Goal: Task Accomplishment & Management: Manage account settings

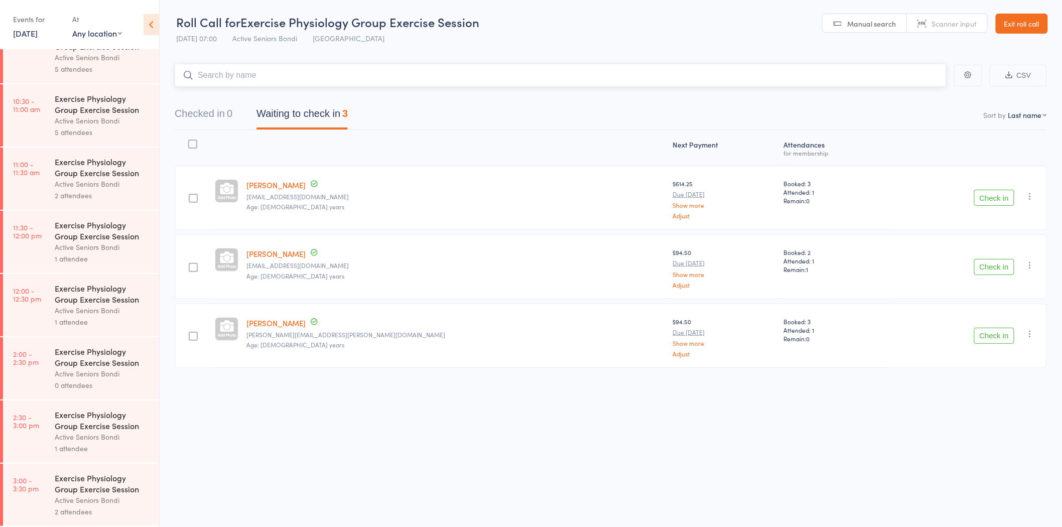
scroll to position [410, 0]
click at [121, 433] on div "Active Seniors Bondi" at bounding box center [103, 437] width 96 height 12
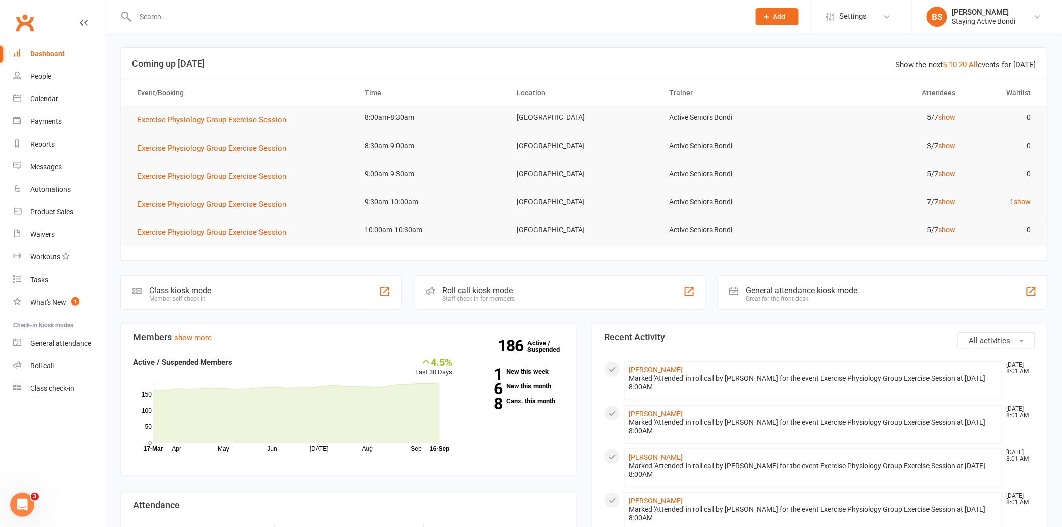
click at [229, 20] on input "text" at bounding box center [437, 17] width 610 height 14
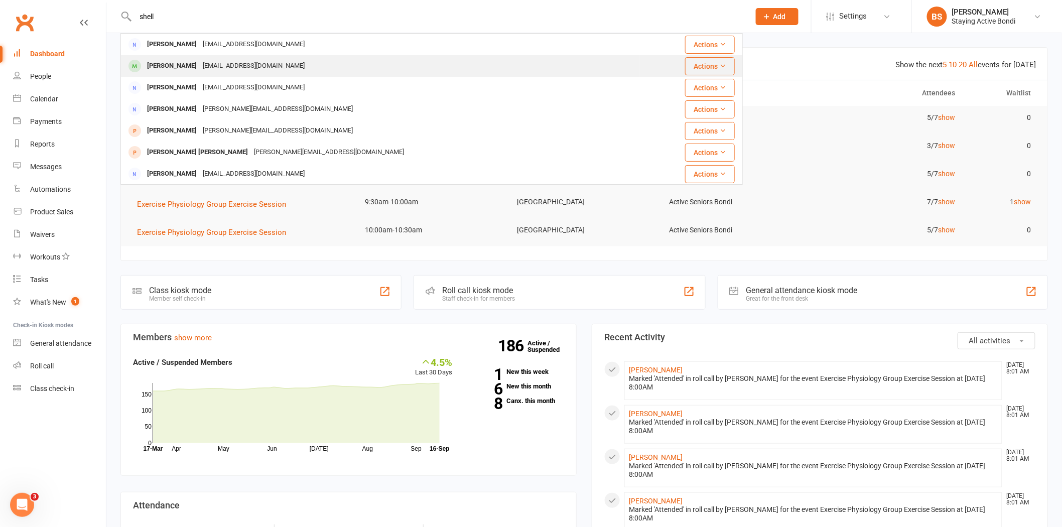
type input "shell"
click at [246, 68] on div "shelkie56@gmail.com" at bounding box center [254, 66] width 108 height 15
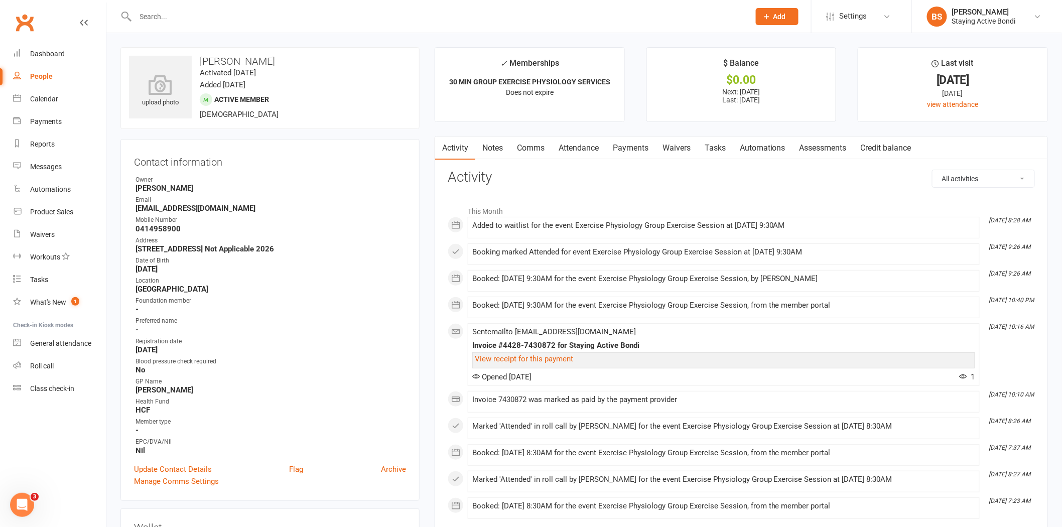
click at [814, 147] on link "Assessments" at bounding box center [822, 148] width 61 height 23
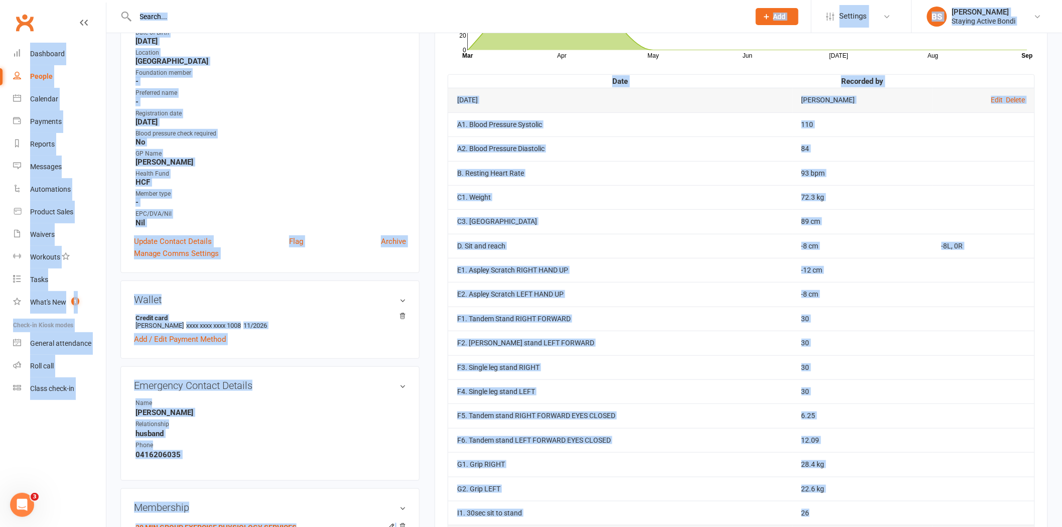
scroll to position [140, 0]
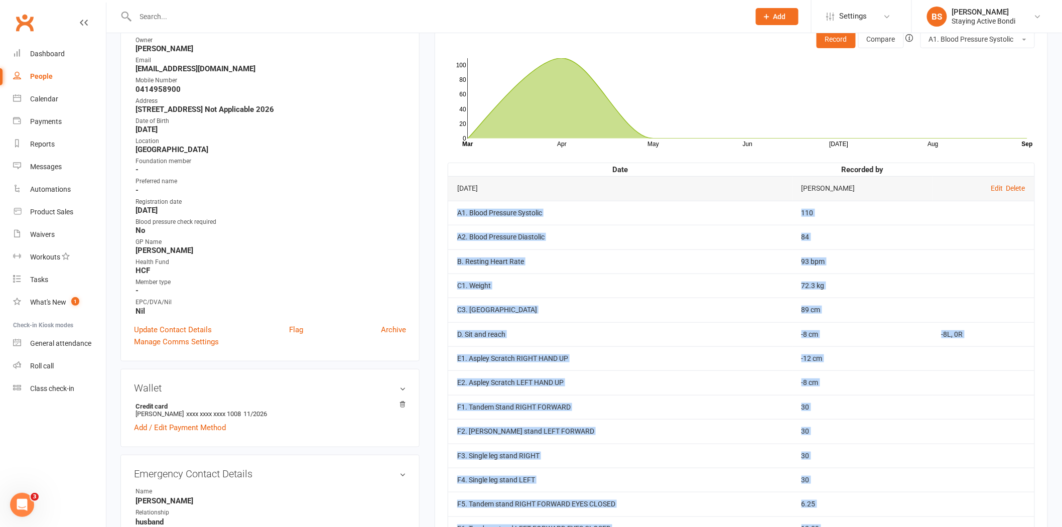
drag, startPoint x: 854, startPoint y: 405, endPoint x: 454, endPoint y: 215, distance: 442.3
click at [454, 215] on tbody "Apr 3, 2025 Avi Goodman Edit Delete A1. Blood Pressure Systolic 110 A2. Blood P…" at bounding box center [741, 394] width 586 height 437
copy tbody "A1. Blood Pressure Systolic 110 A2. Blood Pressure Diastolic 84 B. Resting Hear…"
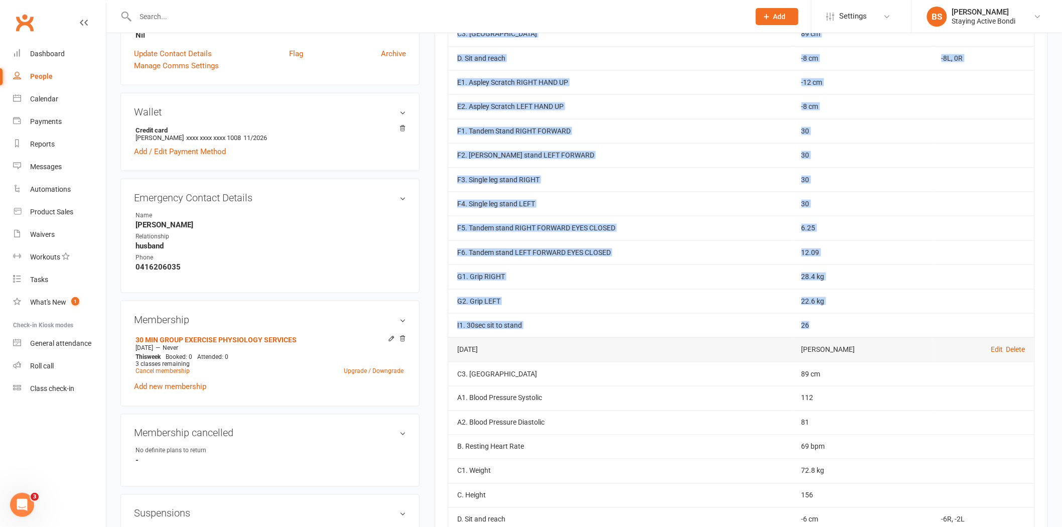
scroll to position [419, 0]
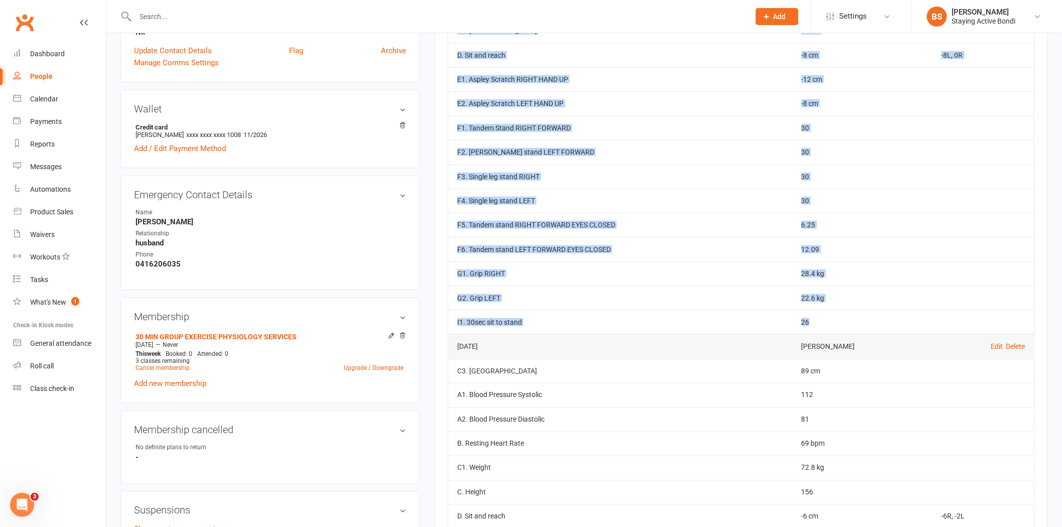
click at [594, 265] on td "G1. Grip RIGHT" at bounding box center [620, 273] width 344 height 24
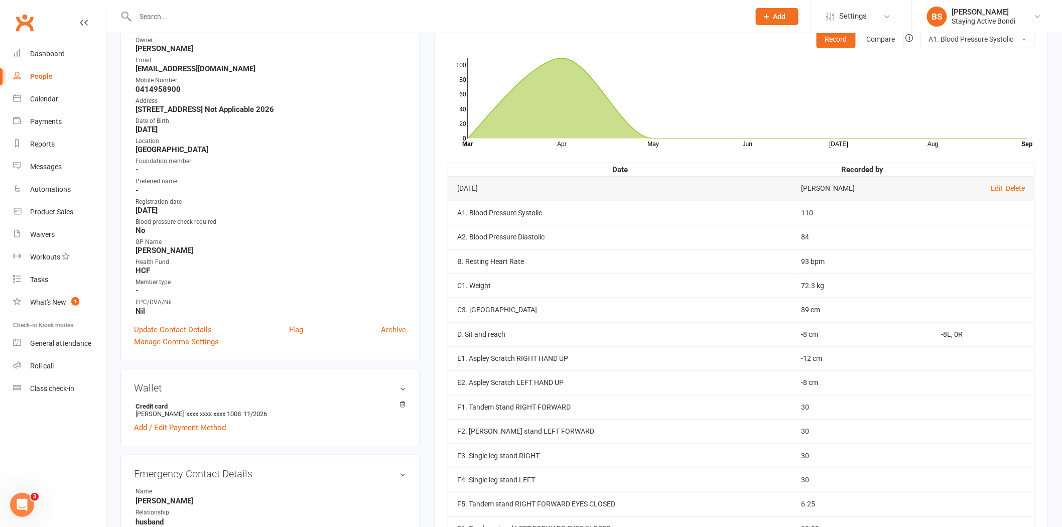
scroll to position [0, 0]
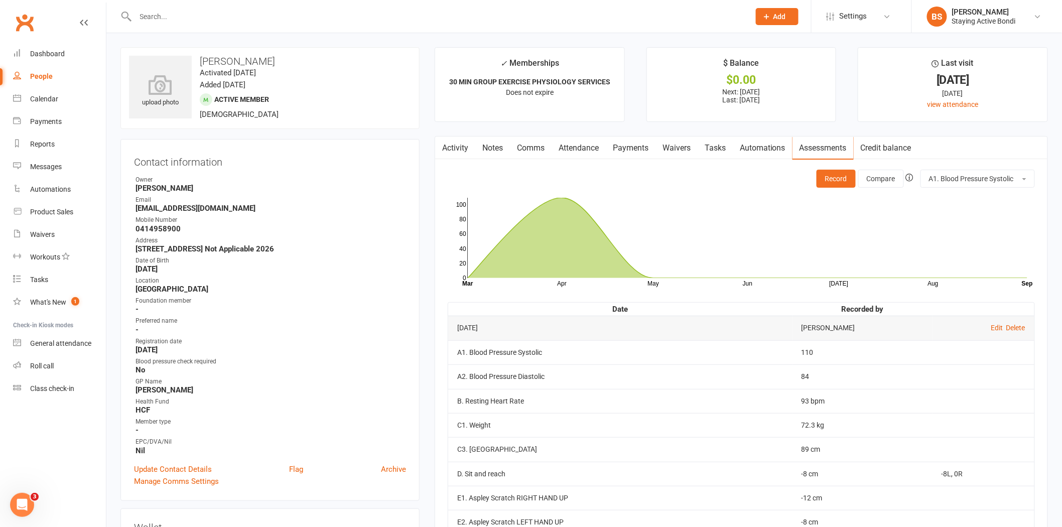
click at [223, 165] on h3 "Contact information" at bounding box center [270, 160] width 272 height 15
click at [290, 15] on input "text" at bounding box center [437, 17] width 610 height 14
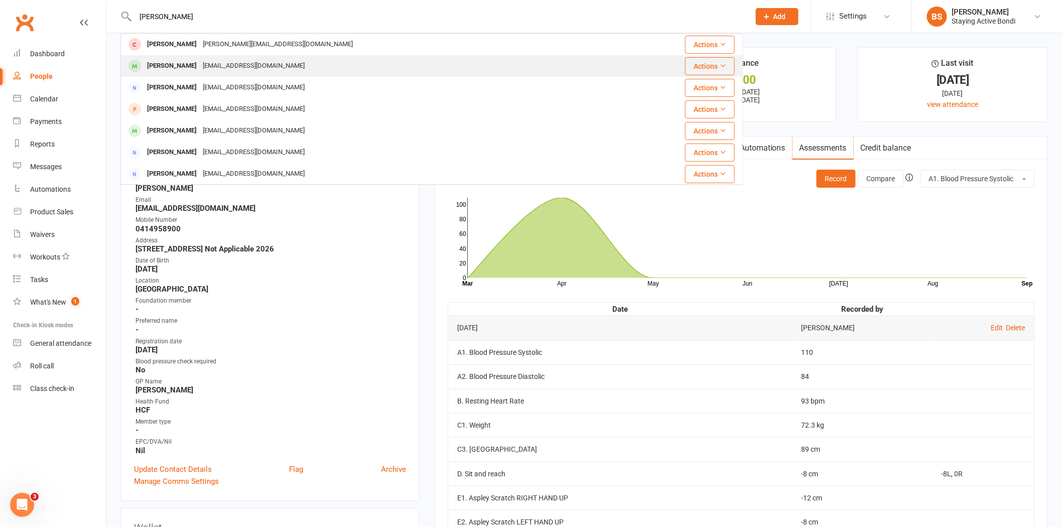
type input "ilana"
click at [256, 63] on div "arnlana05@gmail.com" at bounding box center [254, 66] width 108 height 15
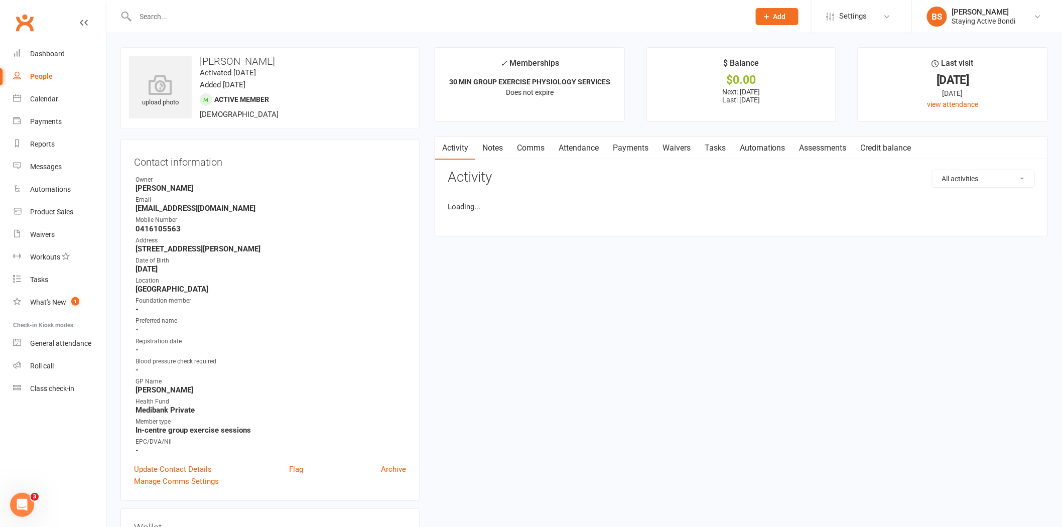
click at [637, 148] on link "Payments" at bounding box center [631, 148] width 50 height 23
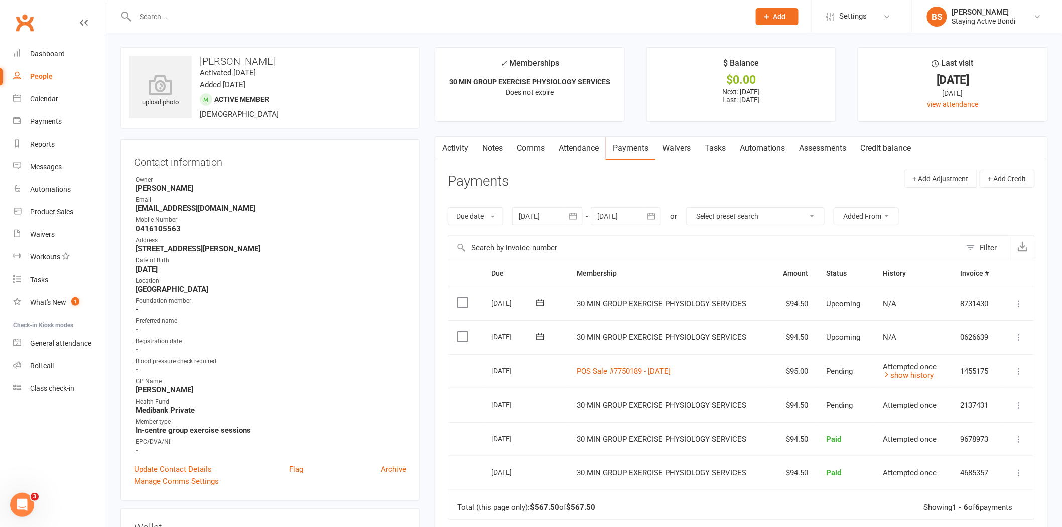
click at [417, 16] on input "text" at bounding box center [437, 17] width 610 height 14
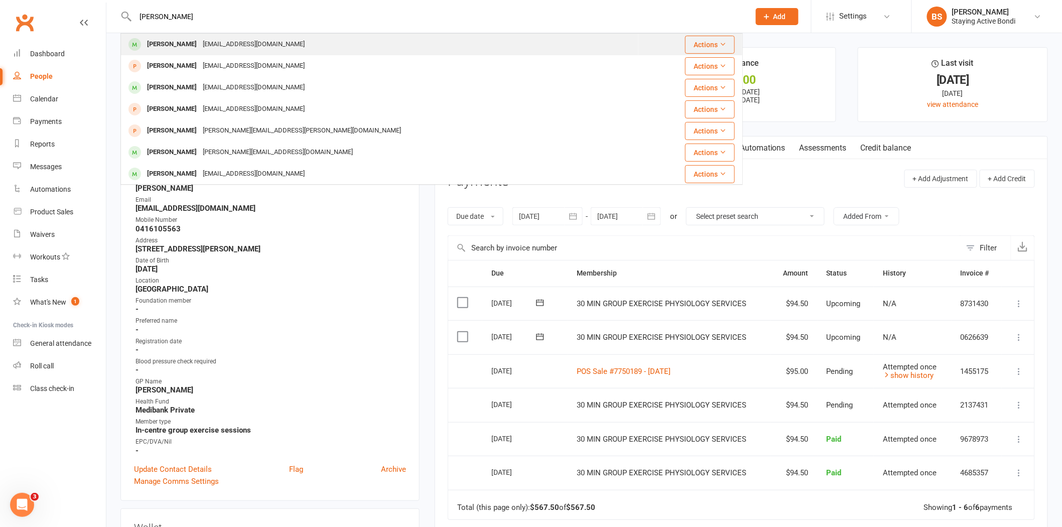
type input "neumann"
click at [293, 49] on div "Shelley Neumann shelkie56@gmail.com" at bounding box center [379, 44] width 516 height 21
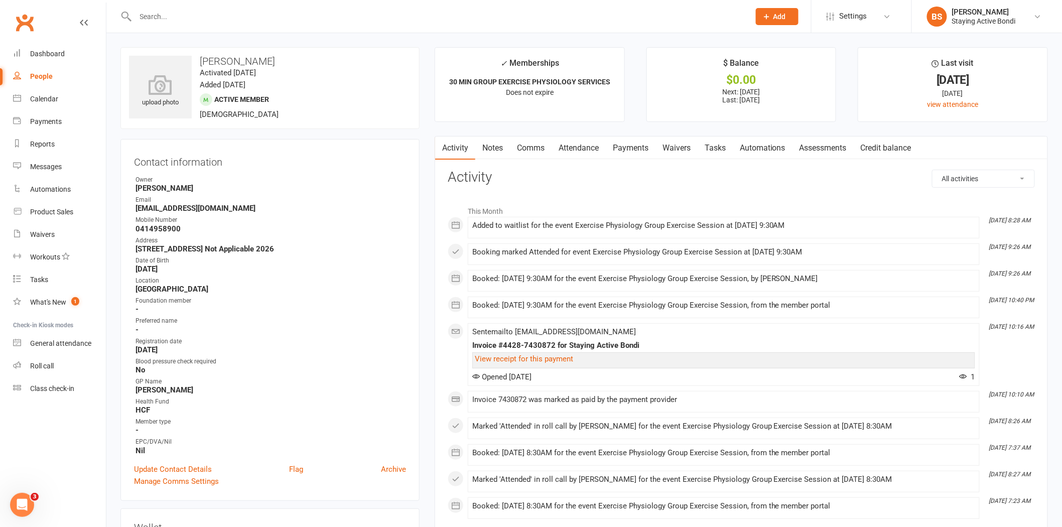
click at [593, 152] on link "Attendance" at bounding box center [579, 148] width 54 height 23
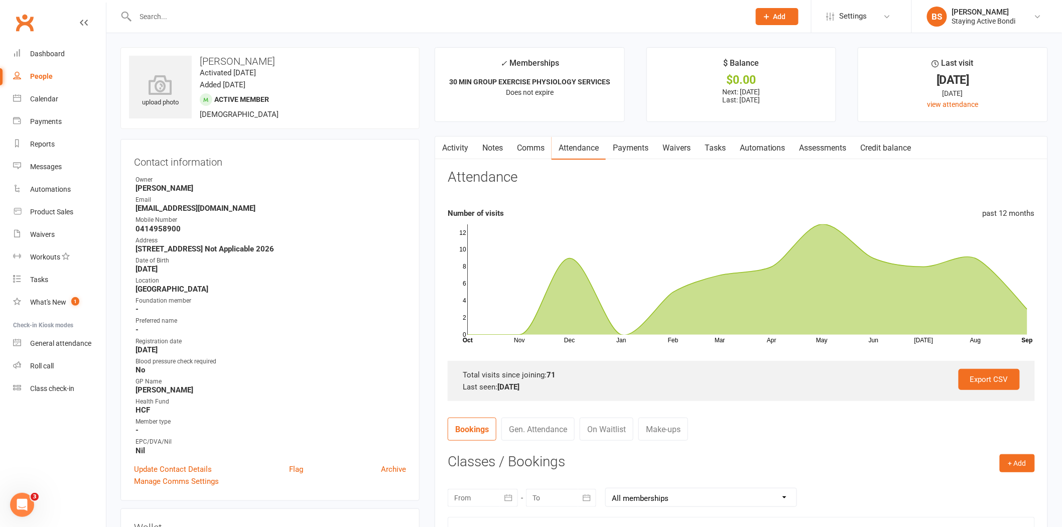
click at [819, 150] on link "Assessments" at bounding box center [822, 148] width 61 height 23
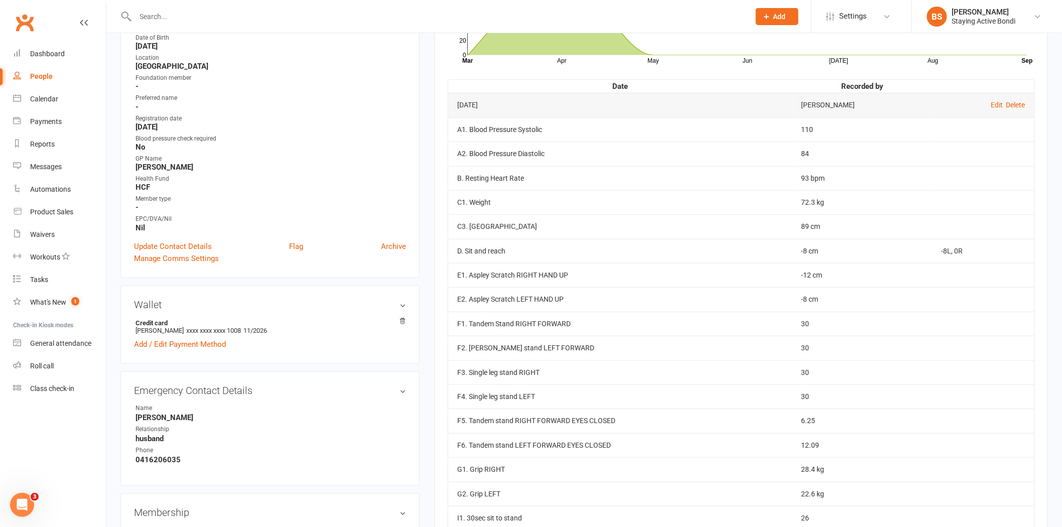
scroll to position [279, 0]
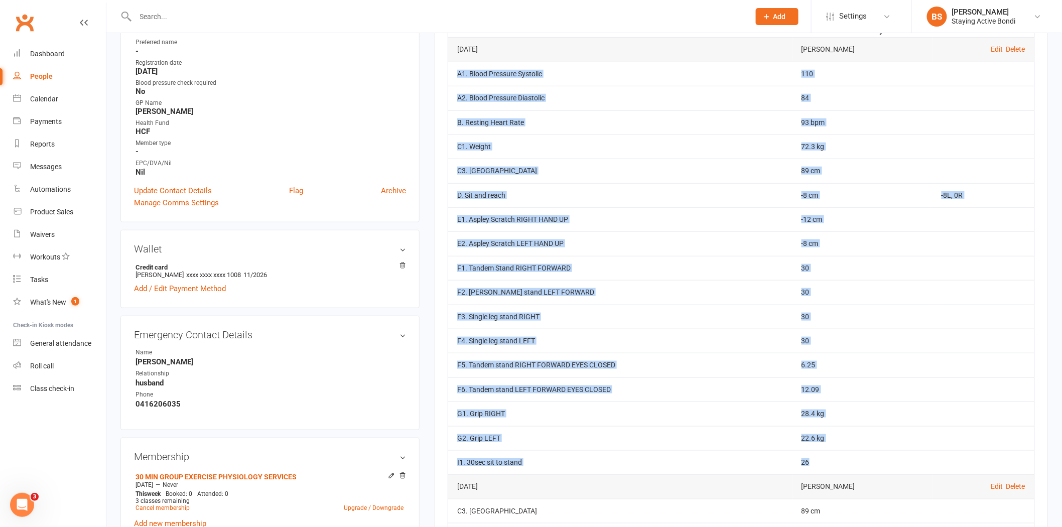
drag, startPoint x: 453, startPoint y: 71, endPoint x: 841, endPoint y: 463, distance: 550.8
click at [841, 463] on tbody "Apr 3, 2025 Avi Goodman Edit Delete A1. Blood Pressure Systolic 110 A2. Blood P…" at bounding box center [741, 255] width 586 height 437
copy tbody "A1. Blood Pressure Systolic 110 A2. Blood Pressure Diastolic 84 B. Resting Hear…"
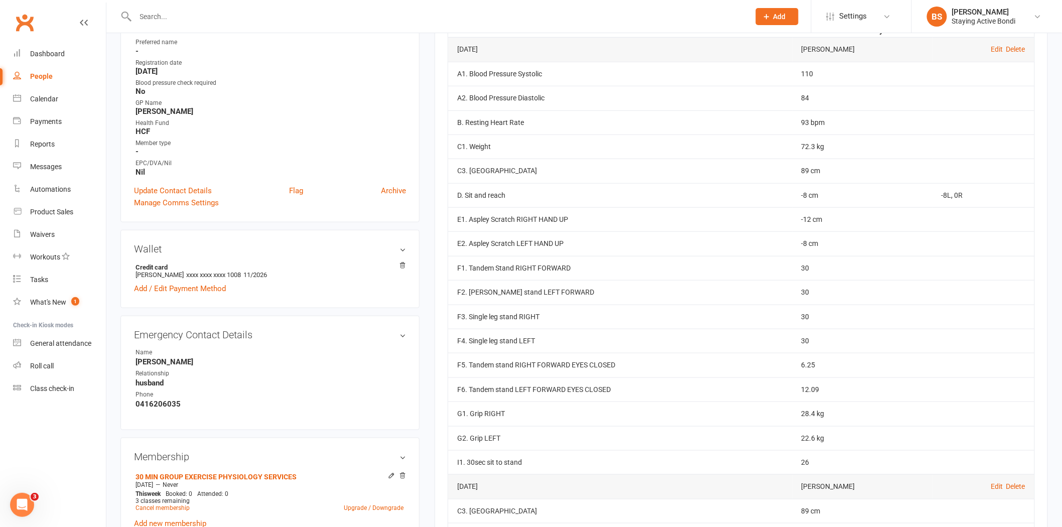
click at [417, 139] on div "Contact information Owner Avi Goodman Email shelkie56@gmail.com Mobile Number 0…" at bounding box center [269, 41] width 299 height 362
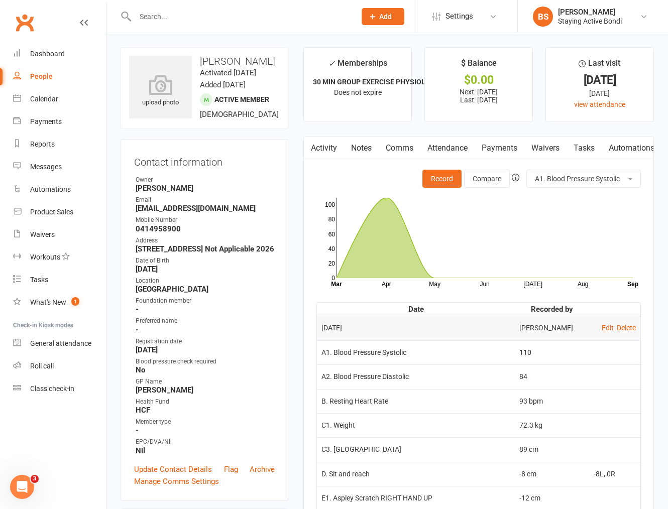
scroll to position [56, 0]
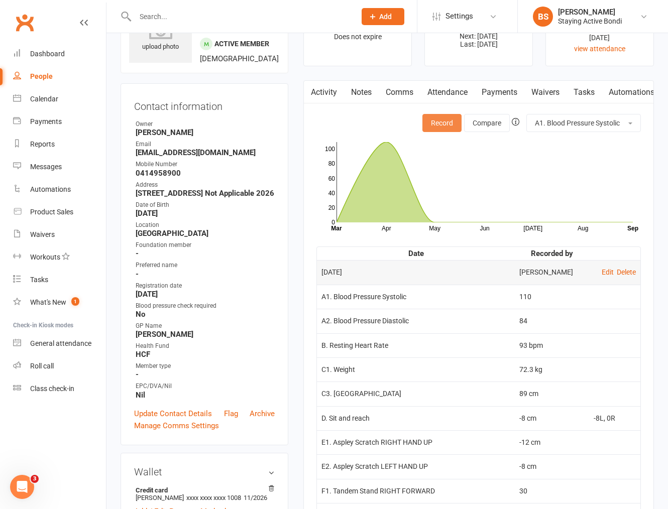
click at [440, 124] on button "Record" at bounding box center [441, 123] width 39 height 18
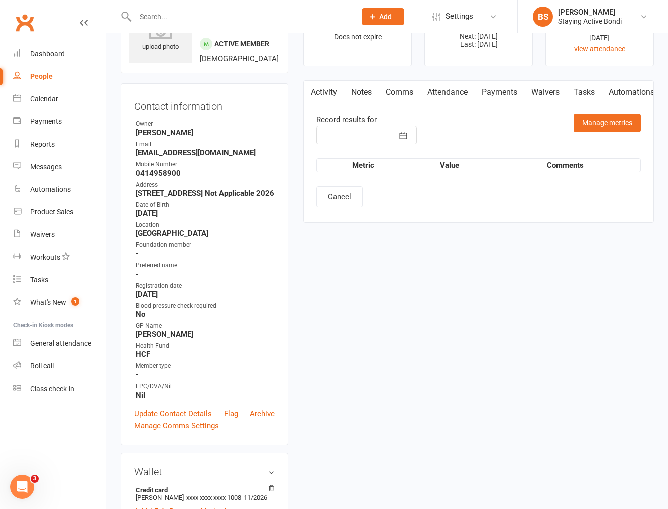
type input "16 Sep 2025"
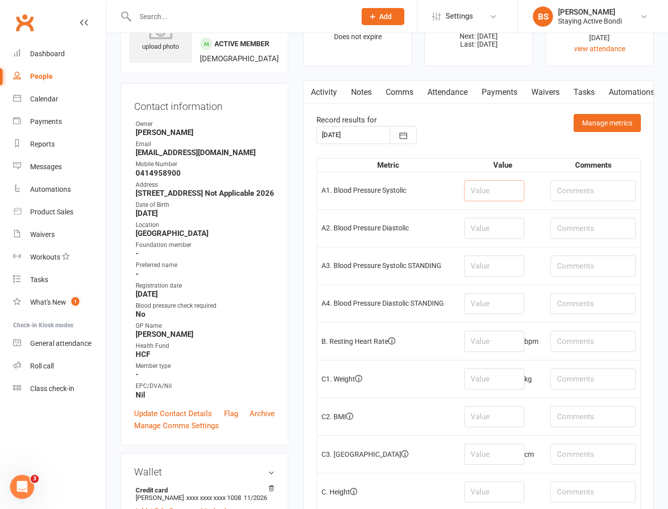
click at [488, 189] on input "number" at bounding box center [494, 190] width 60 height 21
click at [499, 188] on input "number" at bounding box center [494, 190] width 60 height 21
type input "123"
click at [488, 220] on input "number" at bounding box center [494, 228] width 60 height 21
type input "84"
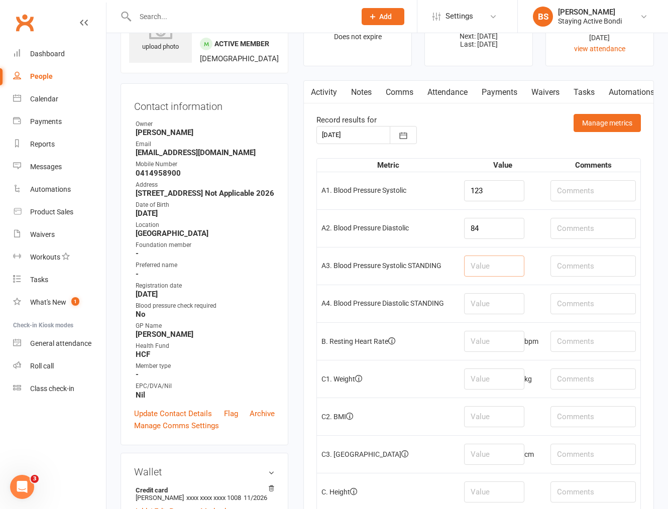
click at [483, 272] on input "number" at bounding box center [494, 265] width 60 height 21
click at [495, 343] on input "number" at bounding box center [494, 341] width 60 height 21
type input "76"
click at [509, 378] on input "number" at bounding box center [494, 378] width 60 height 21
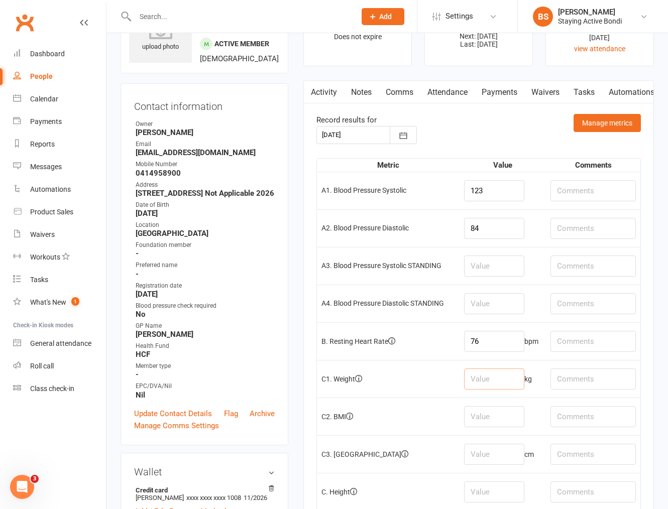
click at [500, 379] on input "number" at bounding box center [494, 378] width 60 height 21
click at [498, 418] on input "number" at bounding box center [494, 416] width 60 height 21
click at [504, 367] on td "kg" at bounding box center [502, 379] width 86 height 38
click at [498, 388] on input "number" at bounding box center [494, 378] width 60 height 21
type input "70.1"
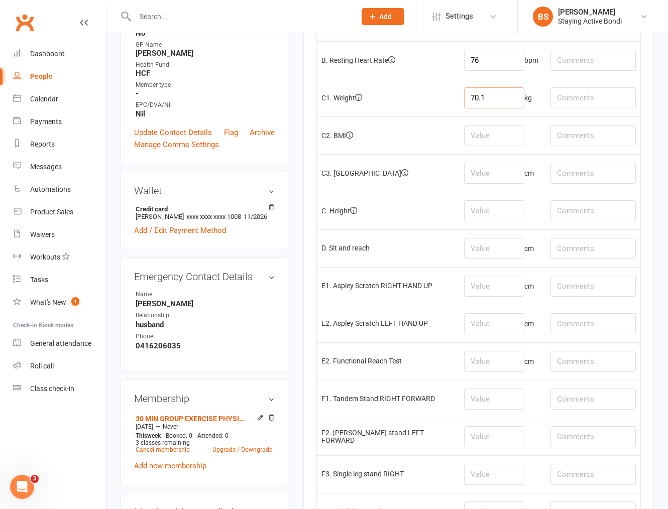
scroll to position [334, 0]
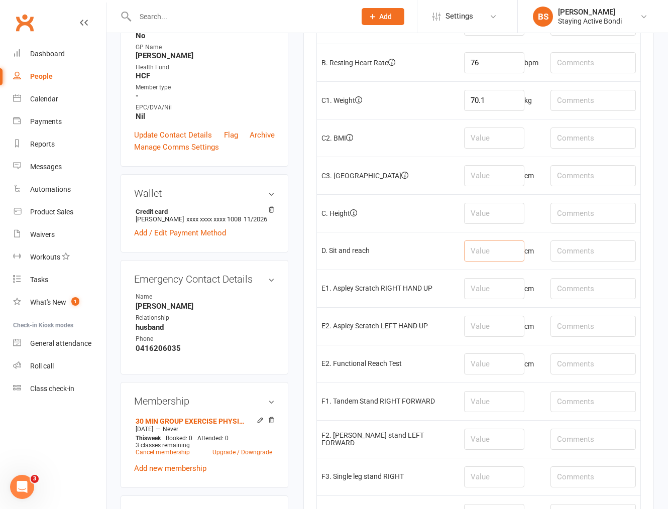
click at [495, 247] on input "number" at bounding box center [494, 250] width 60 height 21
click at [567, 249] on input "text" at bounding box center [592, 250] width 85 height 21
type input "R -5, L -8"
click at [496, 257] on input "number" at bounding box center [494, 250] width 60 height 21
type input "-6.5"
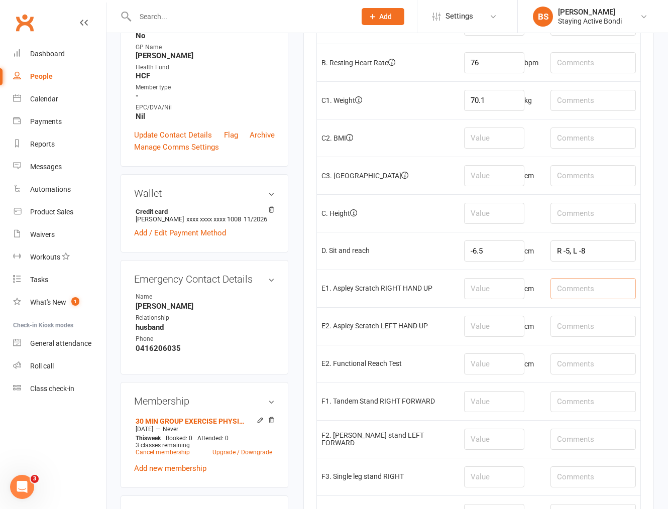
click at [560, 299] on input "text" at bounding box center [592, 288] width 85 height 21
click at [528, 290] on td "cm" at bounding box center [502, 289] width 86 height 38
click at [498, 292] on input "number" at bounding box center [494, 288] width 60 height 21
click at [586, 286] on input "text" at bounding box center [592, 288] width 85 height 21
click at [504, 285] on input "number" at bounding box center [494, 288] width 60 height 21
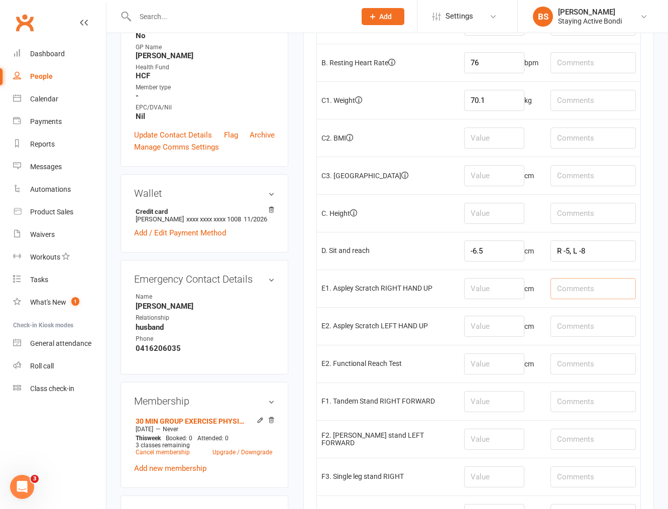
click at [605, 288] on input "text" at bounding box center [592, 288] width 85 height 21
click at [490, 284] on input "number" at bounding box center [494, 288] width 60 height 21
click at [494, 172] on input "number" at bounding box center [494, 175] width 60 height 21
type input "87"
click at [498, 216] on input "number" at bounding box center [494, 213] width 60 height 21
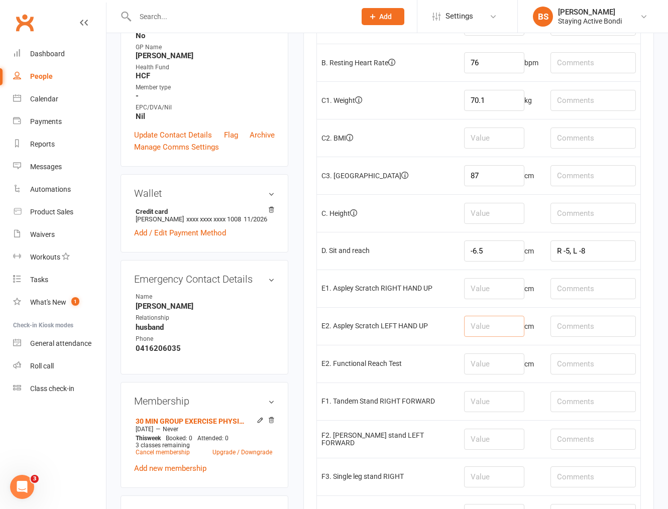
click at [489, 330] on input "number" at bounding box center [494, 326] width 60 height 21
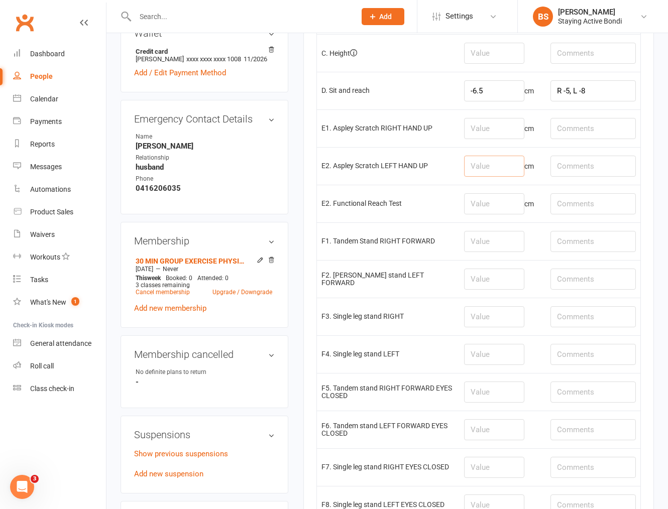
scroll to position [502, 0]
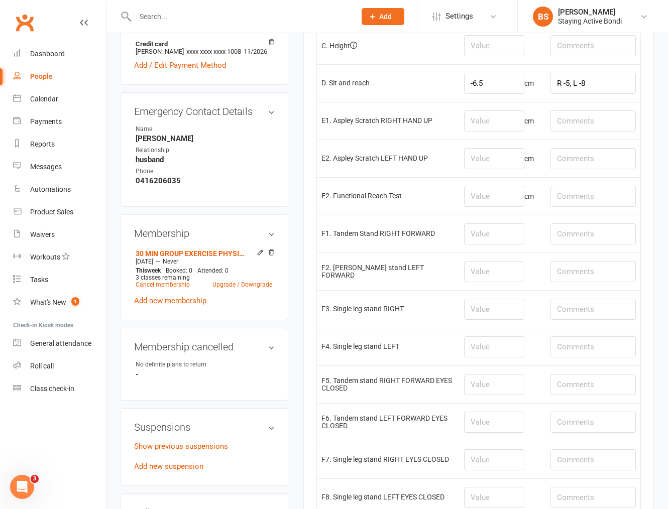
click at [507, 324] on td at bounding box center [502, 309] width 86 height 38
click at [484, 345] on input "number" at bounding box center [494, 346] width 60 height 21
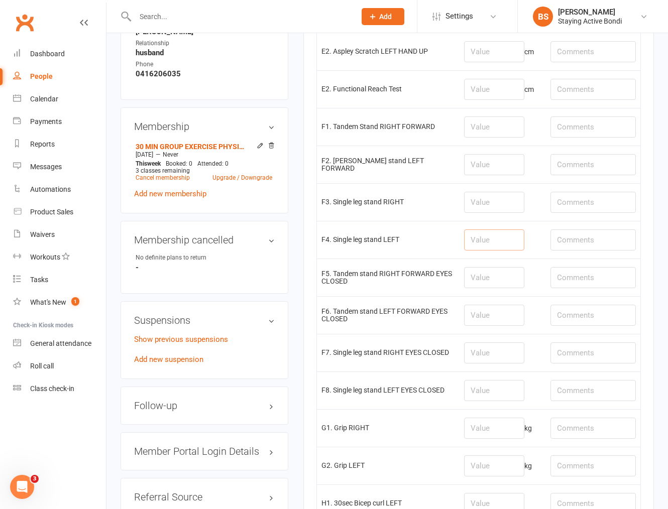
scroll to position [558, 0]
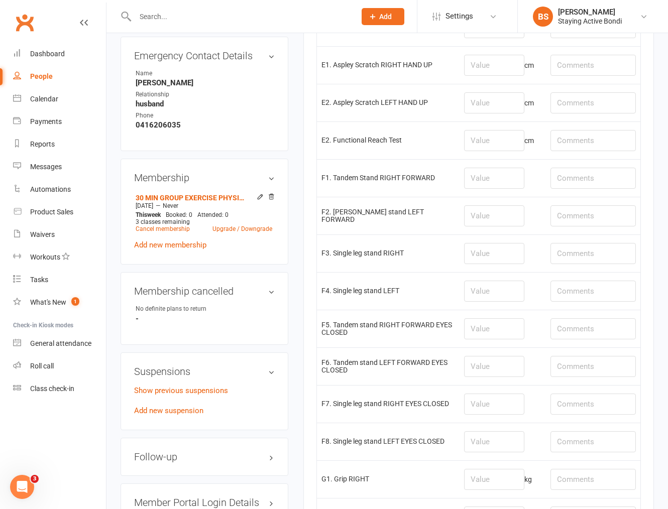
click at [523, 236] on td at bounding box center [502, 253] width 86 height 38
click at [490, 63] on input "number" at bounding box center [494, 65] width 60 height 21
type input "-9"
click at [484, 107] on input "number" at bounding box center [494, 102] width 60 height 21
type input "-12"
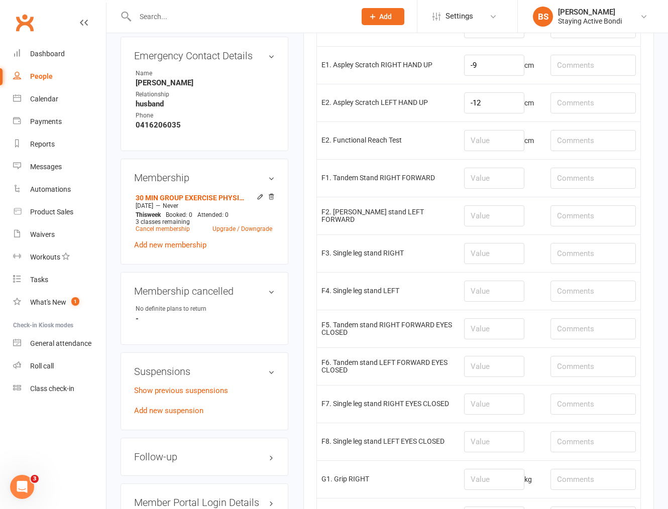
click at [502, 127] on td "cm" at bounding box center [502, 140] width 86 height 38
click at [486, 217] on input "number" at bounding box center [494, 215] width 60 height 21
drag, startPoint x: 525, startPoint y: 253, endPoint x: 536, endPoint y: 257, distance: 10.8
click at [525, 254] on td at bounding box center [502, 253] width 86 height 38
click at [509, 261] on input "number" at bounding box center [494, 253] width 60 height 21
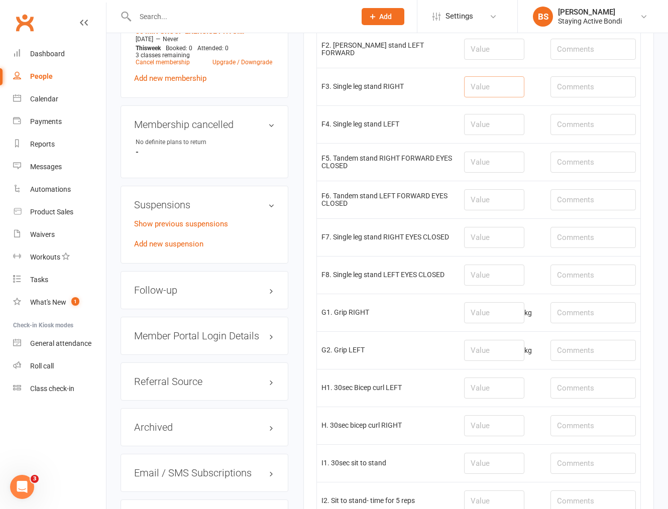
scroll to position [725, 0]
click at [490, 317] on input "number" at bounding box center [494, 312] width 60 height 21
type input "26.9"
click at [495, 354] on input "number" at bounding box center [494, 349] width 60 height 21
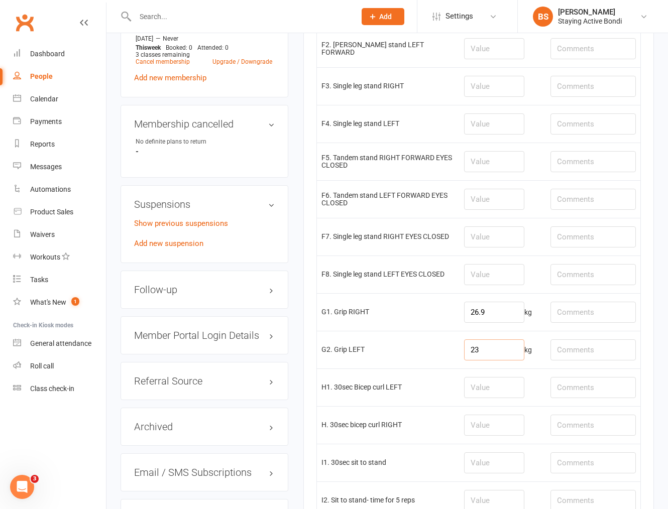
type input "23"
click at [494, 313] on input "26.9" at bounding box center [494, 312] width 60 height 21
drag, startPoint x: 494, startPoint y: 313, endPoint x: 466, endPoint y: 313, distance: 28.1
click at [466, 313] on input "26.9" at bounding box center [494, 312] width 60 height 21
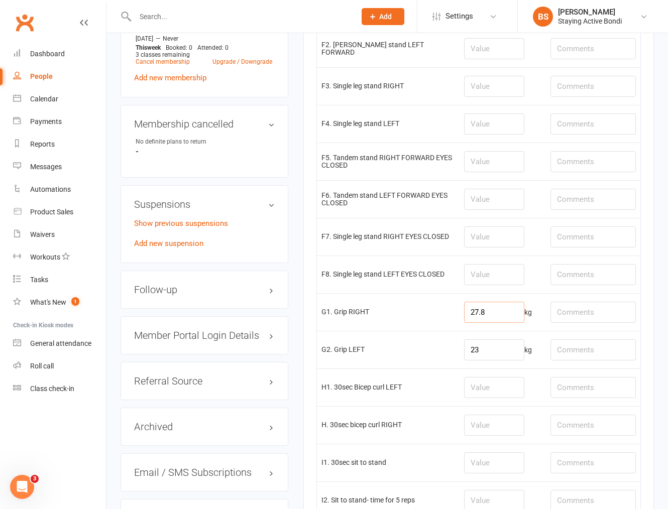
type input "27.8"
click at [492, 351] on input "23" at bounding box center [494, 349] width 60 height 21
click at [474, 357] on input "23" at bounding box center [494, 349] width 60 height 21
click at [499, 415] on td at bounding box center [502, 425] width 86 height 38
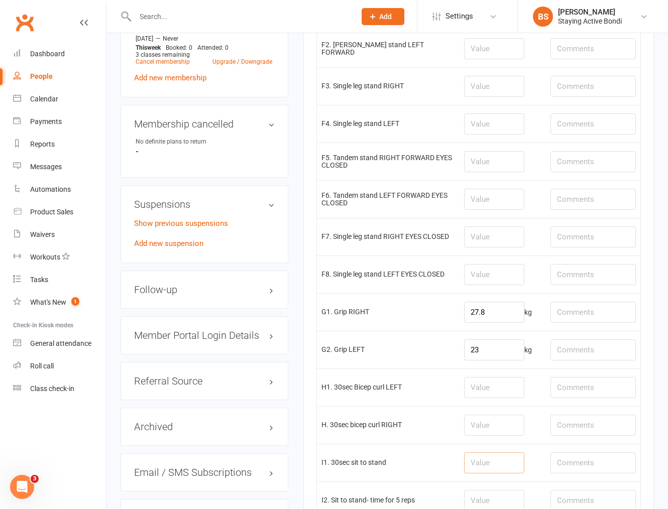
click at [496, 463] on input "number" at bounding box center [494, 462] width 60 height 21
click at [491, 398] on input "number" at bounding box center [494, 387] width 60 height 21
click at [494, 463] on input "number" at bounding box center [494, 462] width 60 height 21
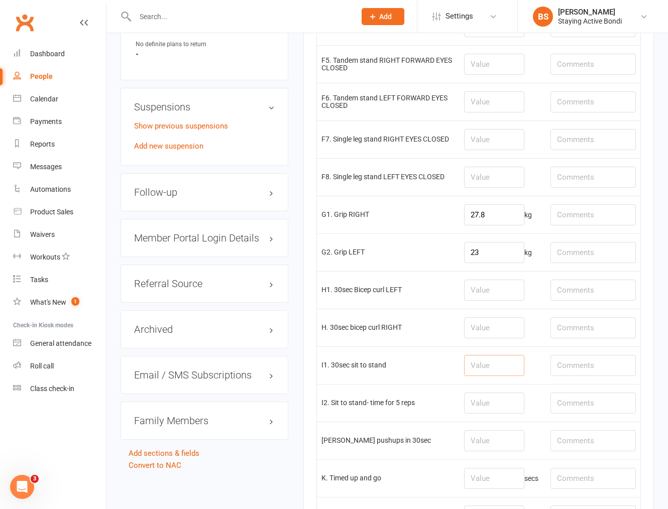
scroll to position [836, 0]
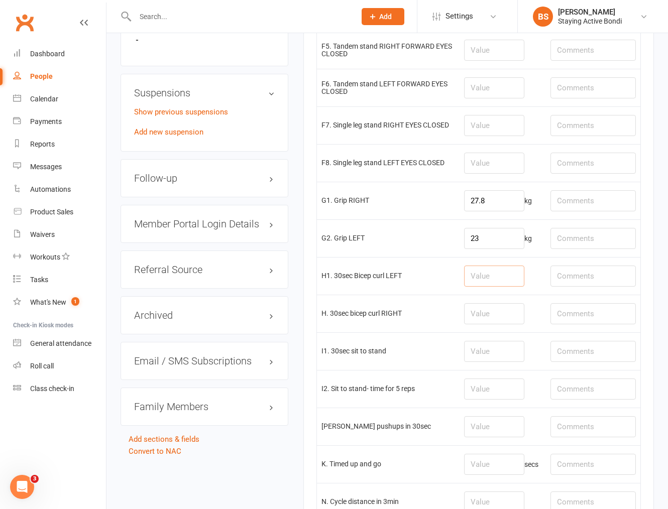
click at [487, 277] on input "number" at bounding box center [494, 276] width 60 height 21
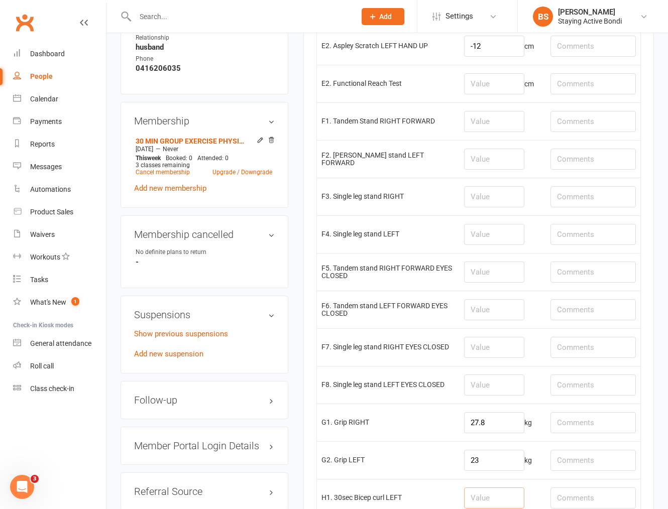
scroll to position [613, 0]
click at [480, 123] on input "number" at bounding box center [494, 122] width 60 height 21
click at [504, 284] on input "number" at bounding box center [494, 272] width 60 height 21
click at [505, 279] on input "number" at bounding box center [494, 272] width 60 height 21
type input "11.3"
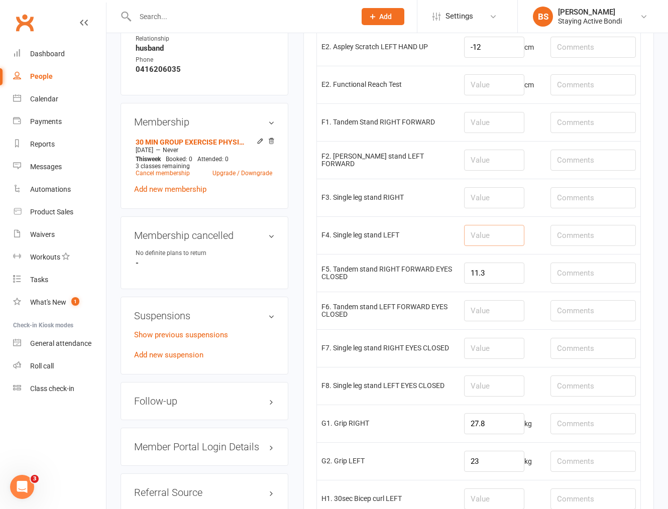
click at [495, 233] on input "number" at bounding box center [494, 235] width 60 height 21
type input "30"
click at [509, 205] on input "number" at bounding box center [494, 197] width 60 height 21
type input "30"
click at [503, 164] on input "number" at bounding box center [494, 160] width 60 height 21
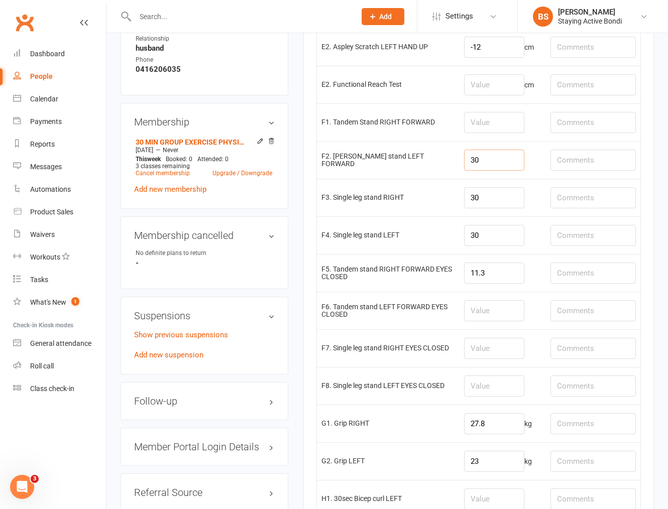
type input "30"
click at [499, 123] on input "number" at bounding box center [494, 122] width 60 height 21
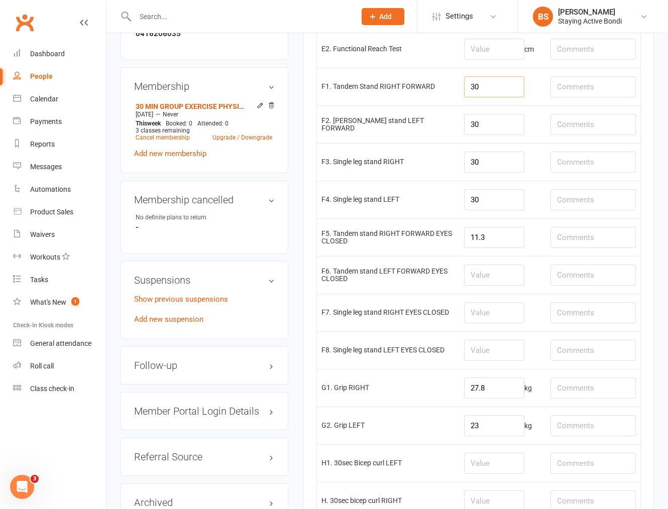
scroll to position [669, 0]
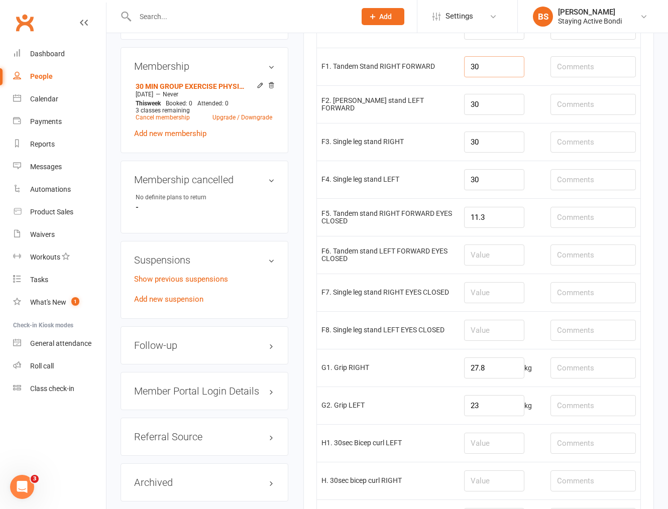
type input "30"
click at [495, 262] on input "number" at bounding box center [494, 254] width 60 height 21
type input "6.9"
click at [515, 295] on input "number" at bounding box center [494, 292] width 60 height 21
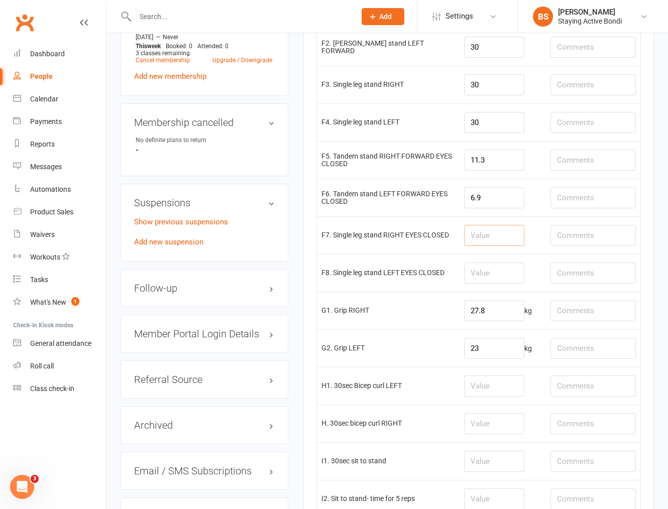
scroll to position [780, 0]
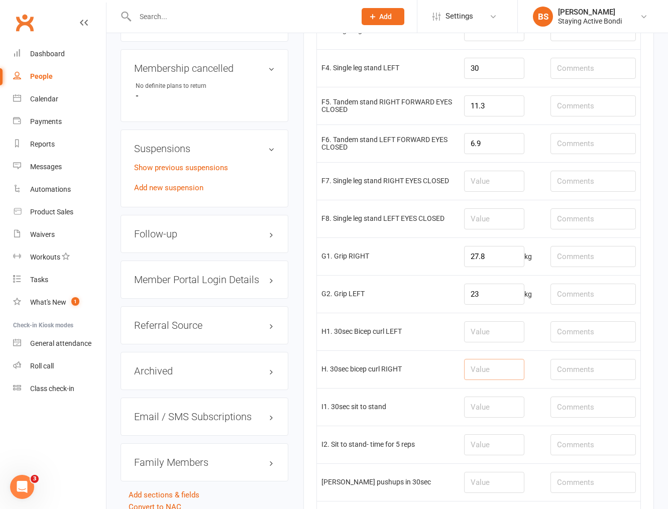
click at [519, 363] on input "number" at bounding box center [494, 369] width 60 height 21
click at [507, 409] on input "number" at bounding box center [494, 406] width 60 height 21
click at [502, 415] on input "number" at bounding box center [494, 406] width 60 height 21
click at [496, 407] on input "number" at bounding box center [494, 406] width 60 height 21
click at [502, 353] on td at bounding box center [502, 369] width 86 height 38
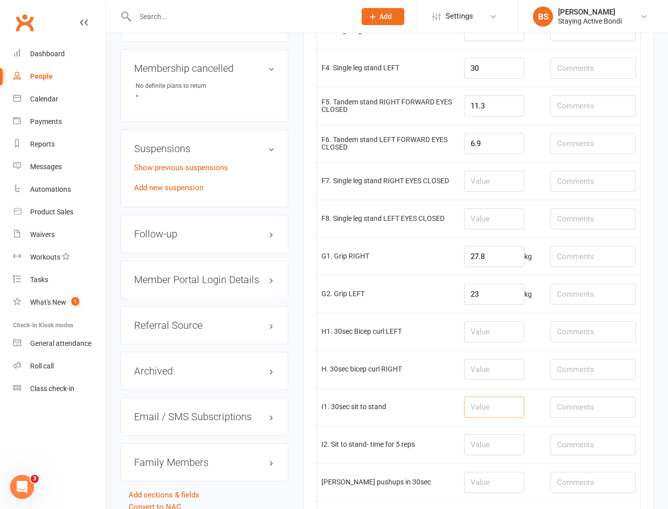
click at [490, 407] on input "number" at bounding box center [494, 406] width 60 height 21
click at [492, 409] on input "number" at bounding box center [494, 406] width 60 height 21
type input "23"
drag, startPoint x: 477, startPoint y: 487, endPoint x: 488, endPoint y: 470, distance: 20.3
click at [477, 487] on input "number" at bounding box center [494, 482] width 60 height 21
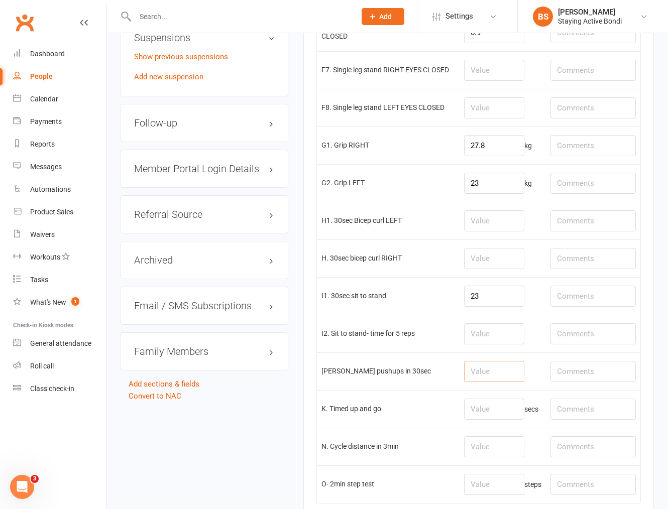
scroll to position [892, 0]
click at [492, 337] on input "number" at bounding box center [494, 333] width 60 height 21
click at [498, 369] on input "number" at bounding box center [494, 370] width 60 height 21
click at [495, 338] on input "number" at bounding box center [494, 333] width 60 height 21
click at [485, 369] on input "number" at bounding box center [494, 370] width 60 height 21
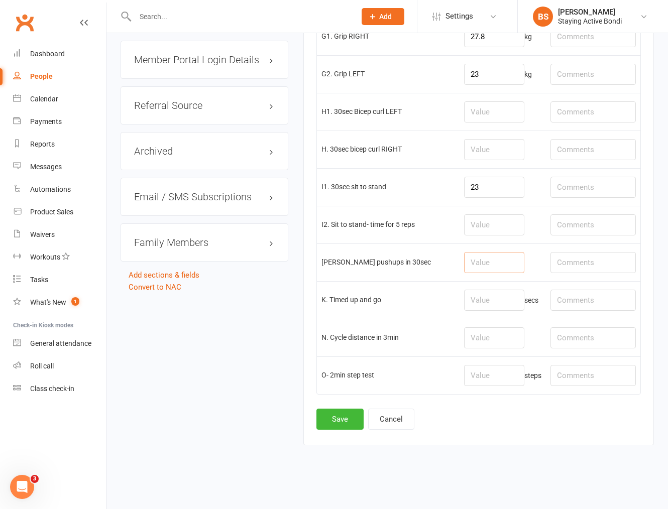
scroll to position [1004, 0]
type input "15"
click at [500, 301] on input "number" at bounding box center [494, 300] width 60 height 21
click at [505, 340] on input "number" at bounding box center [494, 337] width 60 height 21
click at [577, 334] on input "text" at bounding box center [592, 337] width 85 height 21
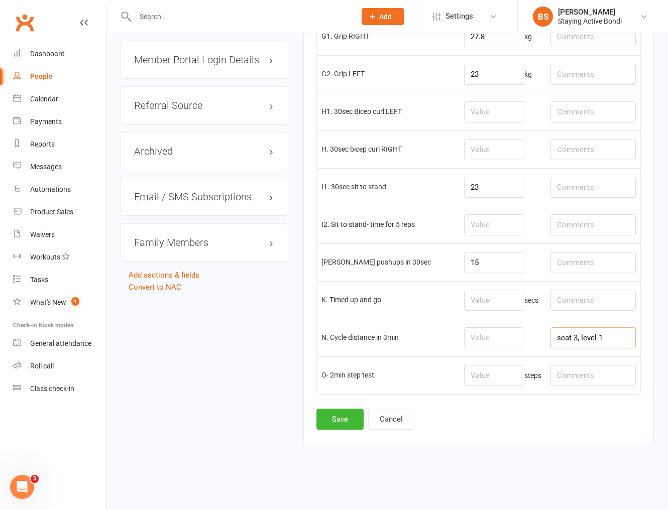
type input "seat 3, level 1"
click at [496, 339] on input "number" at bounding box center [494, 337] width 60 height 21
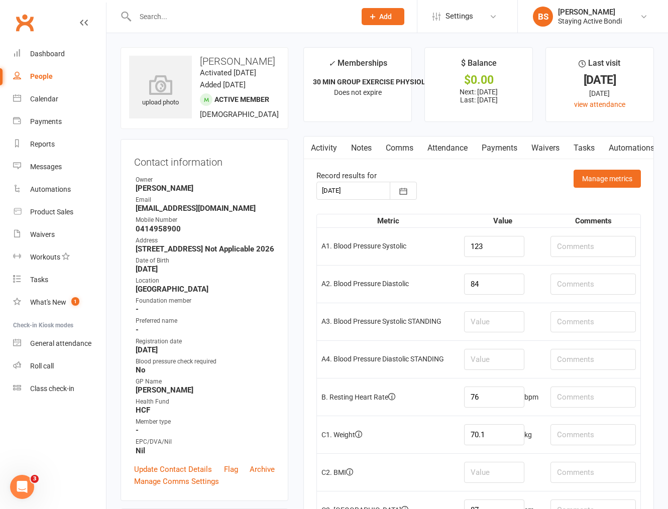
scroll to position [1005, 0]
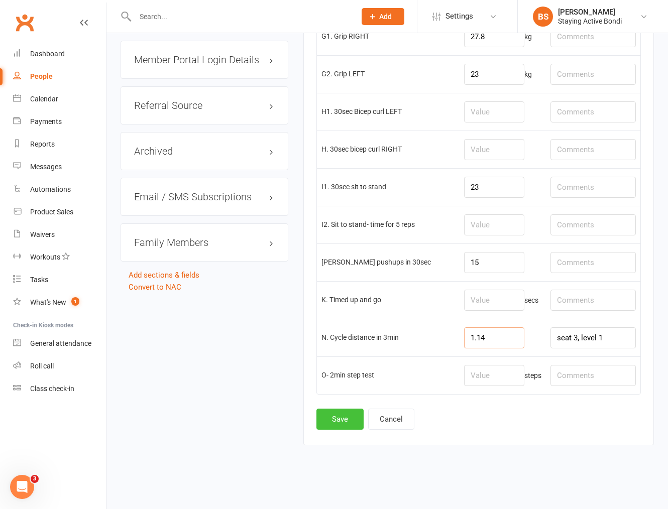
type input "1.14"
click at [337, 409] on button "Save" at bounding box center [339, 419] width 47 height 21
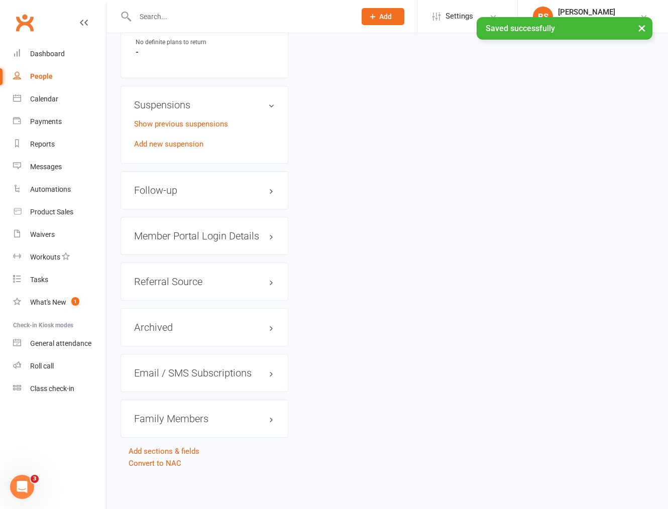
scroll to position [0, 0]
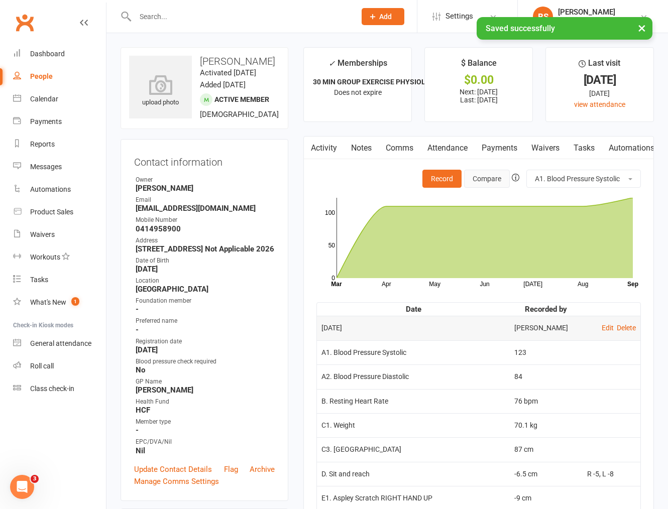
click at [485, 173] on button "Compare" at bounding box center [487, 179] width 46 height 18
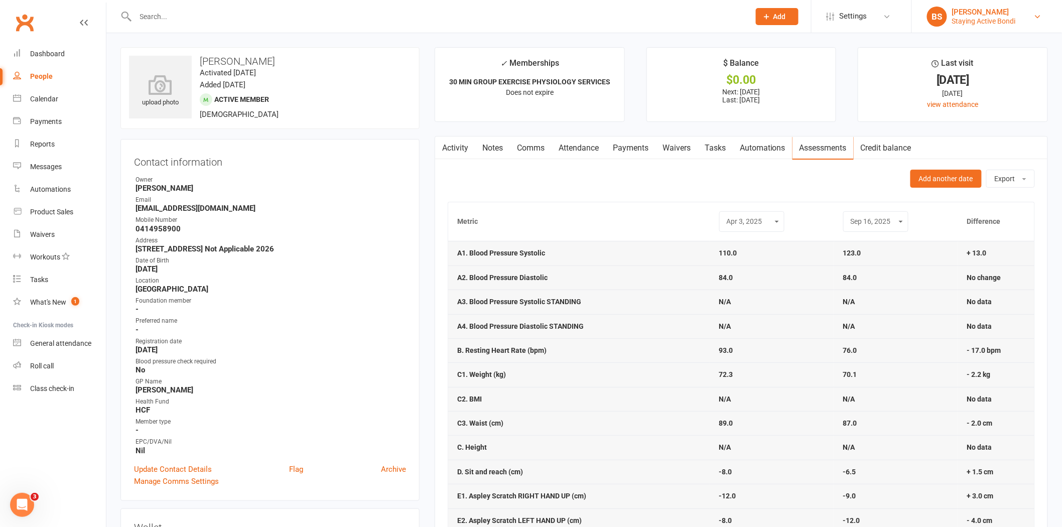
click at [966, 21] on div "Staying Active Bondi" at bounding box center [984, 21] width 64 height 9
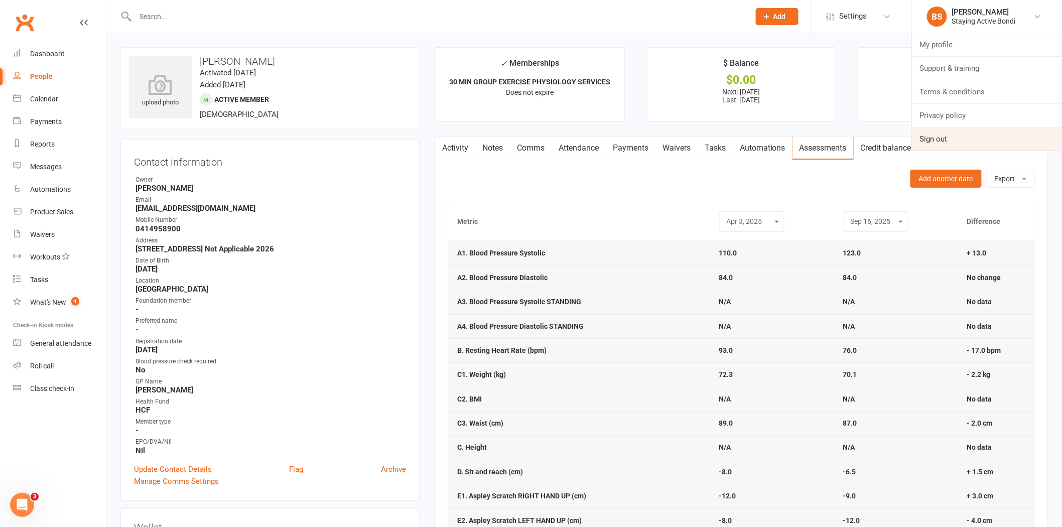
click at [959, 133] on link "Sign out" at bounding box center [987, 138] width 150 height 23
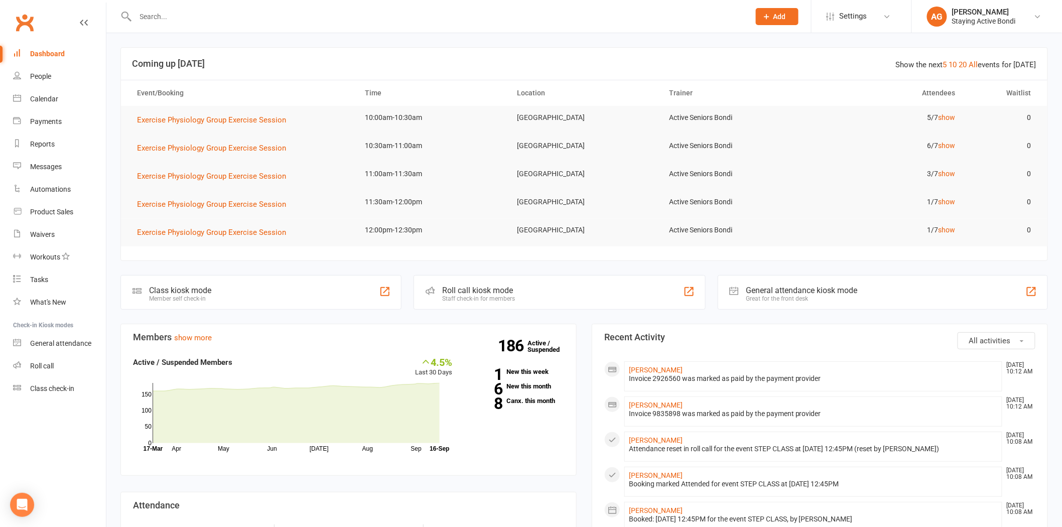
scroll to position [56, 0]
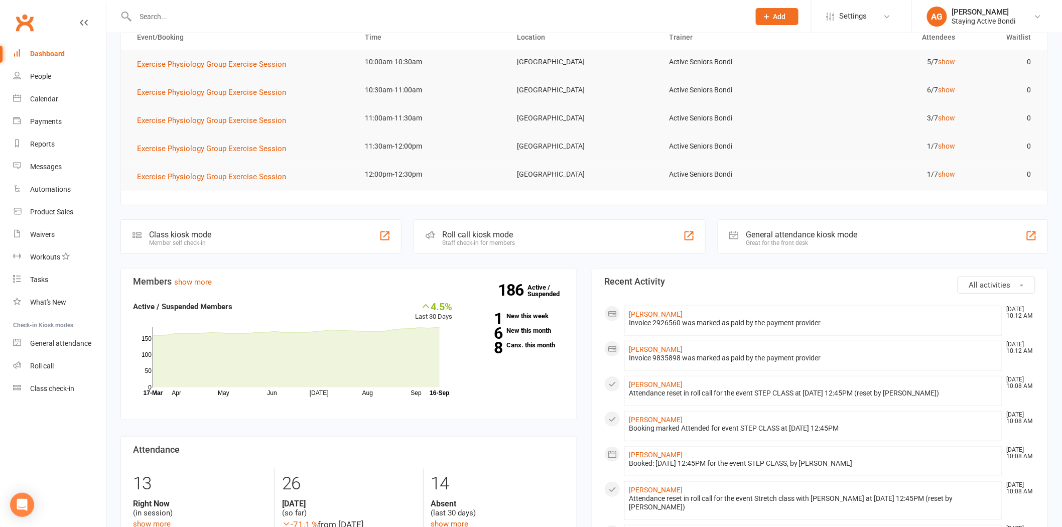
click at [194, 10] on input "text" at bounding box center [437, 17] width 610 height 14
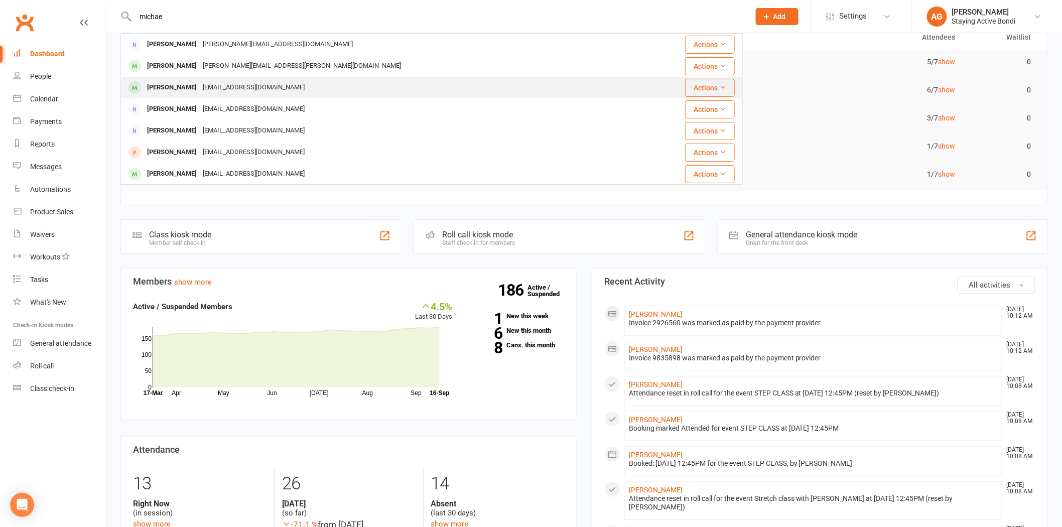
type input "michae"
click at [209, 84] on div "cwunsh@gmail.com" at bounding box center [254, 87] width 108 height 15
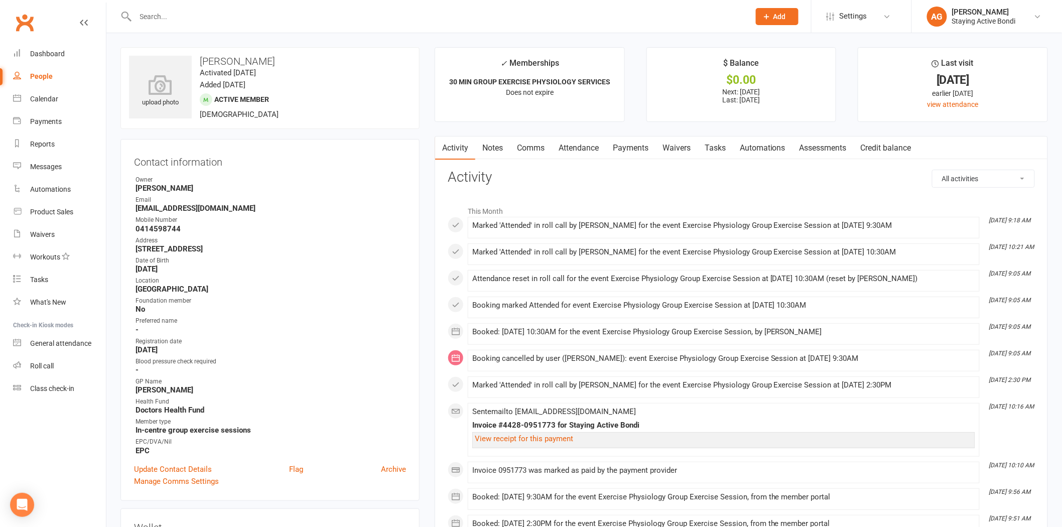
click at [805, 159] on link "Assessments" at bounding box center [822, 148] width 61 height 23
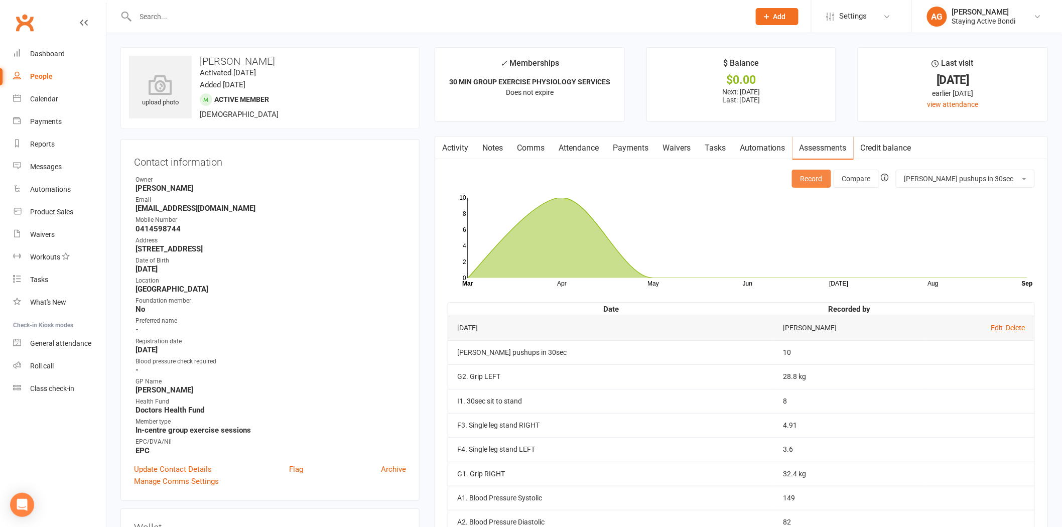
click at [831, 173] on button "Record" at bounding box center [811, 179] width 39 height 18
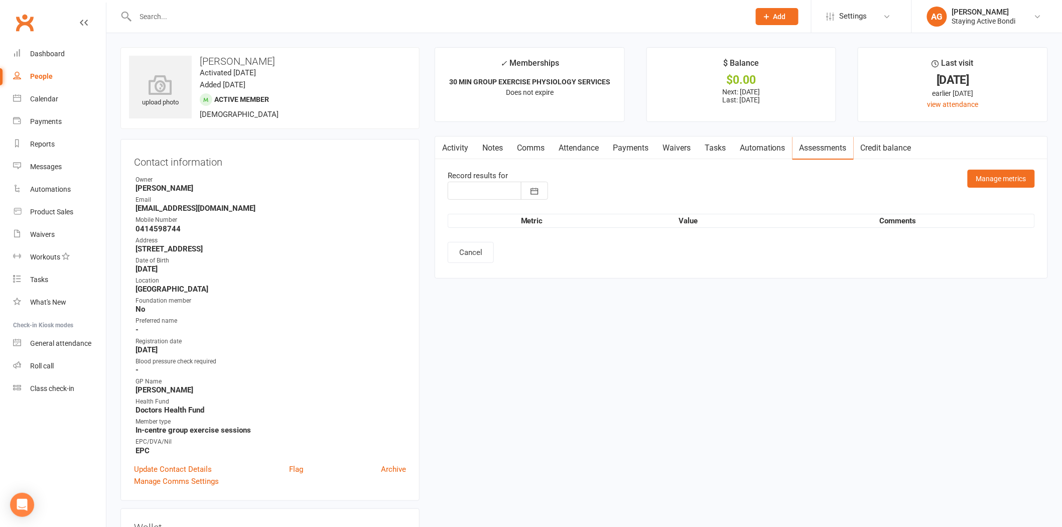
type input "16 Sep 2025"
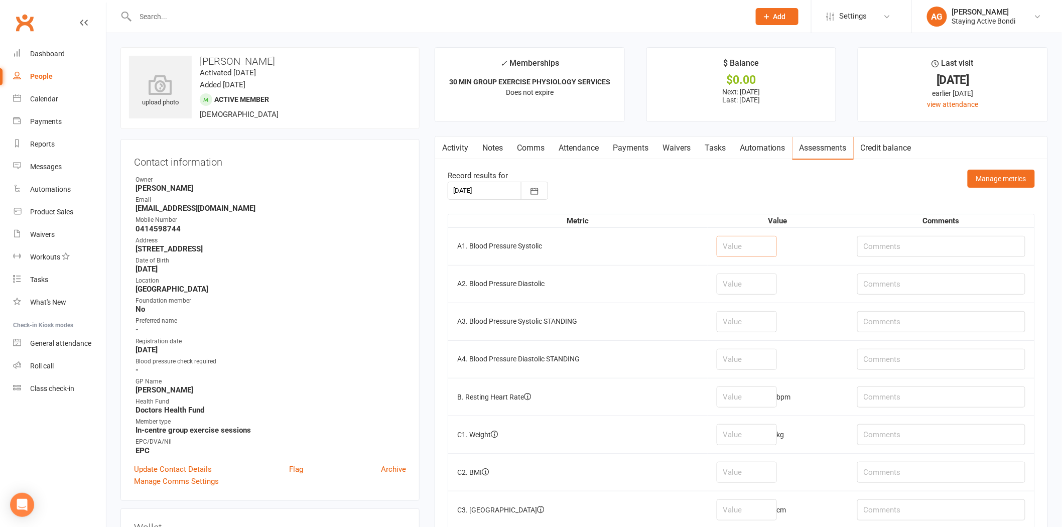
click at [752, 251] on input "number" at bounding box center [747, 246] width 60 height 21
type input "150"
click at [758, 284] on input "number" at bounding box center [747, 284] width 60 height 21
type input "95"
click at [747, 411] on td "bpm" at bounding box center [778, 397] width 141 height 38
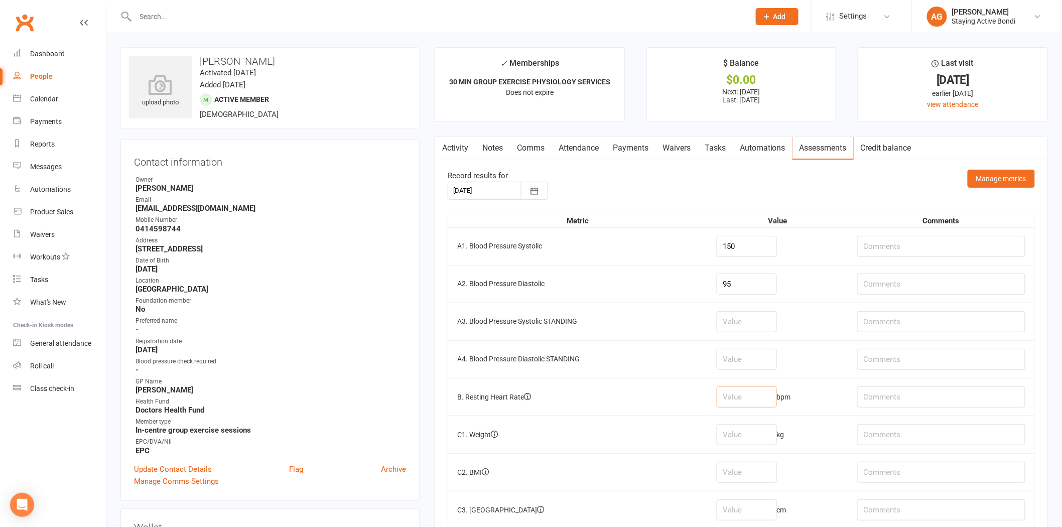
click at [743, 400] on input "number" at bounding box center [747, 396] width 60 height 21
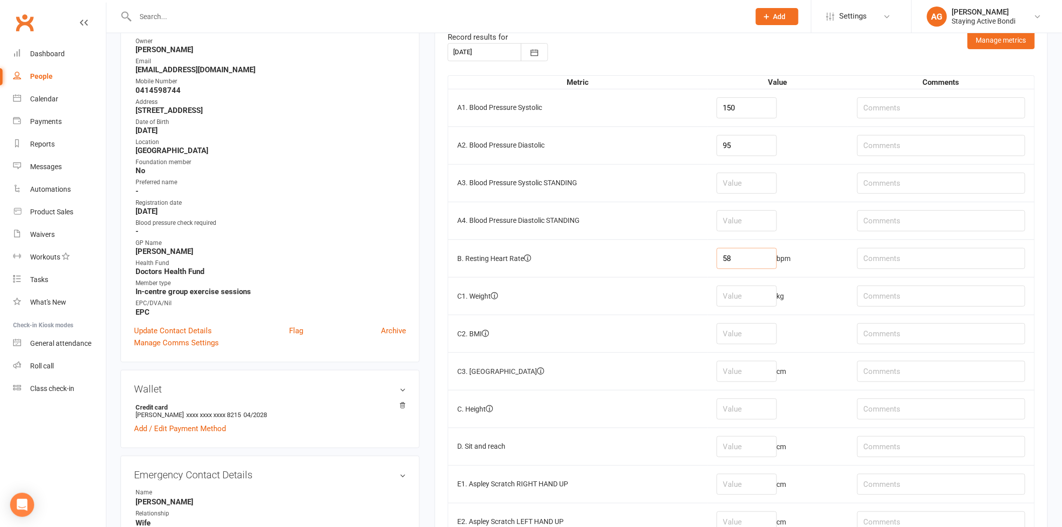
scroll to position [167, 0]
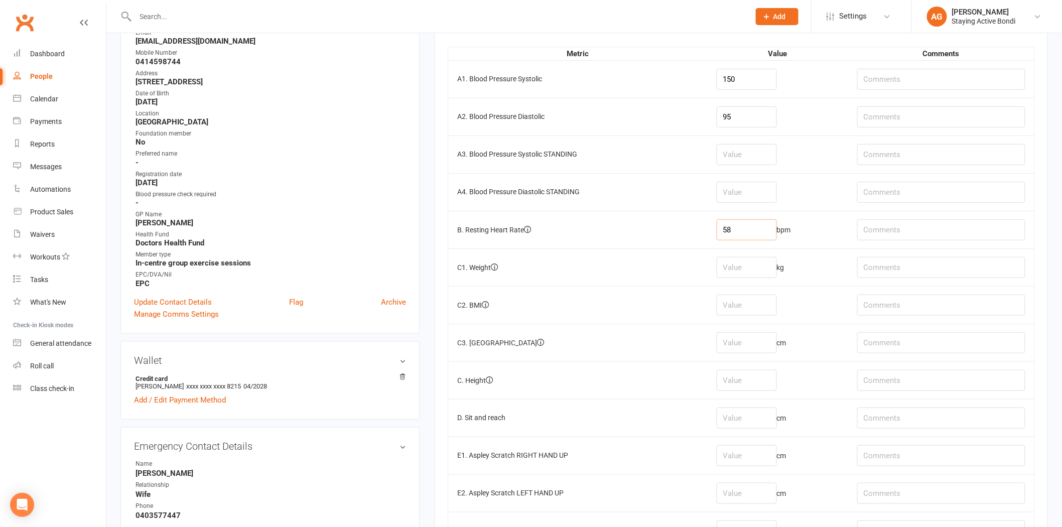
type input "58"
click at [719, 289] on td at bounding box center [778, 305] width 141 height 38
click at [734, 270] on input "number" at bounding box center [747, 267] width 60 height 21
type input "81.6"
click at [751, 352] on input "number" at bounding box center [747, 342] width 60 height 21
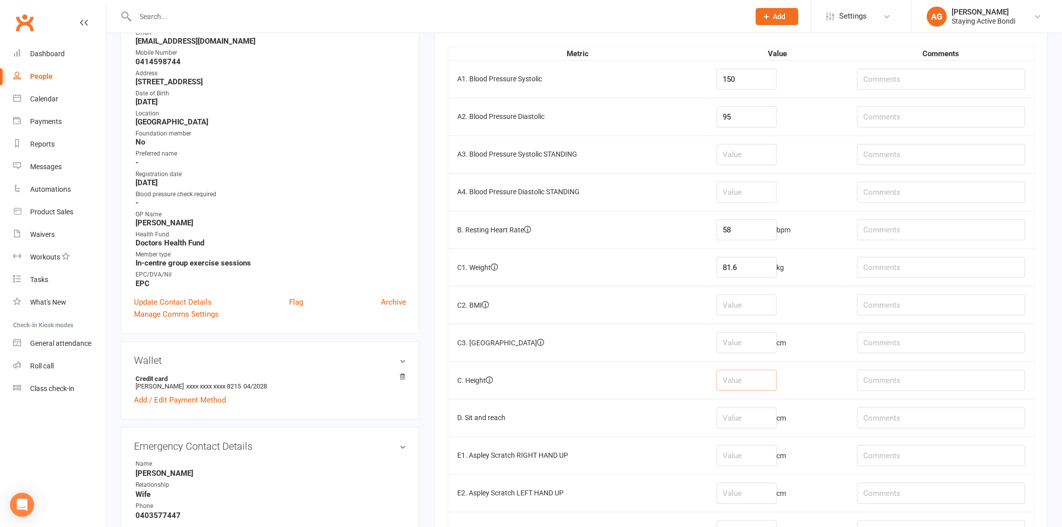
click at [746, 375] on input "number" at bounding box center [747, 380] width 60 height 21
drag, startPoint x: 739, startPoint y: 413, endPoint x: 734, endPoint y: 415, distance: 5.2
click at [736, 415] on input "number" at bounding box center [747, 418] width 60 height 21
type input "-21"
click at [915, 420] on input "text" at bounding box center [941, 418] width 168 height 21
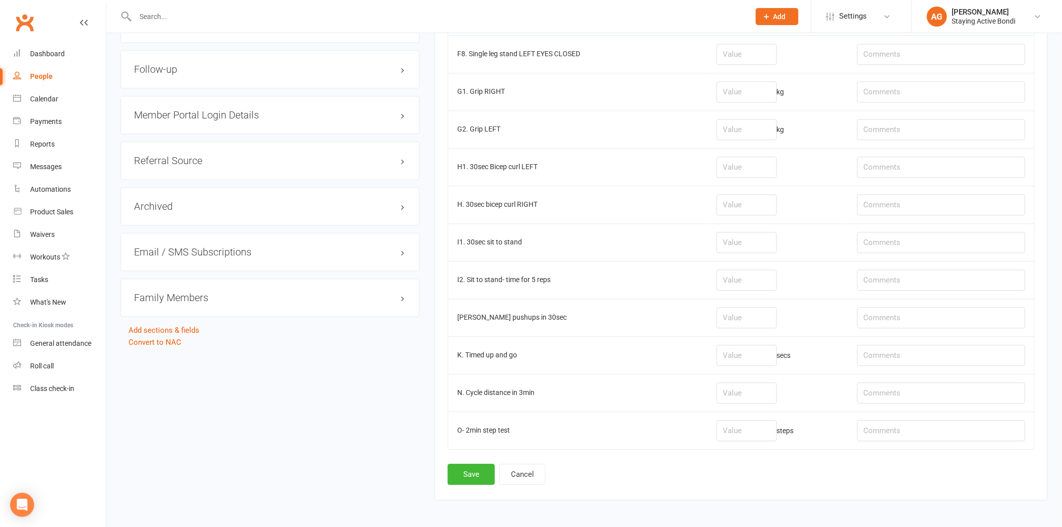
scroll to position [948, 0]
type input "-21R, -20L"
drag, startPoint x: 476, startPoint y: 477, endPoint x: 469, endPoint y: 477, distance: 7.0
click at [475, 477] on button "Save" at bounding box center [471, 471] width 47 height 21
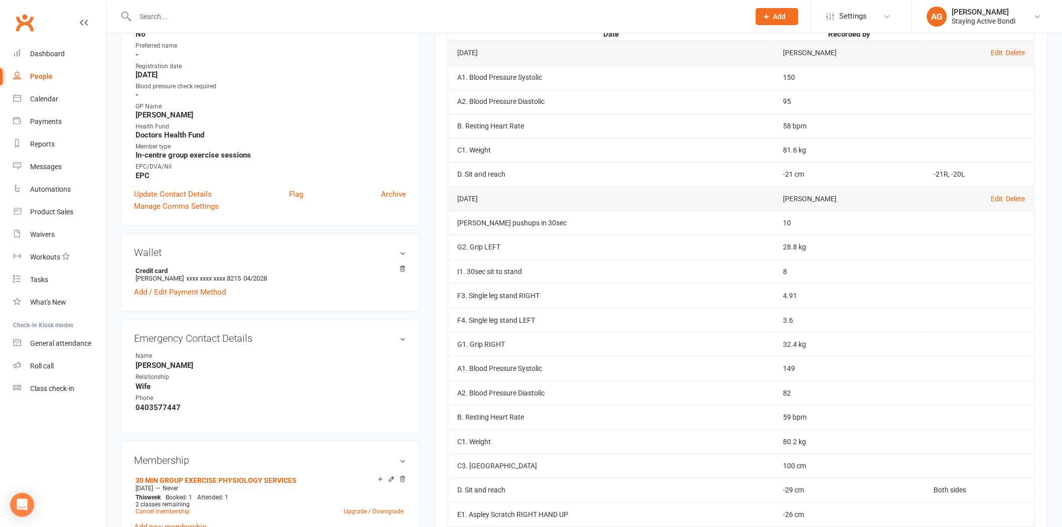
scroll to position [56, 0]
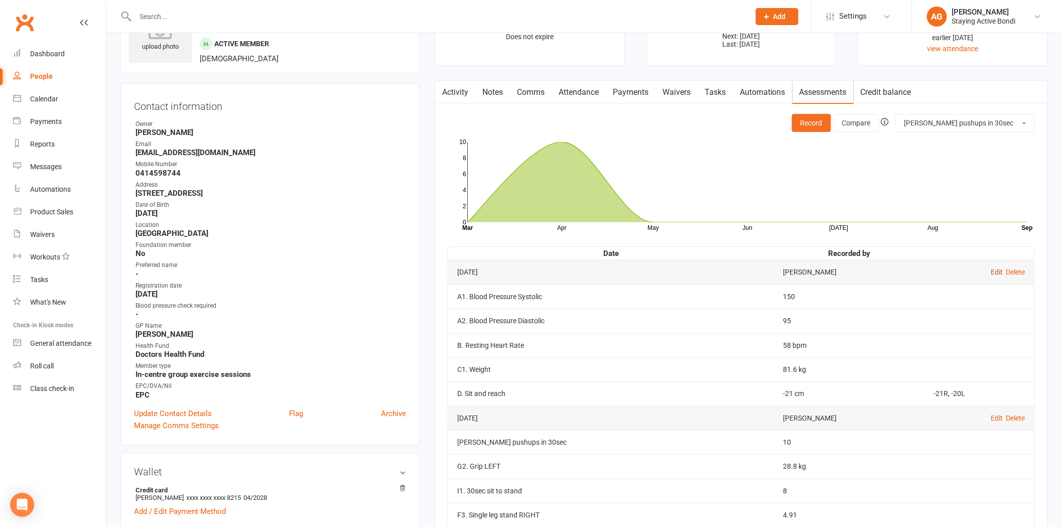
click at [995, 273] on link "Edit" at bounding box center [997, 272] width 12 height 8
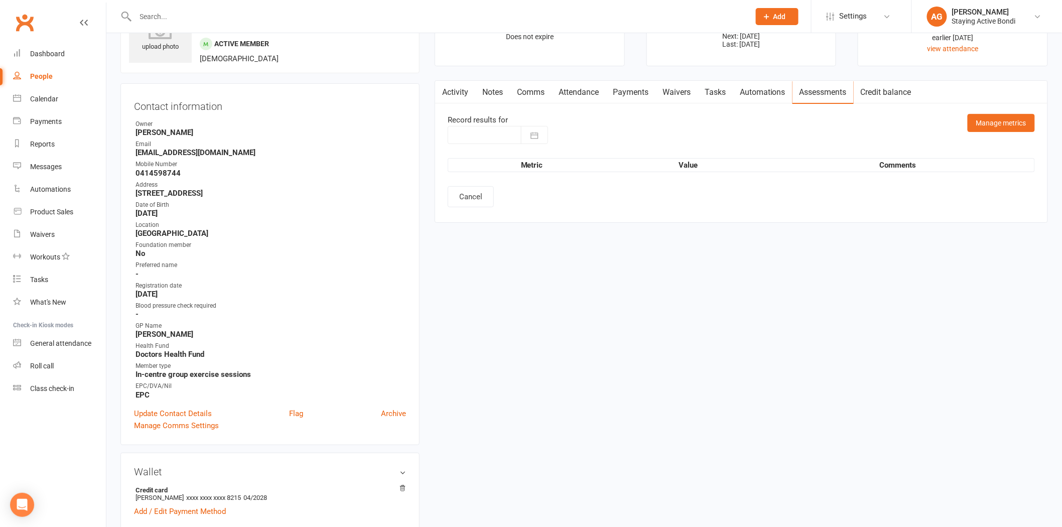
type input "16 Sep 2025"
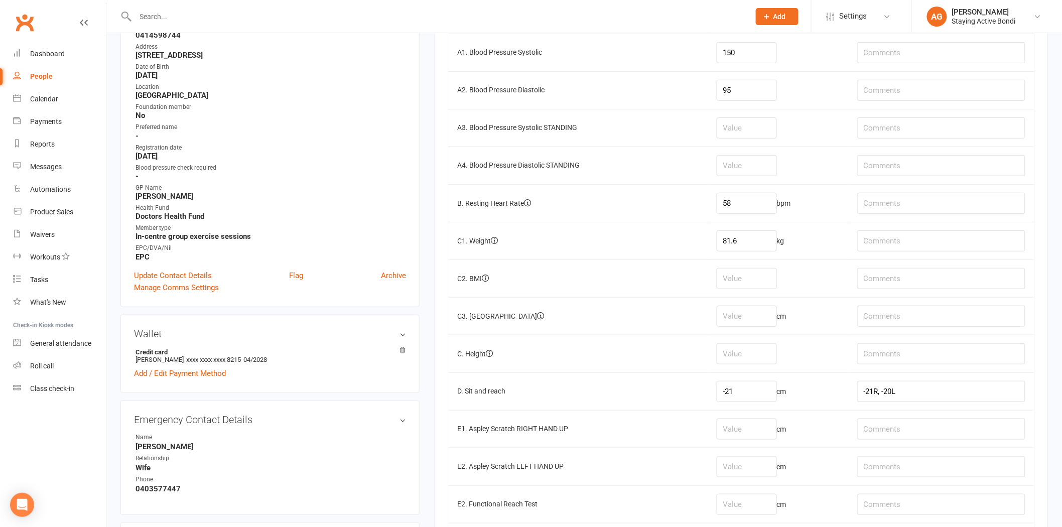
scroll to position [223, 0]
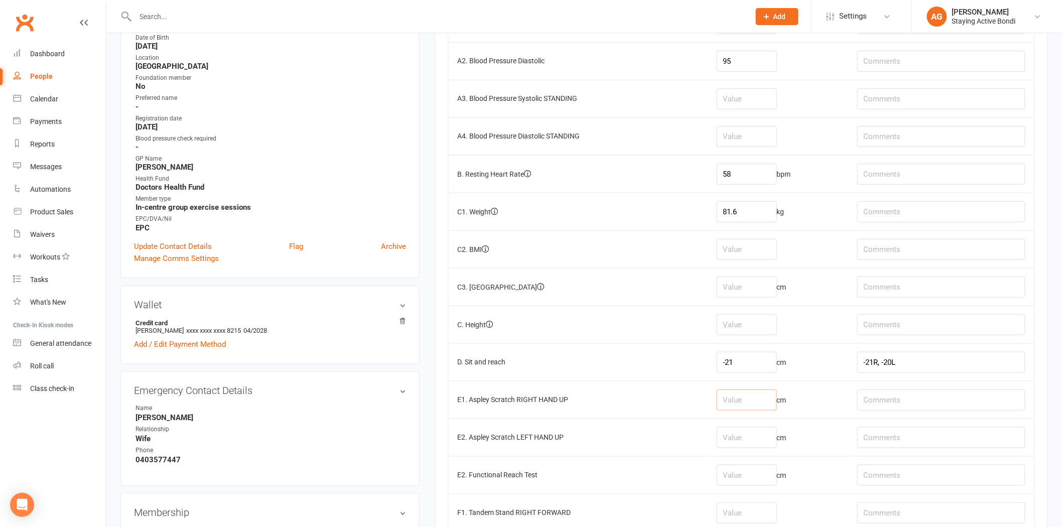
click at [754, 402] on input "number" at bounding box center [747, 399] width 60 height 21
type input "-12"
click at [752, 437] on input "number" at bounding box center [747, 437] width 60 height 21
type input "-32"
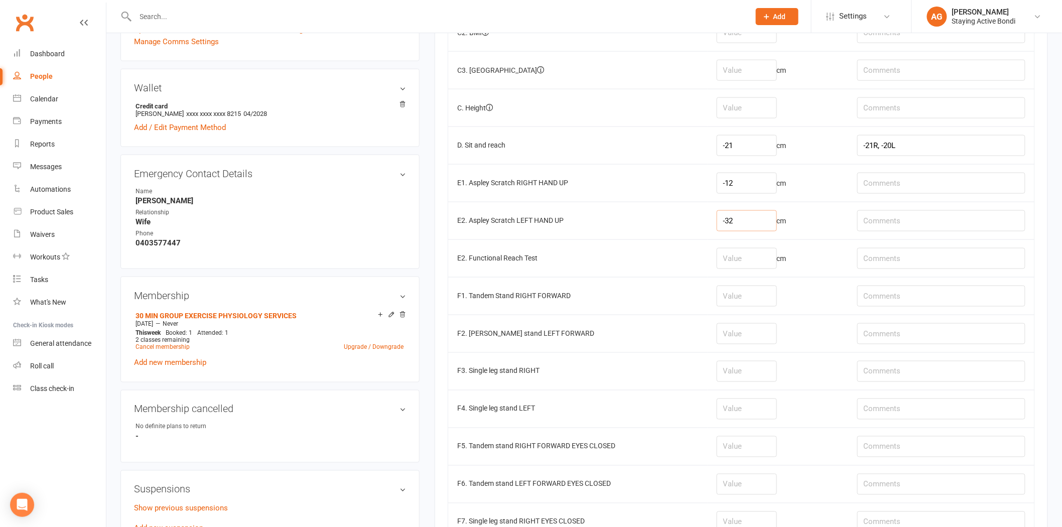
scroll to position [446, 0]
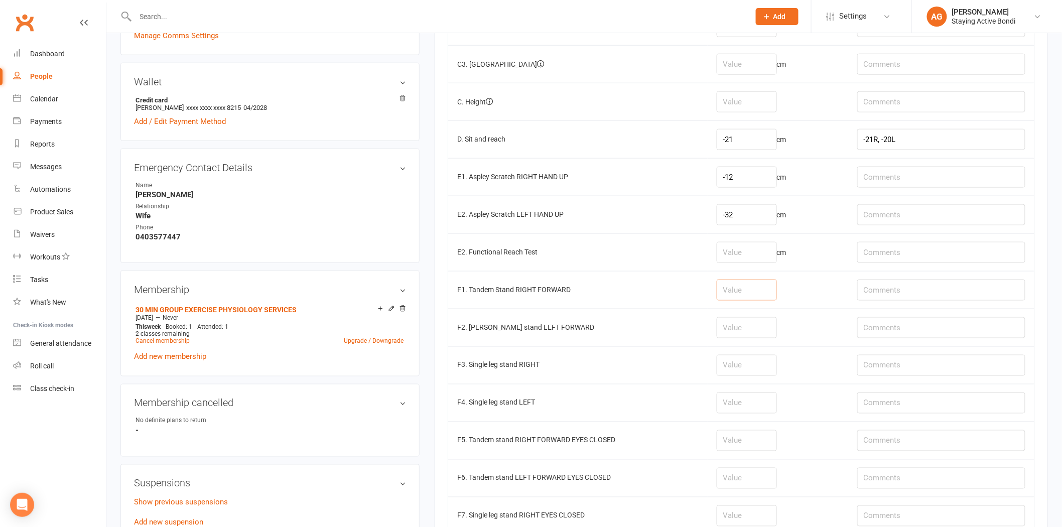
click at [759, 293] on input "number" at bounding box center [747, 290] width 60 height 21
click at [758, 370] on input "number" at bounding box center [747, 365] width 60 height 21
type input "5.88"
click at [744, 399] on input "number" at bounding box center [747, 402] width 60 height 21
type input "3.2"
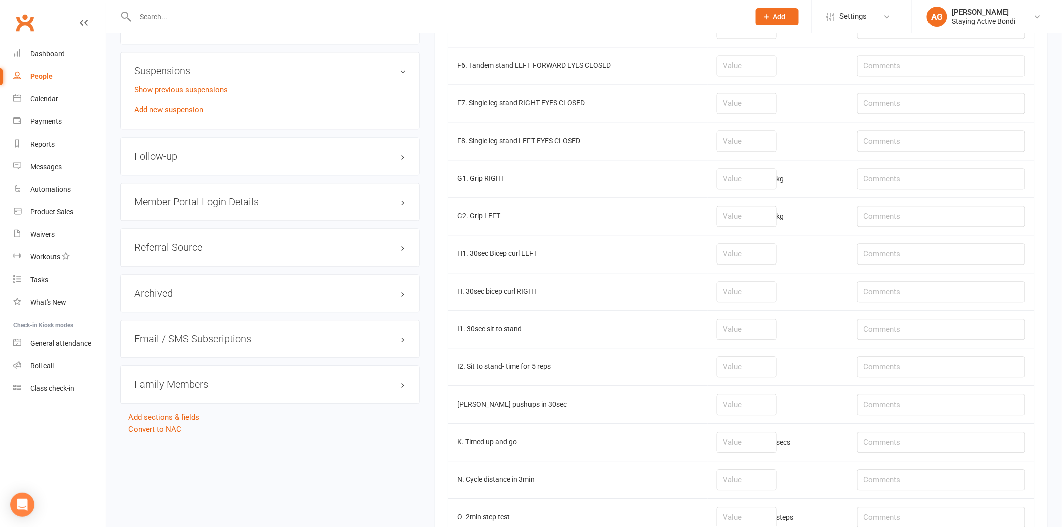
scroll to position [987, 0]
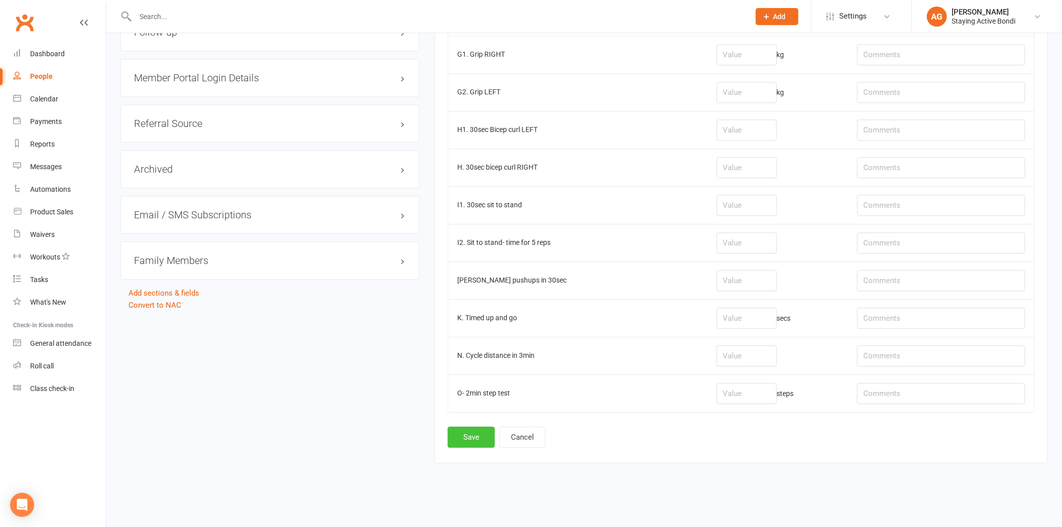
click at [478, 434] on button "Save" at bounding box center [471, 437] width 47 height 21
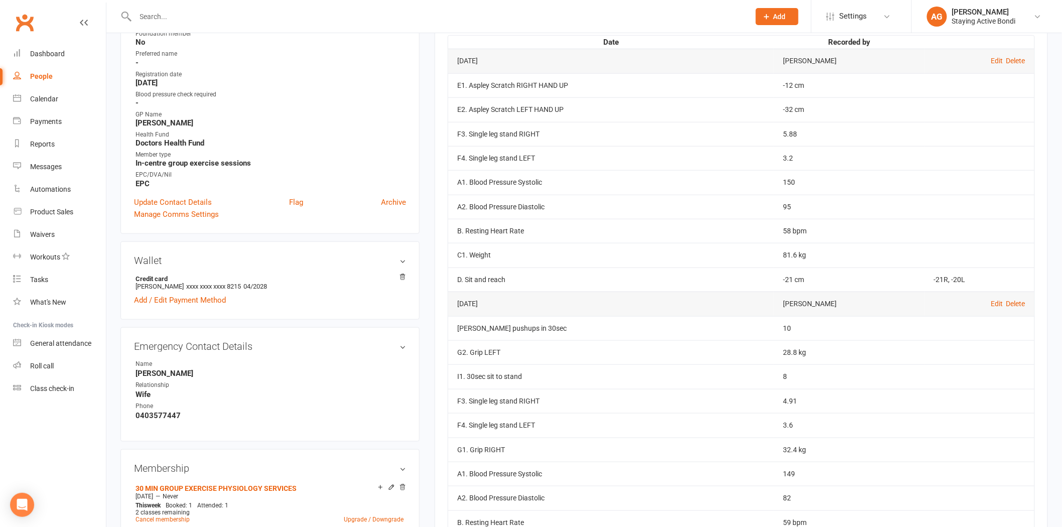
scroll to position [223, 0]
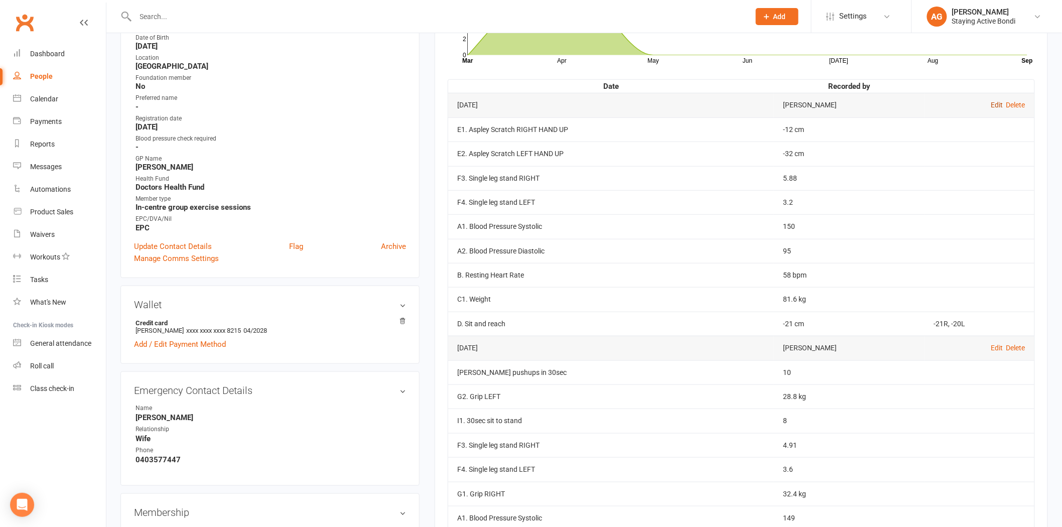
click at [991, 102] on link "Edit" at bounding box center [997, 105] width 12 height 8
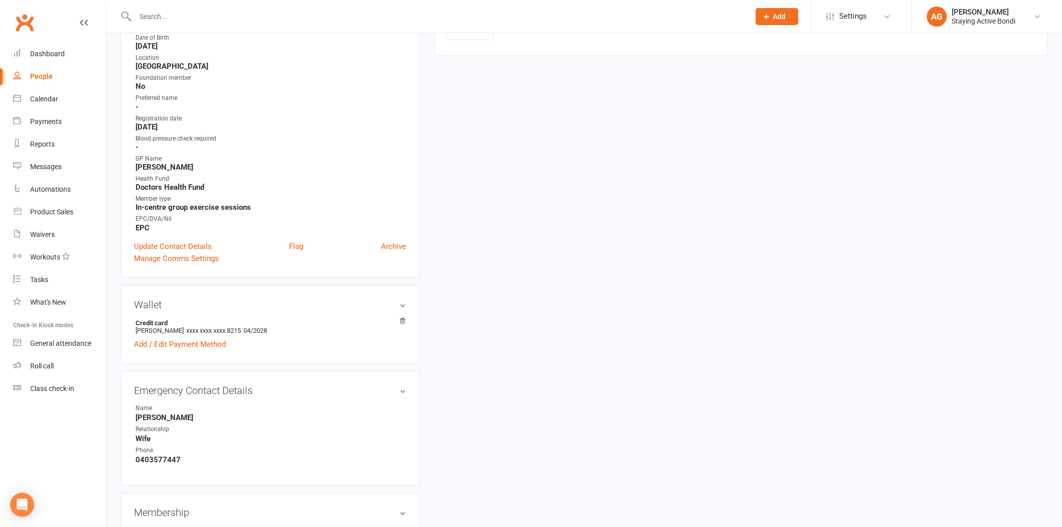
type input "16 Sep 2025"
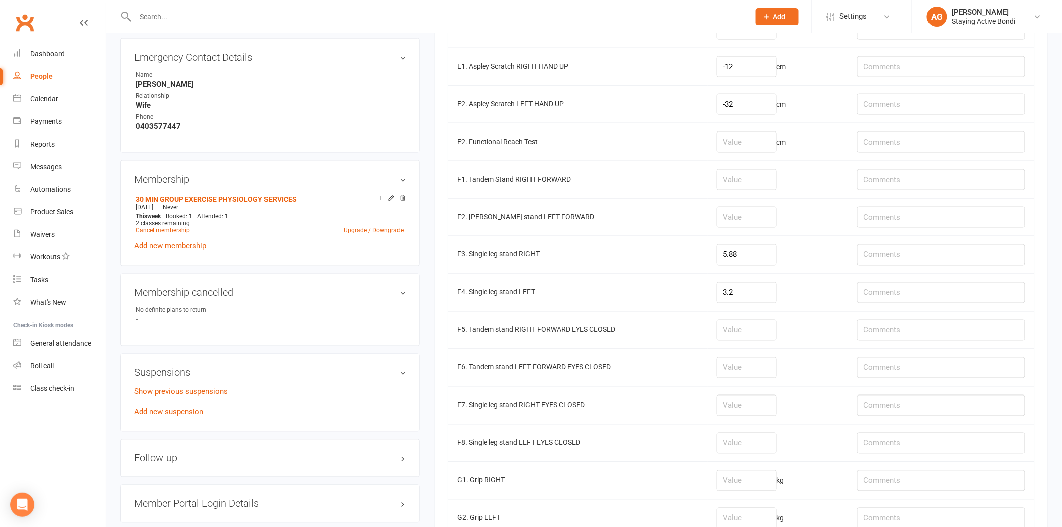
scroll to position [558, 0]
click at [749, 189] on input "number" at bounding box center [747, 178] width 60 height 21
type input "30"
click at [750, 206] on td at bounding box center [778, 216] width 141 height 38
click at [749, 213] on input "number" at bounding box center [747, 215] width 60 height 21
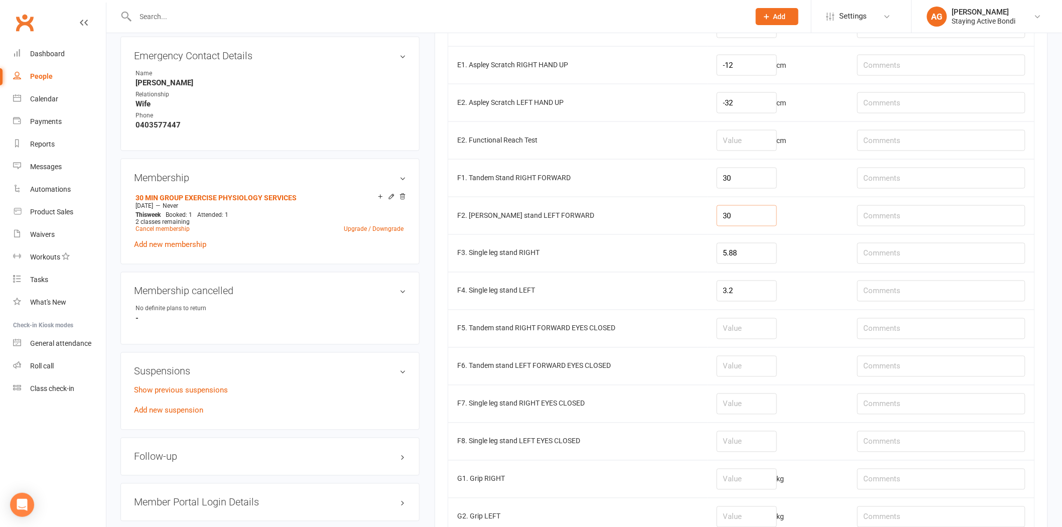
type input "30"
drag, startPoint x: 753, startPoint y: 495, endPoint x: 751, endPoint y: 499, distance: 5.2
click at [751, 498] on td "kg" at bounding box center [778, 479] width 141 height 38
click at [745, 485] on input "number" at bounding box center [747, 479] width 60 height 21
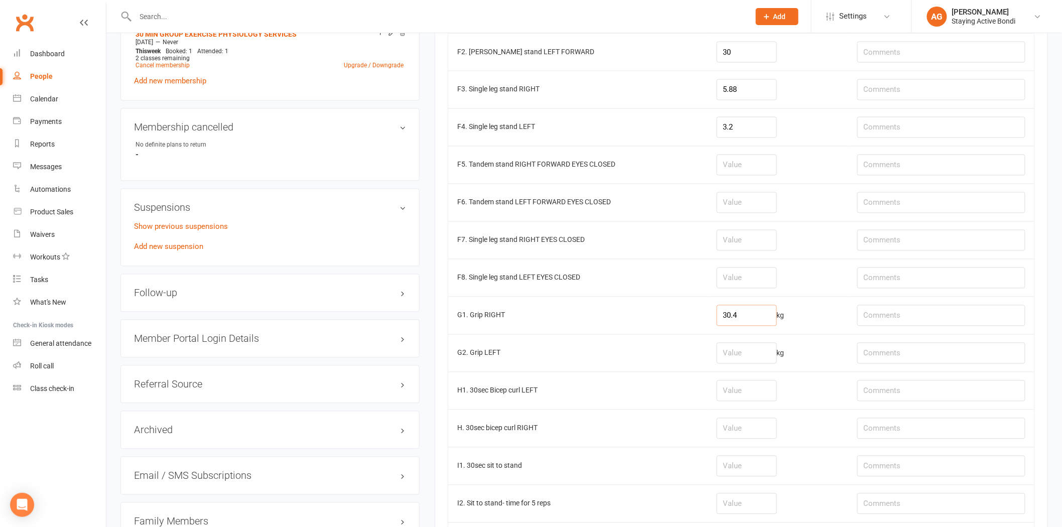
scroll to position [725, 0]
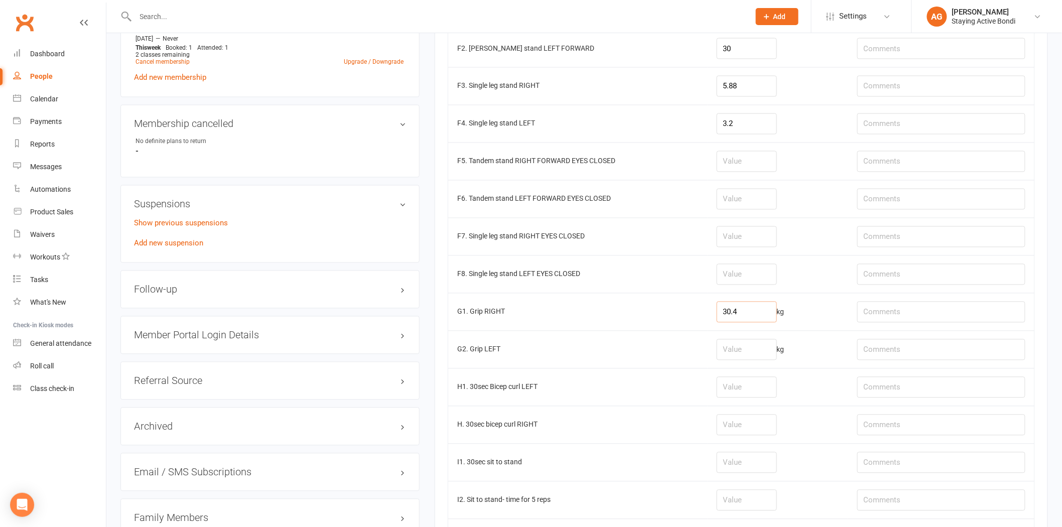
type input "30.4"
click at [747, 357] on input "number" at bounding box center [747, 349] width 60 height 21
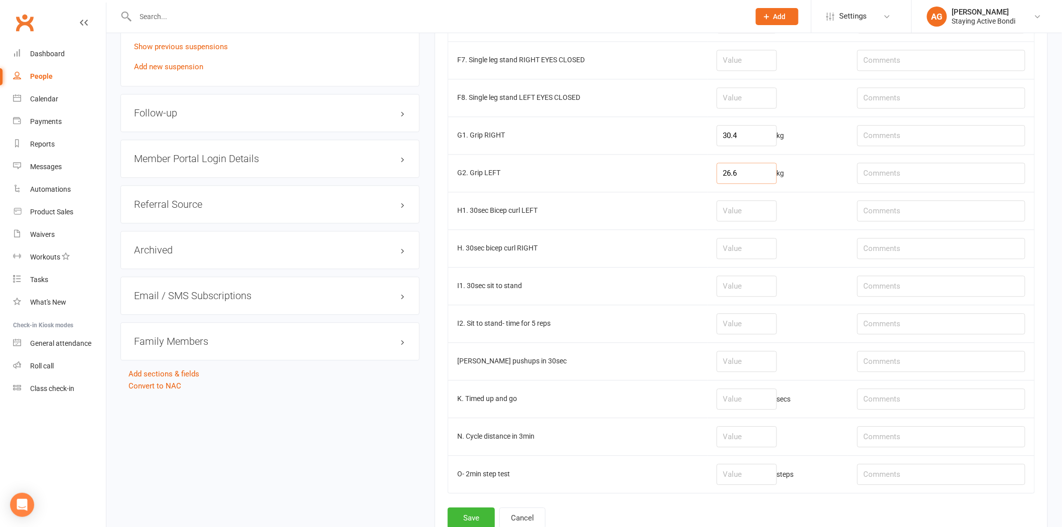
scroll to position [987, 0]
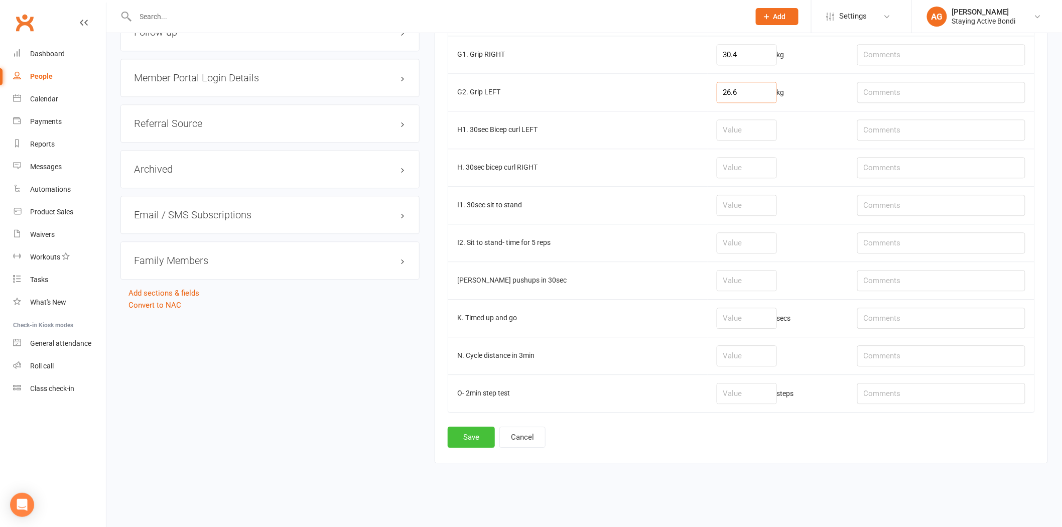
type input "26.6"
click at [463, 427] on button "Save" at bounding box center [471, 437] width 47 height 21
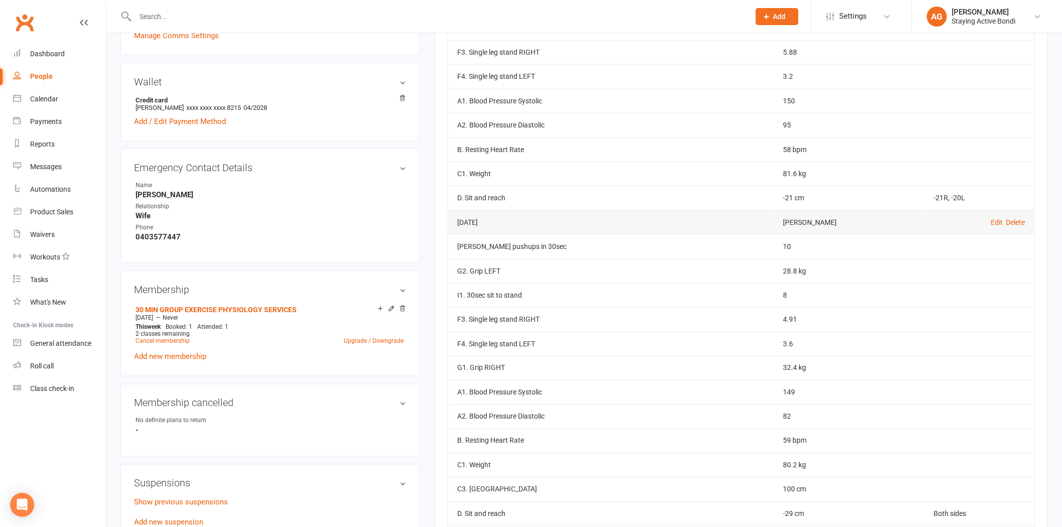
scroll to position [111, 0]
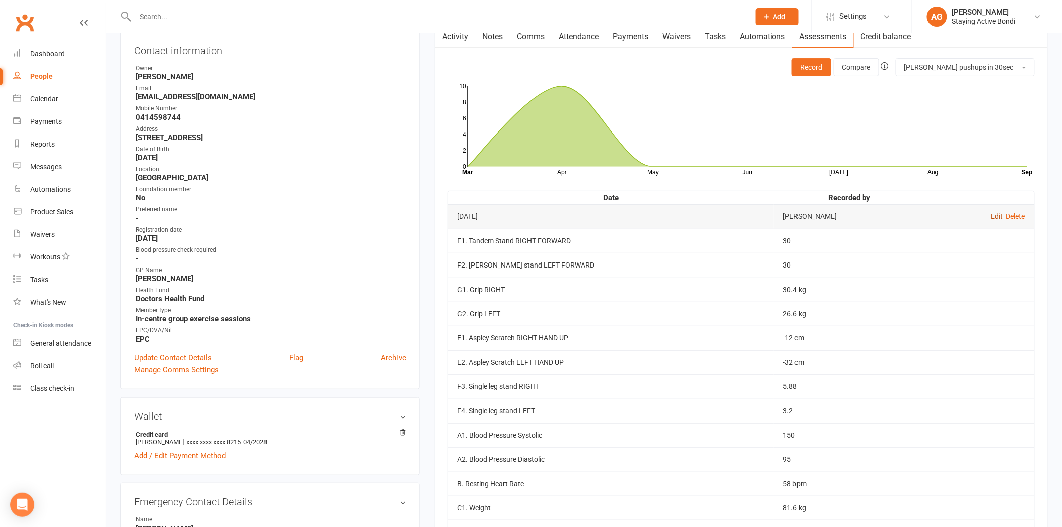
click at [991, 216] on link "Edit" at bounding box center [997, 216] width 12 height 8
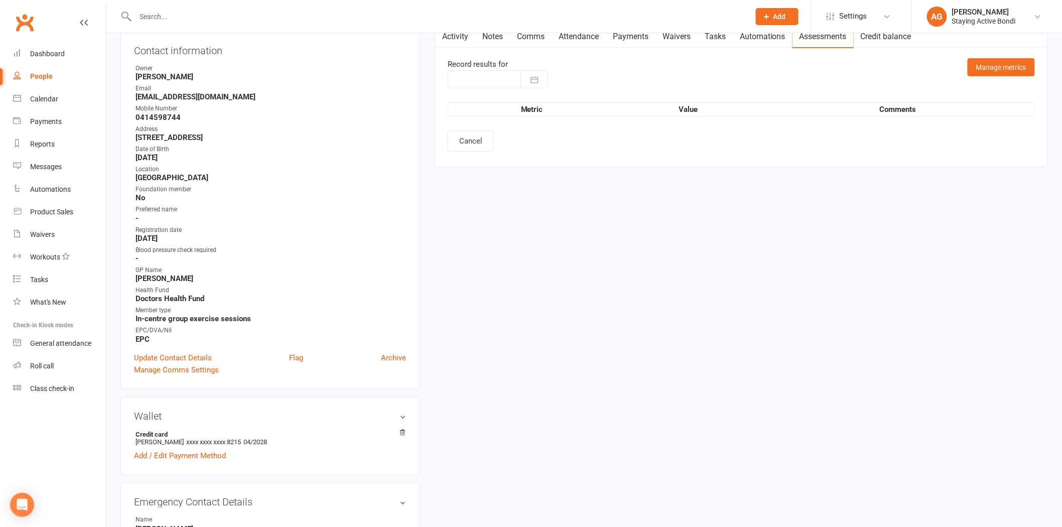
type input "16 Sep 2025"
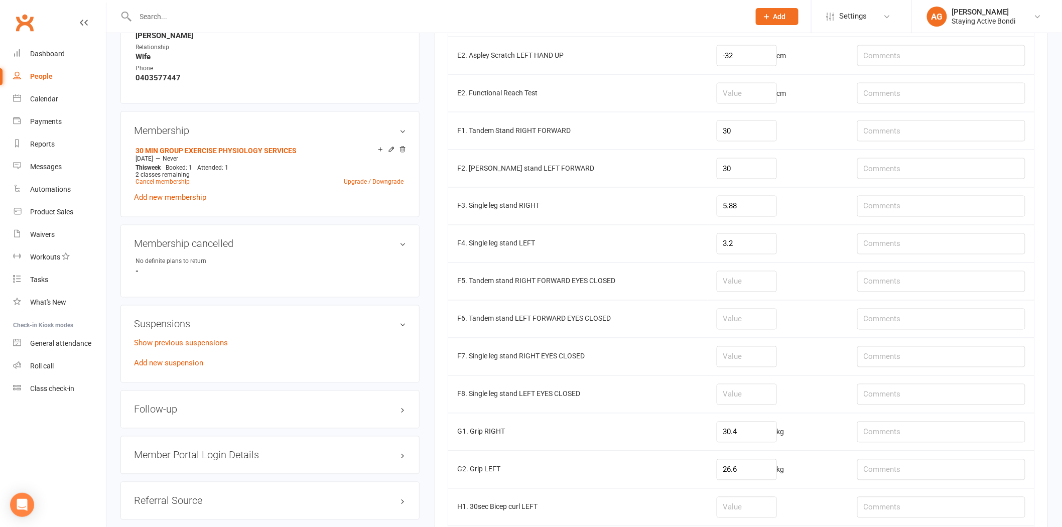
scroll to position [669, 0]
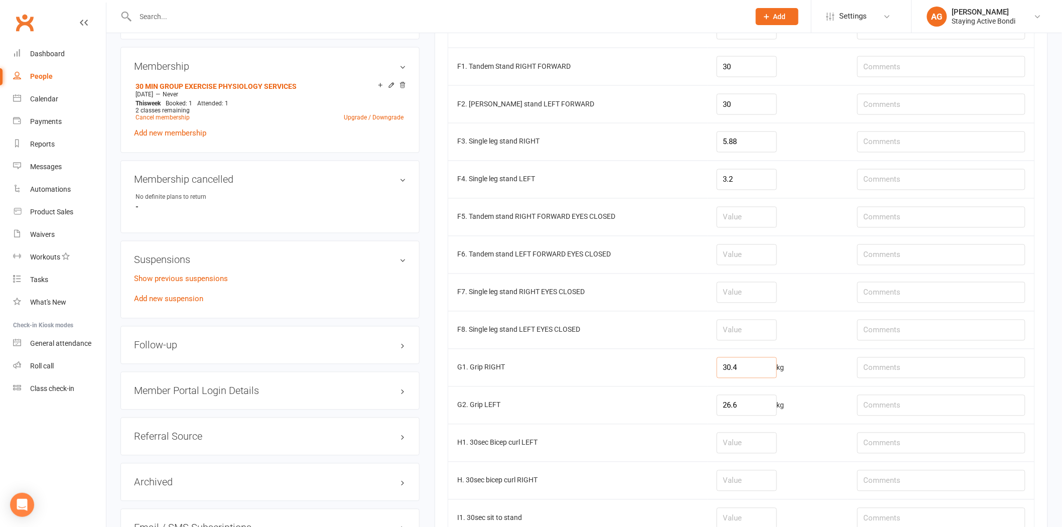
click at [743, 362] on input "30.4" at bounding box center [747, 367] width 60 height 21
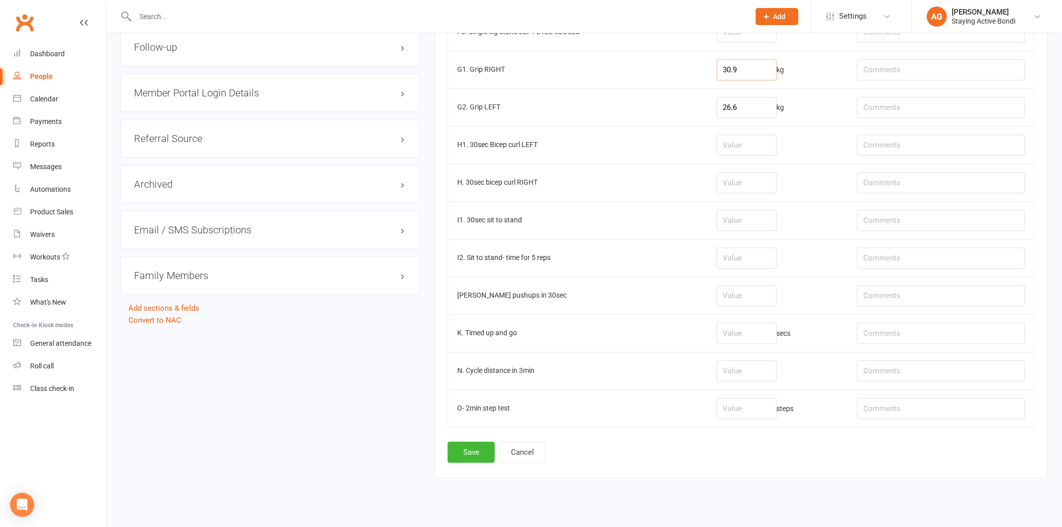
scroll to position [987, 0]
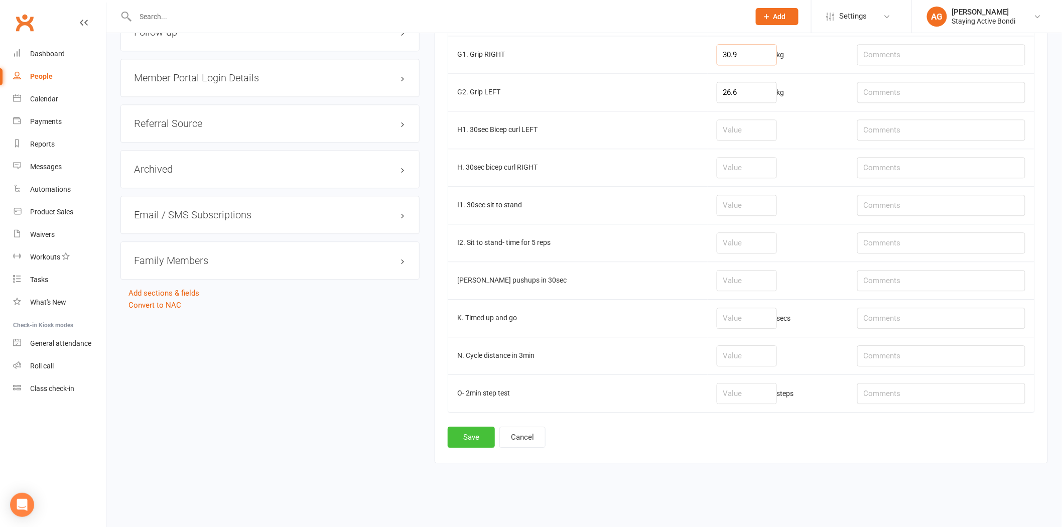
type input "30.9"
click at [454, 438] on button "Save" at bounding box center [471, 437] width 47 height 21
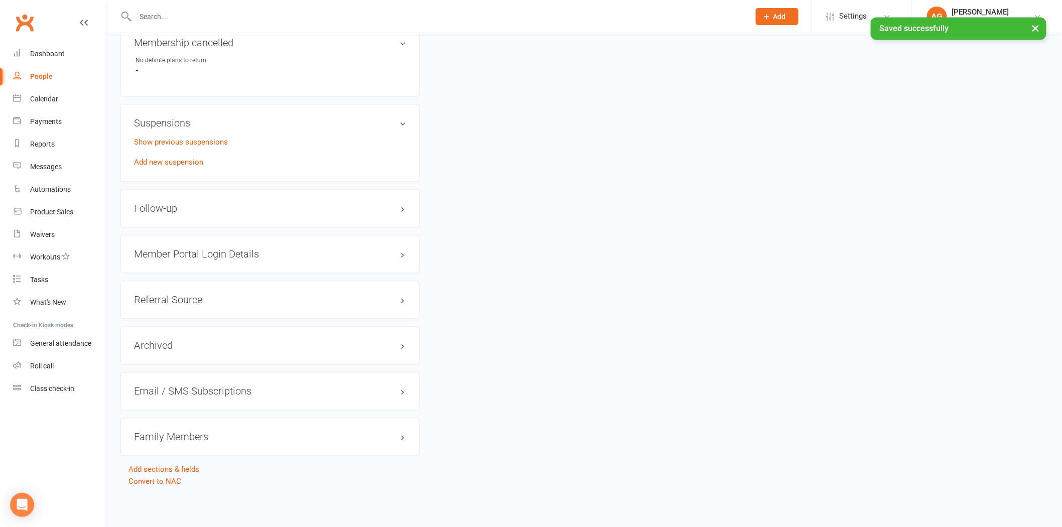
scroll to position [0, 0]
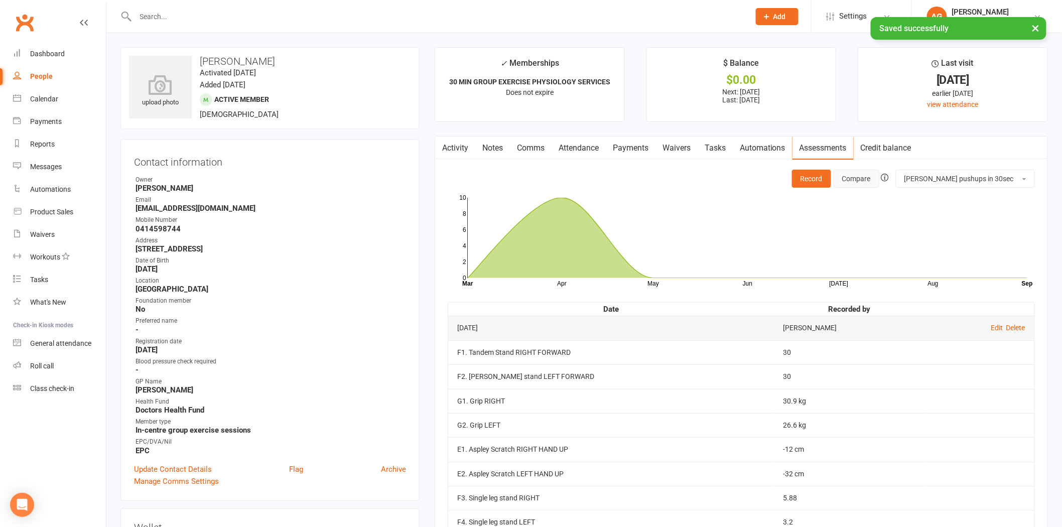
click at [879, 175] on button "Compare" at bounding box center [857, 179] width 46 height 18
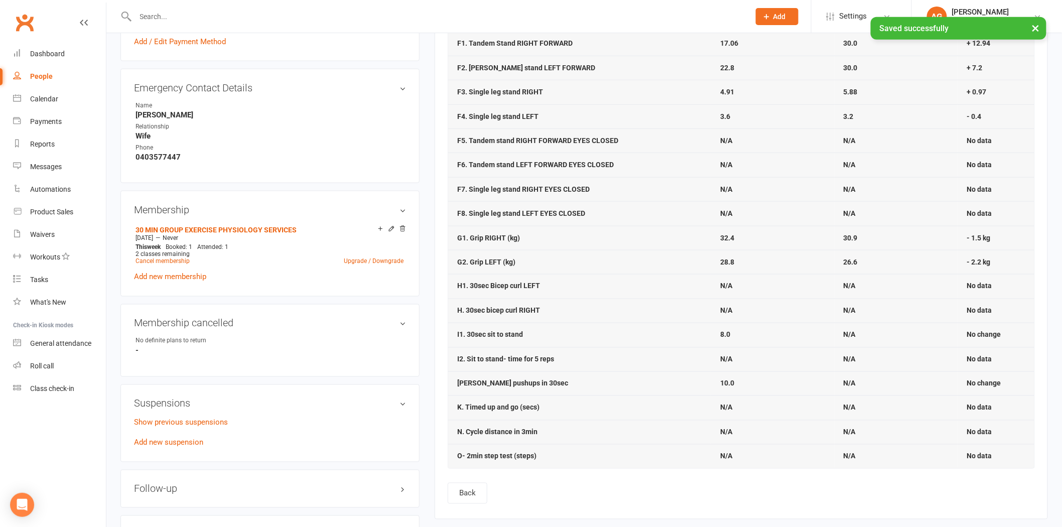
scroll to position [558, 0]
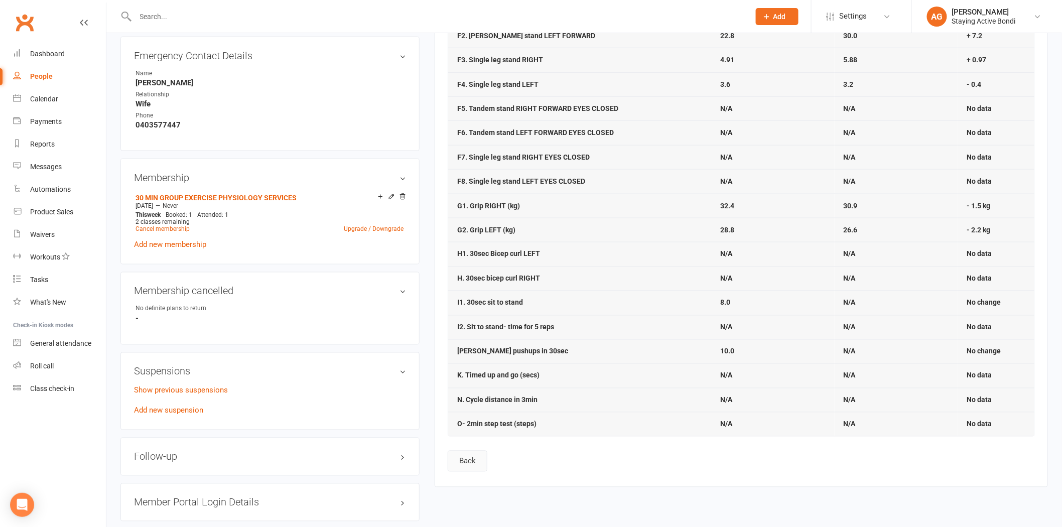
click at [477, 458] on button "Back" at bounding box center [468, 461] width 40 height 21
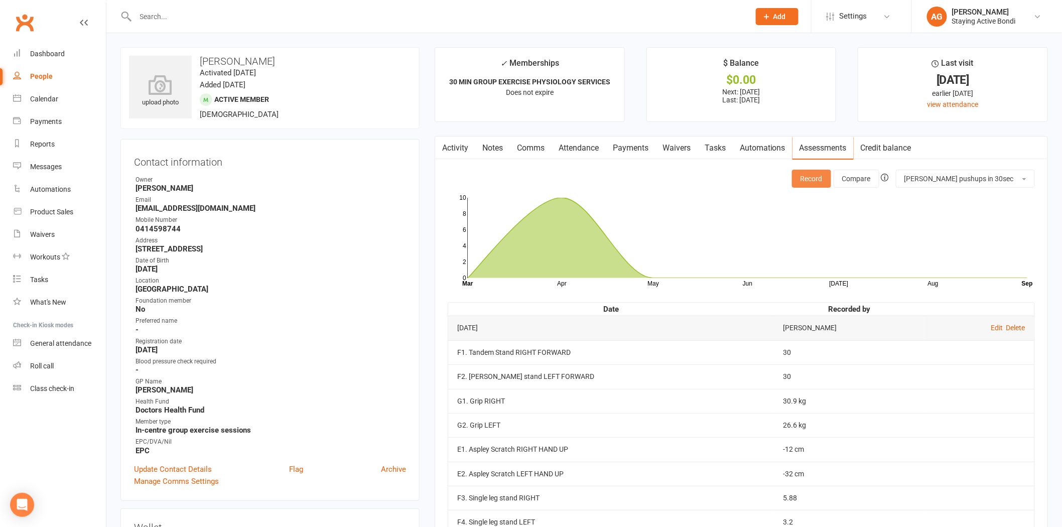
click at [831, 181] on button "Record" at bounding box center [811, 179] width 39 height 18
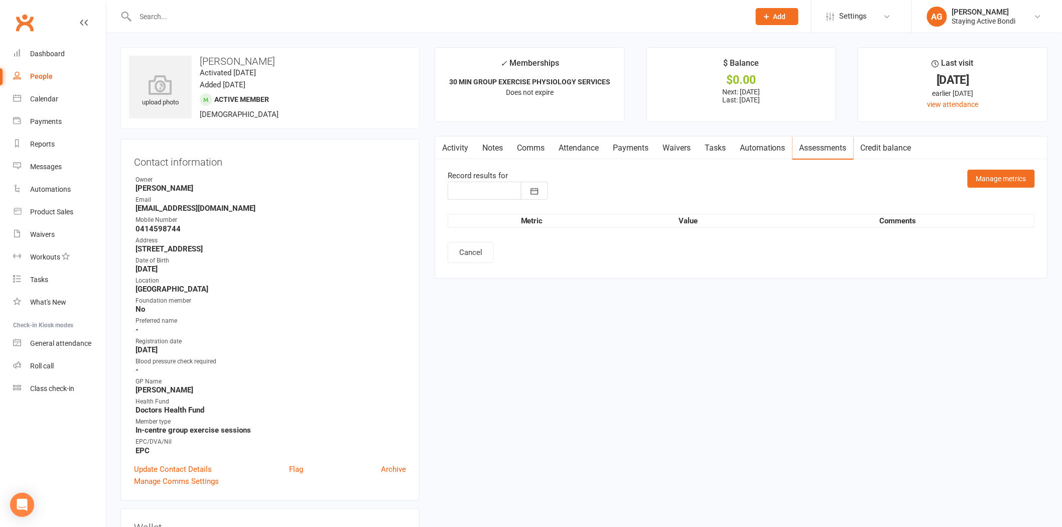
type input "16 Sep 2025"
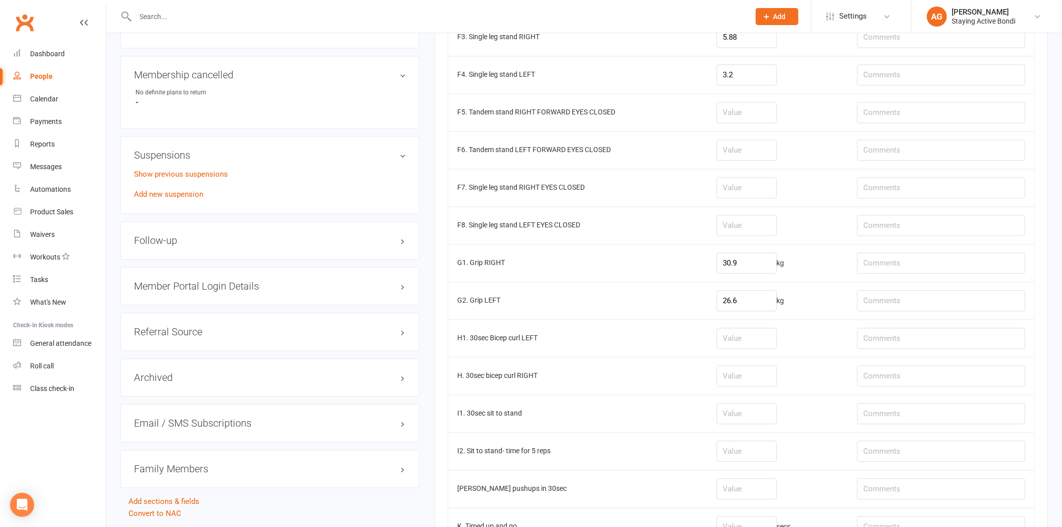
scroll to position [780, 0]
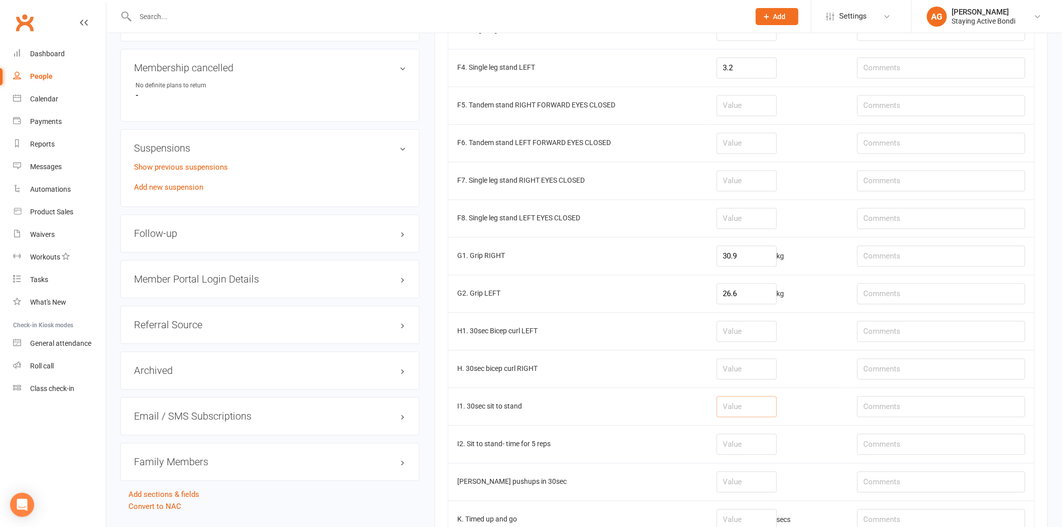
click at [729, 411] on input "number" at bounding box center [747, 406] width 60 height 21
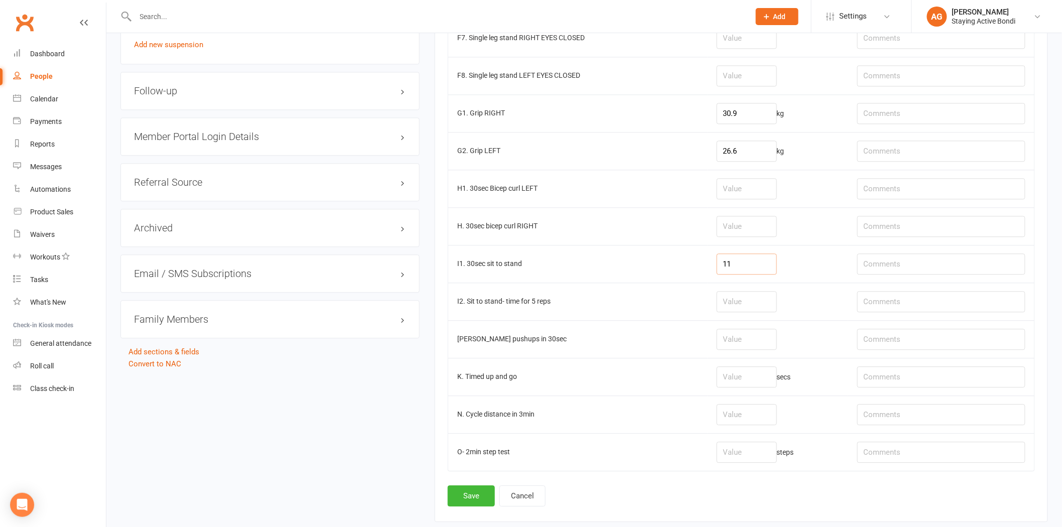
scroll to position [987, 0]
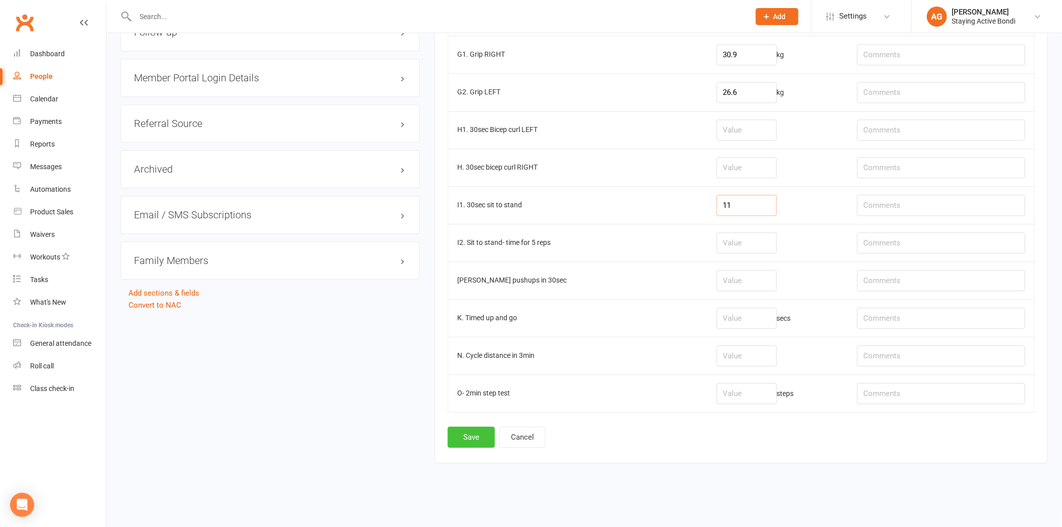
type input "11"
click at [463, 434] on button "Save" at bounding box center [471, 437] width 47 height 21
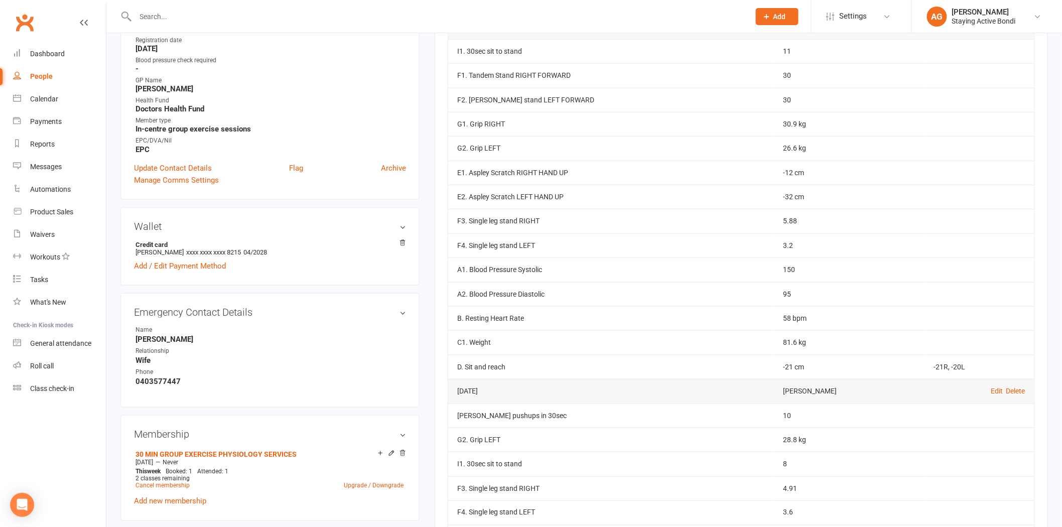
scroll to position [223, 0]
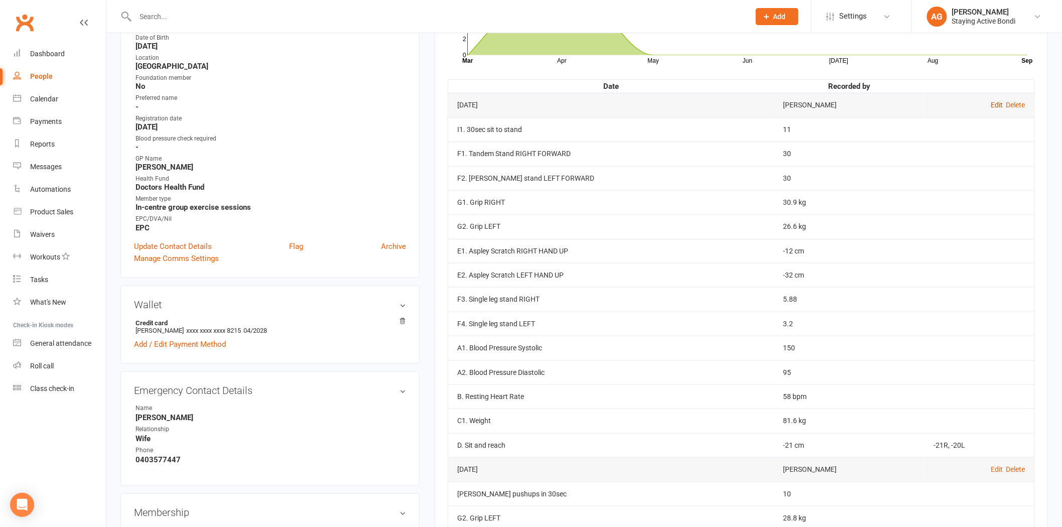
click at [994, 105] on link "Edit" at bounding box center [997, 105] width 12 height 8
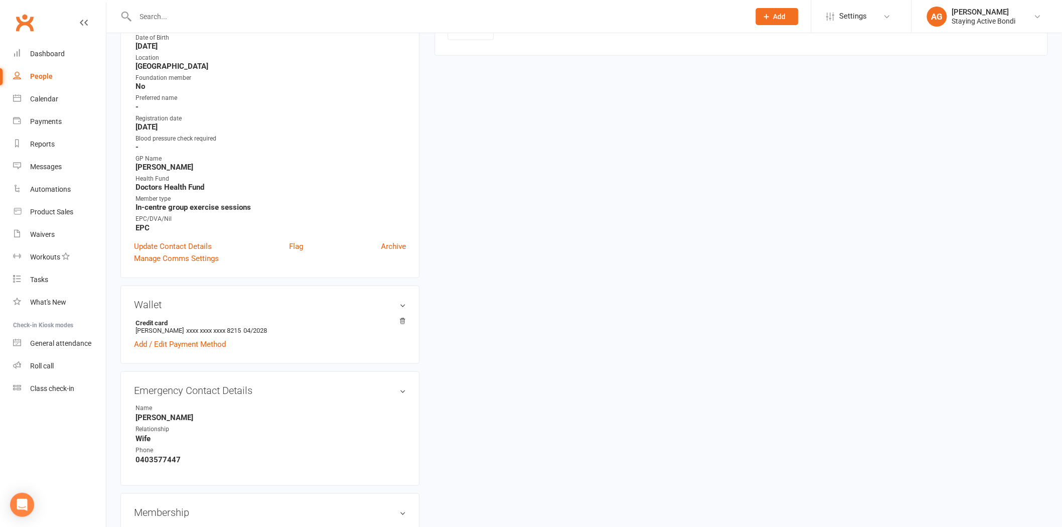
type input "16 Sep 2025"
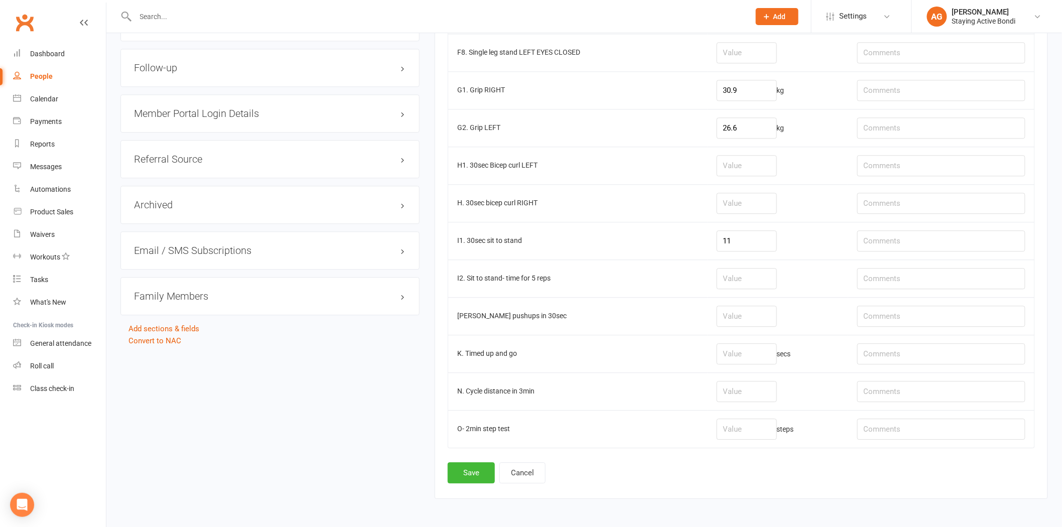
scroll to position [948, 0]
click at [748, 313] on input "number" at bounding box center [747, 315] width 60 height 21
click at [895, 322] on input "text" at bounding box center [941, 315] width 168 height 21
type input "Attempted and stopped due to technique"
click at [473, 474] on button "Save" at bounding box center [471, 471] width 47 height 21
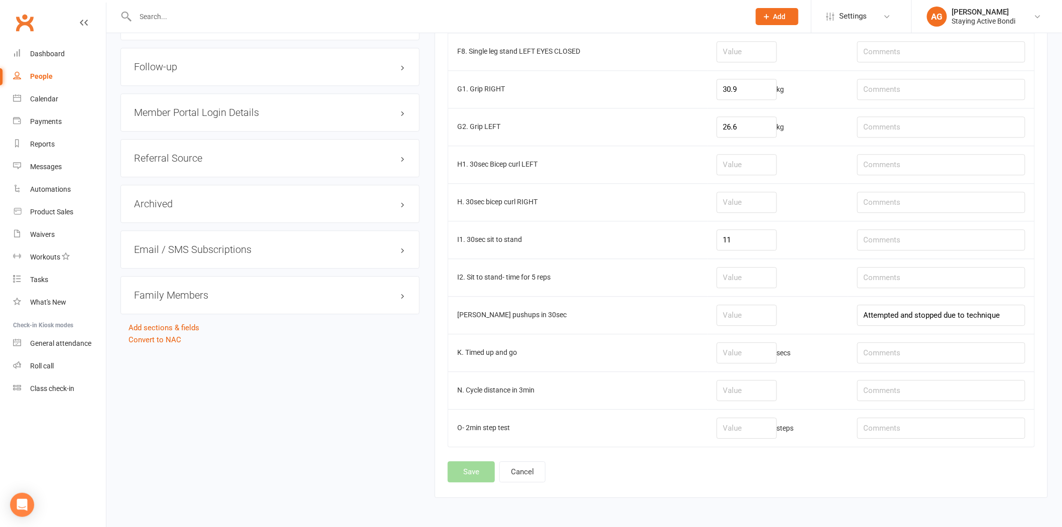
scroll to position [0, 0]
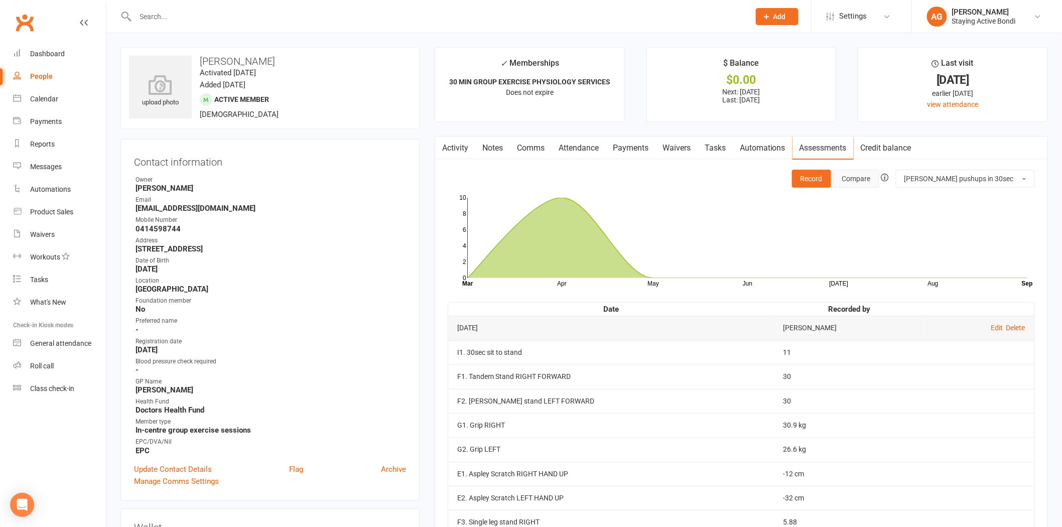
click at [879, 177] on button "Compare" at bounding box center [857, 179] width 46 height 18
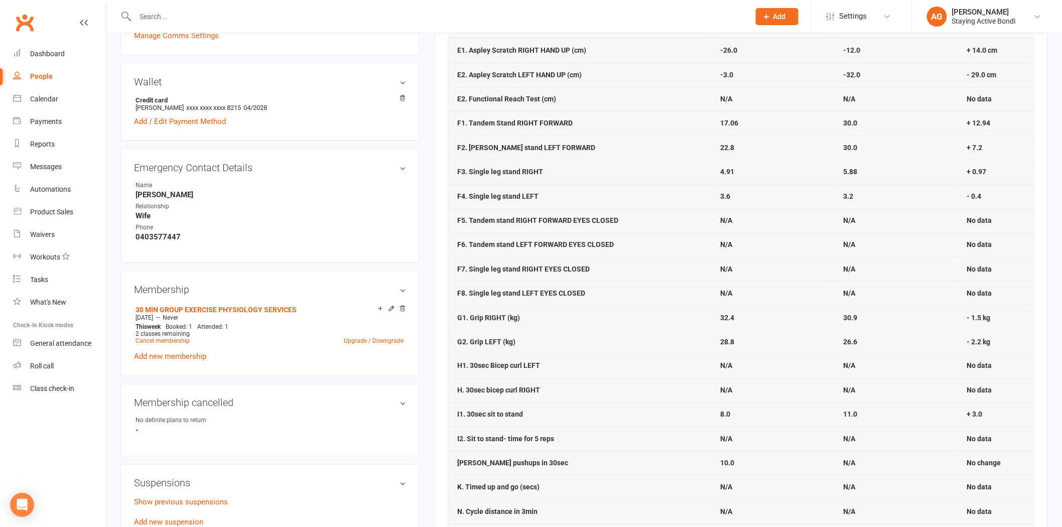
scroll to position [502, 0]
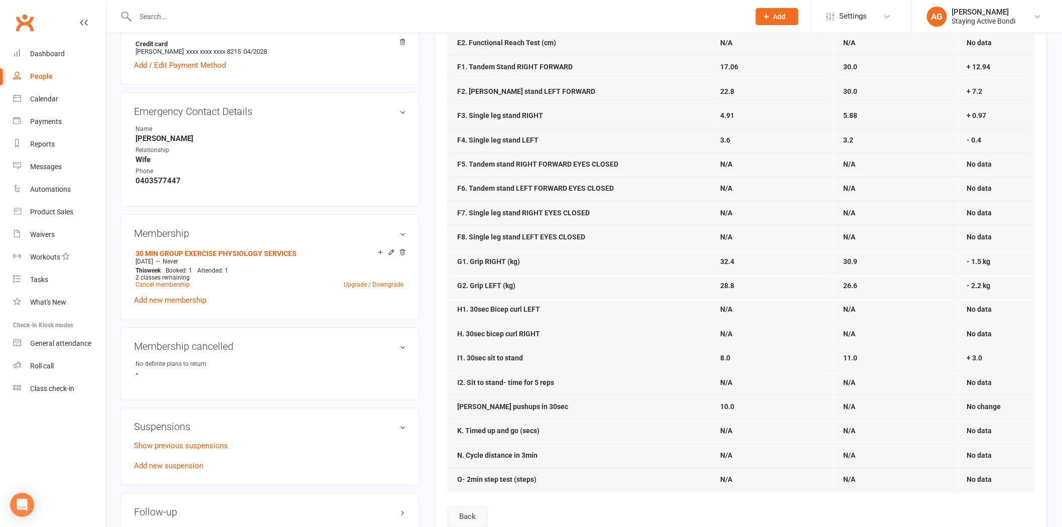
click at [474, 519] on button "Back" at bounding box center [468, 516] width 40 height 21
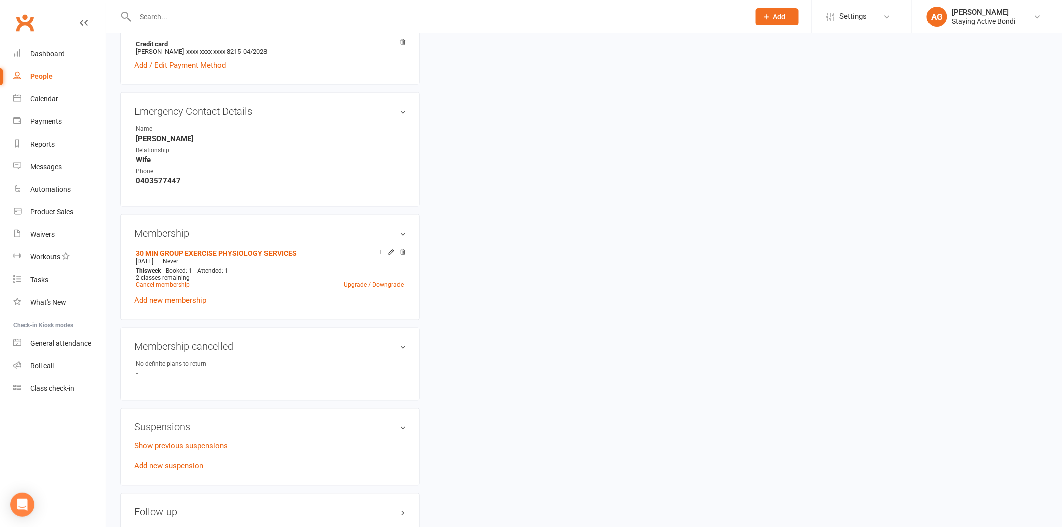
scroll to position [0, 0]
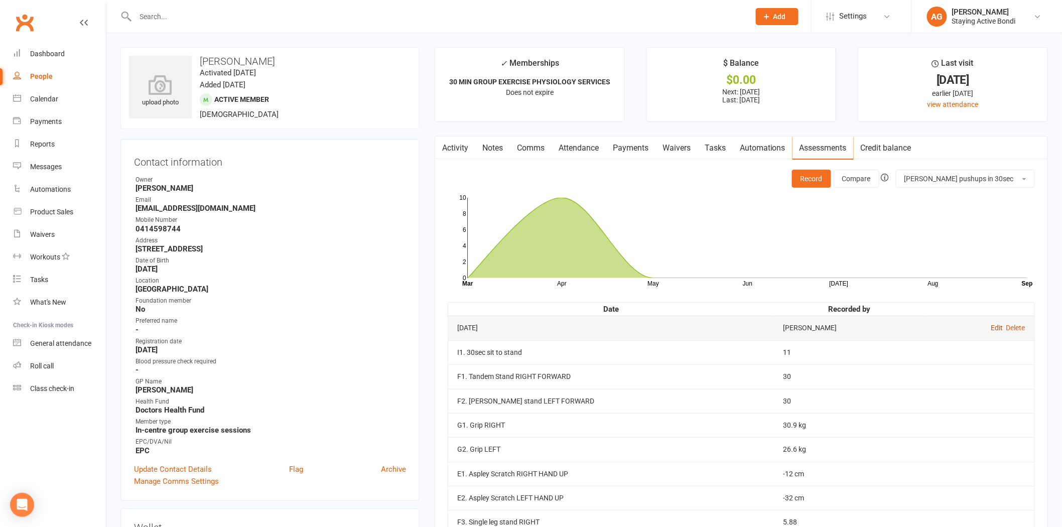
click at [996, 328] on link "Edit" at bounding box center [997, 328] width 12 height 8
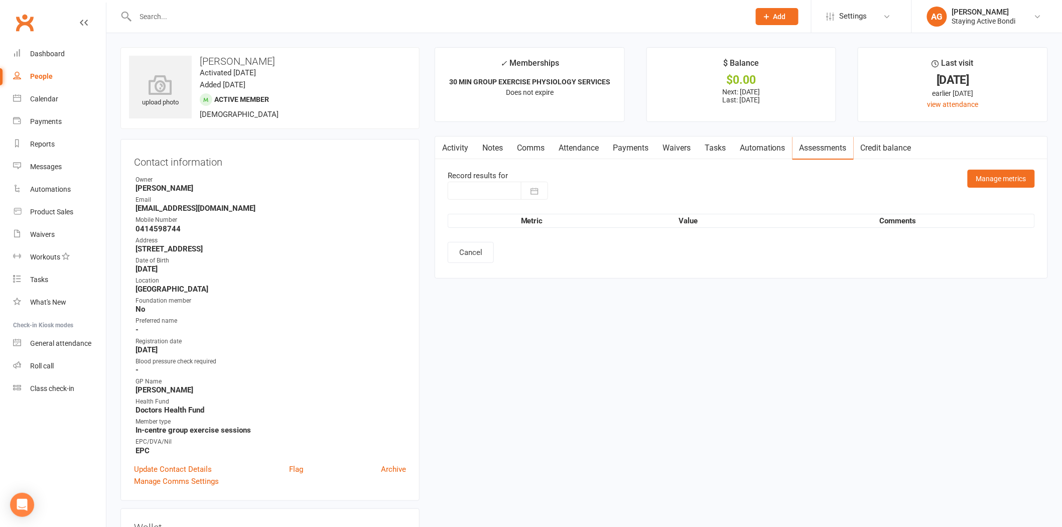
type input "16 Sep 2025"
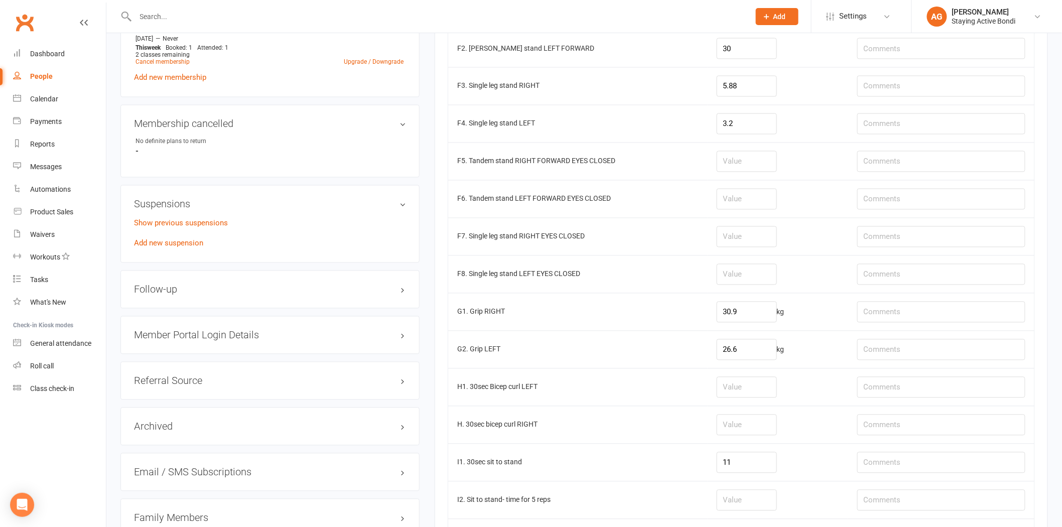
scroll to position [987, 0]
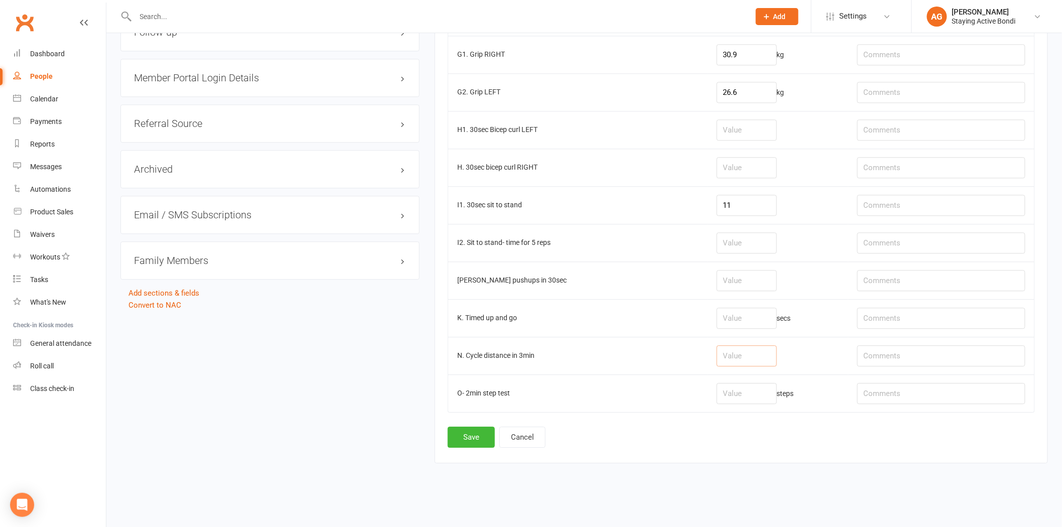
click at [757, 349] on input "number" at bounding box center [747, 355] width 60 height 21
type input "0.98"
click at [467, 434] on button "Save" at bounding box center [471, 437] width 47 height 21
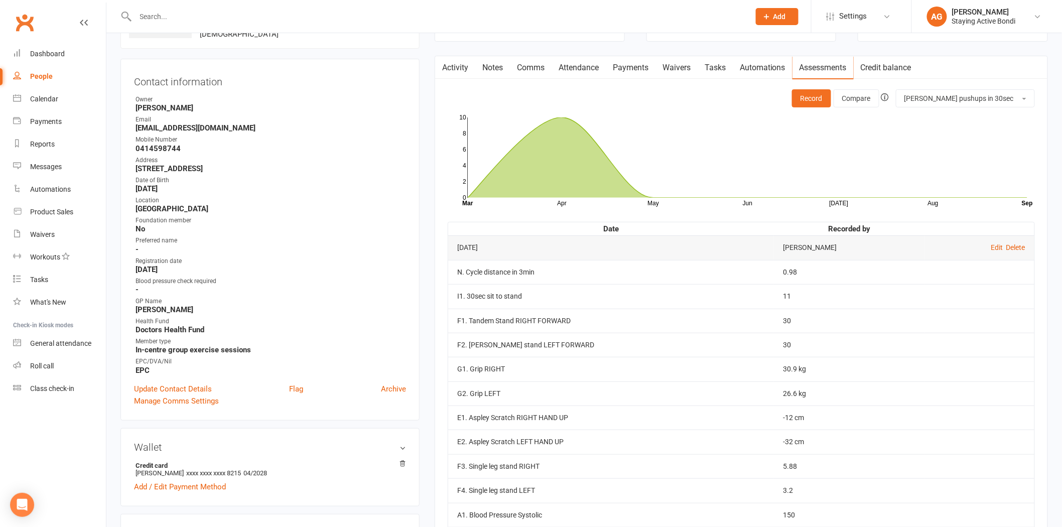
scroll to position [56, 0]
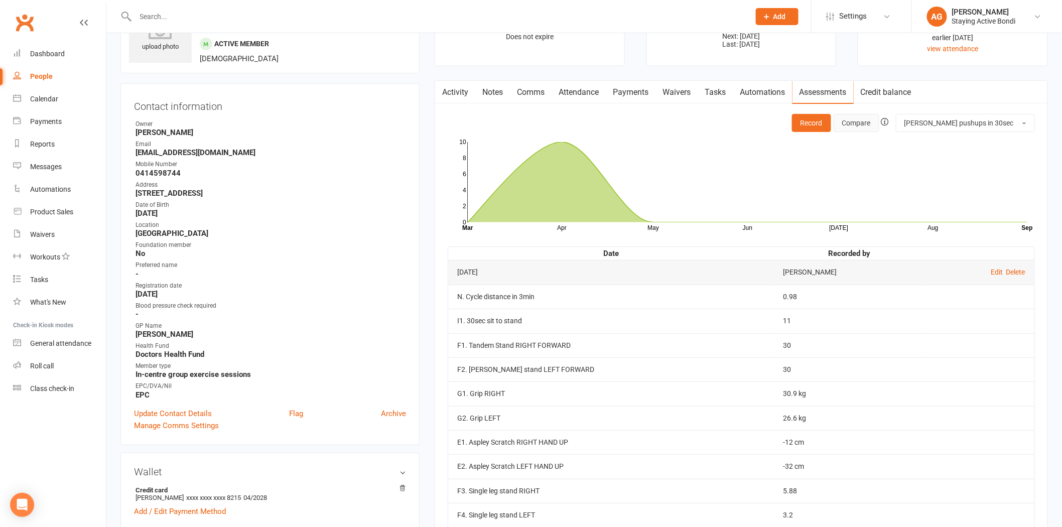
click at [879, 124] on button "Compare" at bounding box center [857, 123] width 46 height 18
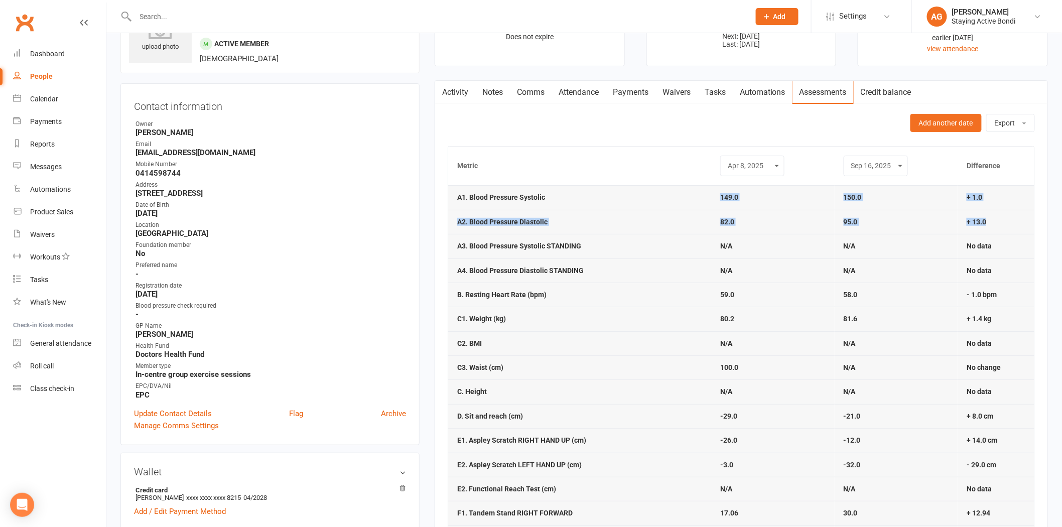
drag, startPoint x: 705, startPoint y: 197, endPoint x: 1011, endPoint y: 225, distance: 306.9
click at [1012, 225] on td "+ 13.0" at bounding box center [996, 222] width 77 height 24
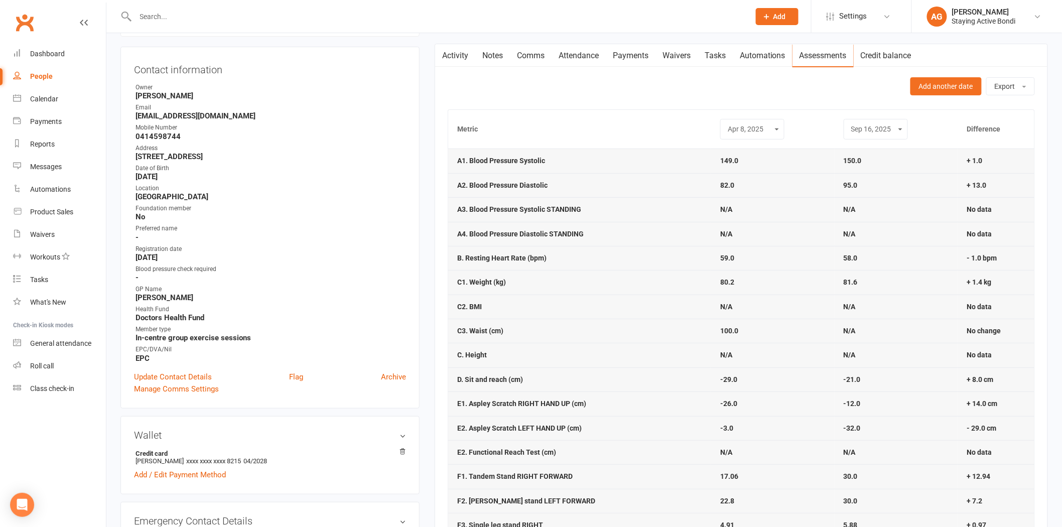
scroll to position [111, 0]
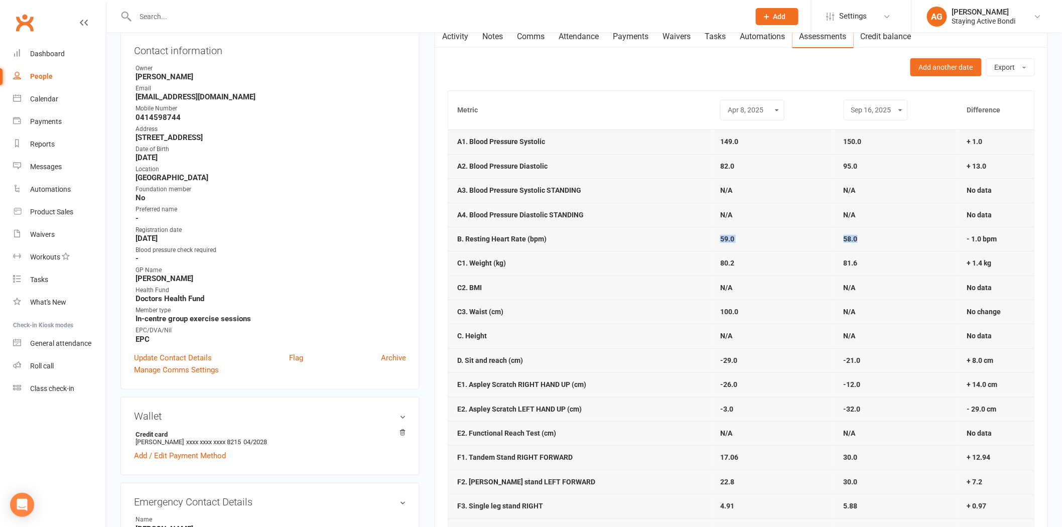
drag, startPoint x: 664, startPoint y: 244, endPoint x: 949, endPoint y: 234, distance: 285.3
click at [949, 234] on tr "B. Resting Heart Rate (bpm) 59.0 58.0 - 1.0 bpm" at bounding box center [741, 239] width 586 height 24
click at [950, 234] on td "58.0" at bounding box center [896, 239] width 123 height 24
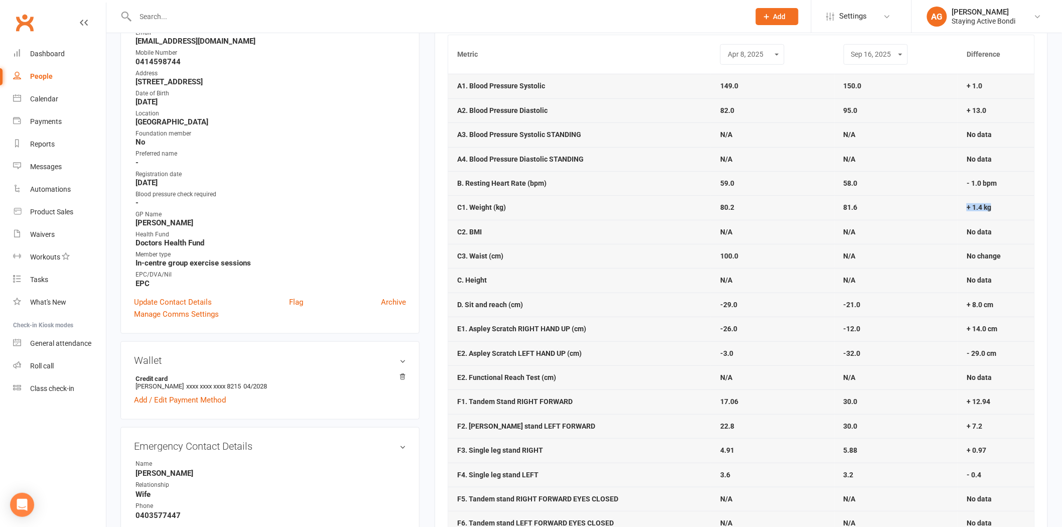
drag, startPoint x: 1007, startPoint y: 206, endPoint x: 920, endPoint y: 194, distance: 88.2
click at [937, 202] on tr "C1. Weight (kg) 80.2 81.6 + 1.4 kg" at bounding box center [741, 207] width 586 height 24
click at [761, 57] on select "Oct 29, 2024 Apr 8, 2025 Sep 16, 2025" at bounding box center [752, 55] width 51 height 12
click at [727, 49] on select "Oct 29, 2024 Apr 8, 2025 Sep 16, 2025" at bounding box center [752, 55] width 51 height 12
click at [775, 189] on td "59.0" at bounding box center [772, 183] width 123 height 24
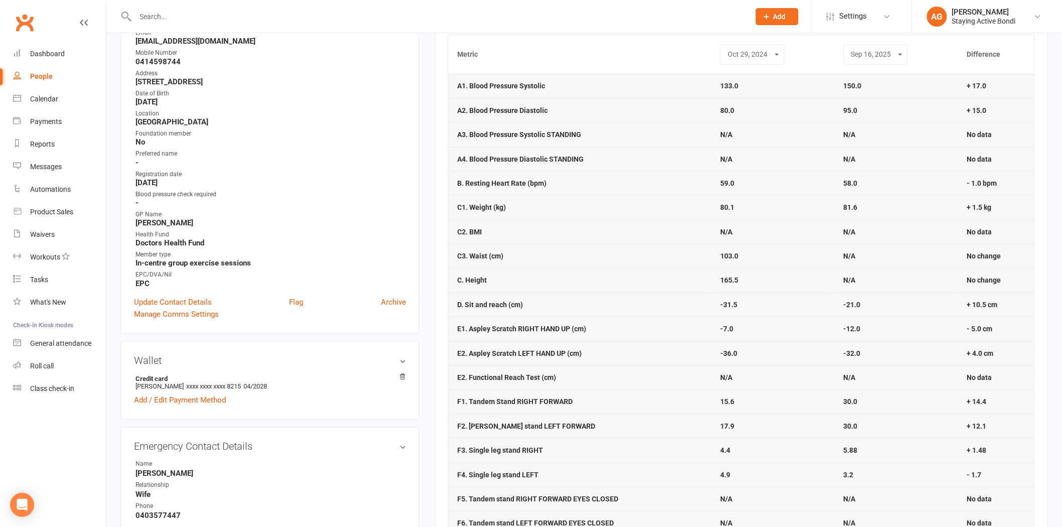
click at [764, 61] on div "Oct 29, 2024 Apr 8, 2025 Sep 16, 2025" at bounding box center [752, 54] width 64 height 21
click at [764, 56] on select "Oct 29, 2024 Apr 8, 2025 Sep 16, 2025" at bounding box center [752, 55] width 51 height 12
click at [727, 49] on select "Oct 29, 2024 Apr 8, 2025 Sep 16, 2025" at bounding box center [752, 55] width 51 height 12
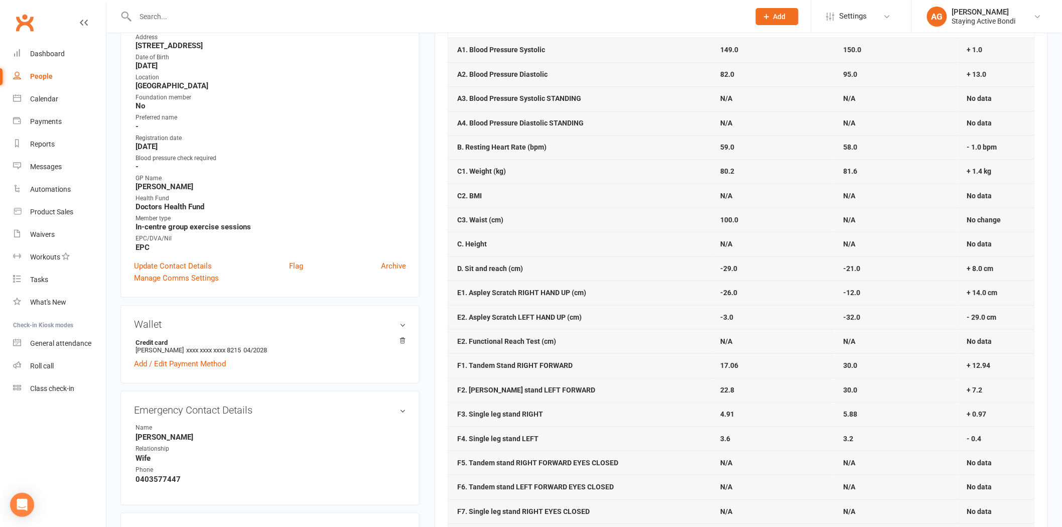
scroll to position [223, 0]
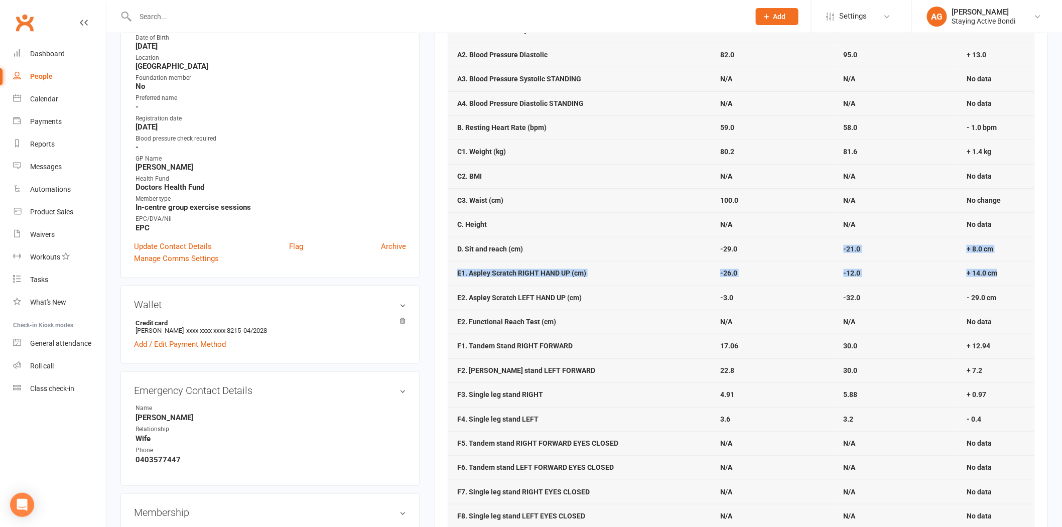
drag, startPoint x: 839, startPoint y: 251, endPoint x: 1013, endPoint y: 278, distance: 175.6
click at [1013, 278] on tbody "A1. Blood Pressure Systolic 149.0 150.0 + 1.0 A2. Blood Pressure Diastolic 82.0…" at bounding box center [741, 394] width 586 height 753
click at [844, 275] on strong "-12.0" at bounding box center [852, 273] width 17 height 8
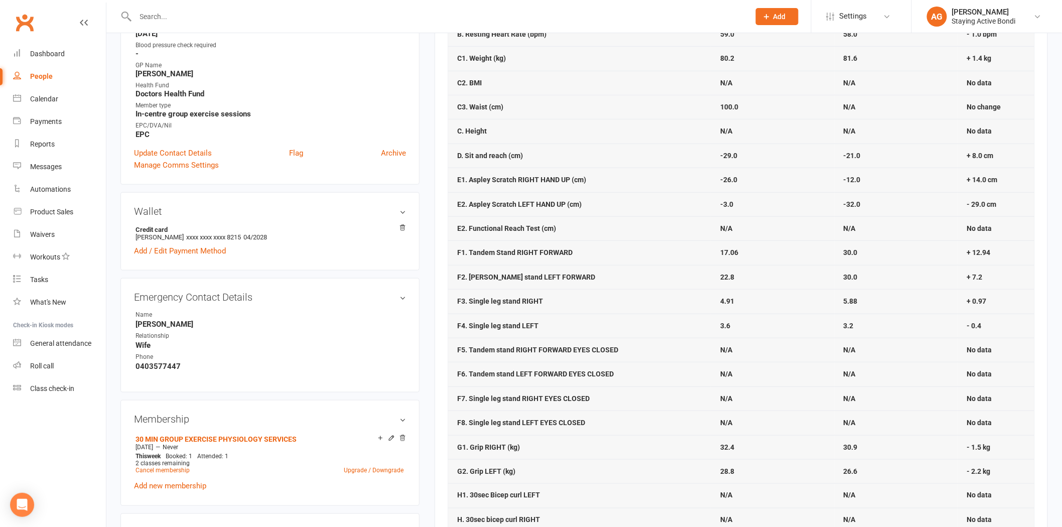
scroll to position [334, 0]
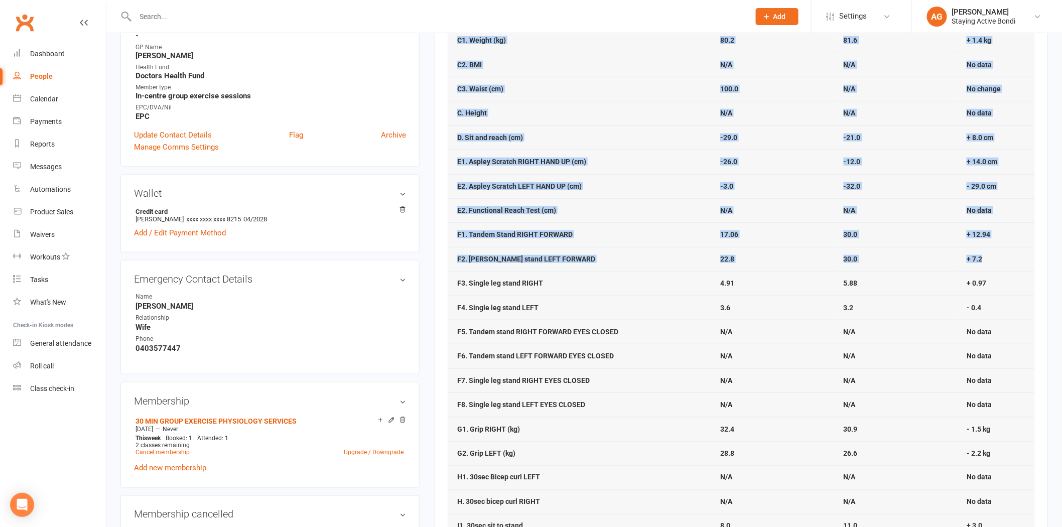
drag, startPoint x: 995, startPoint y: 261, endPoint x: 443, endPoint y: 234, distance: 552.8
click at [443, 234] on div "Activity Notes Comms Attendance Payments Waivers Tasks Automations Assessments …" at bounding box center [741, 256] width 613 height 909
click at [741, 251] on td "22.8" at bounding box center [772, 259] width 123 height 24
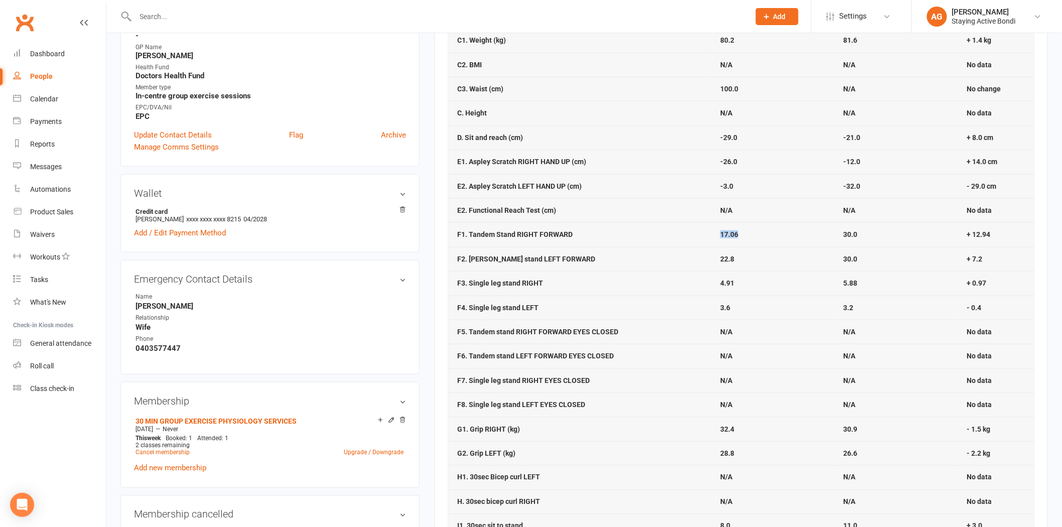
drag, startPoint x: 675, startPoint y: 229, endPoint x: 760, endPoint y: 241, distance: 85.7
click at [760, 241] on tr "F1. Tandem Stand RIGHT FORWARD 17.06 30.0 + 12.94" at bounding box center [741, 234] width 586 height 24
click at [762, 240] on td "17.06" at bounding box center [772, 234] width 123 height 24
drag, startPoint x: 821, startPoint y: 239, endPoint x: 875, endPoint y: 237, distance: 54.3
click at [875, 237] on tr "F1. Tandem Stand RIGHT FORWARD 17.06 30.0 + 12.94" at bounding box center [741, 234] width 586 height 24
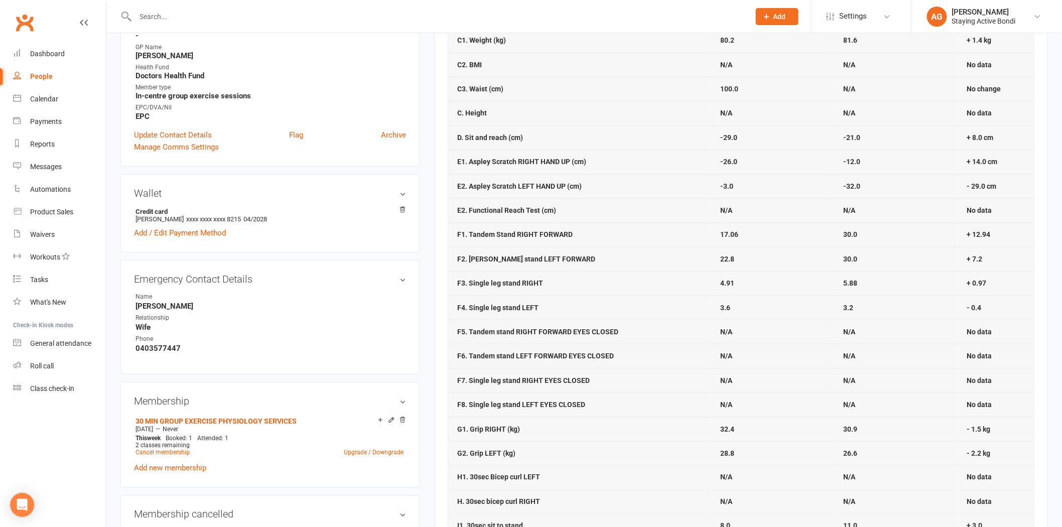
click at [734, 257] on td "22.8" at bounding box center [772, 259] width 123 height 24
drag, startPoint x: 733, startPoint y: 257, endPoint x: 687, endPoint y: 259, distance: 46.7
click at [686, 260] on tr "F2. Tandem stand LEFT FORWARD 22.8 30.0 + 7.2" at bounding box center [741, 259] width 586 height 24
click at [877, 254] on td "30.0" at bounding box center [896, 259] width 123 height 24
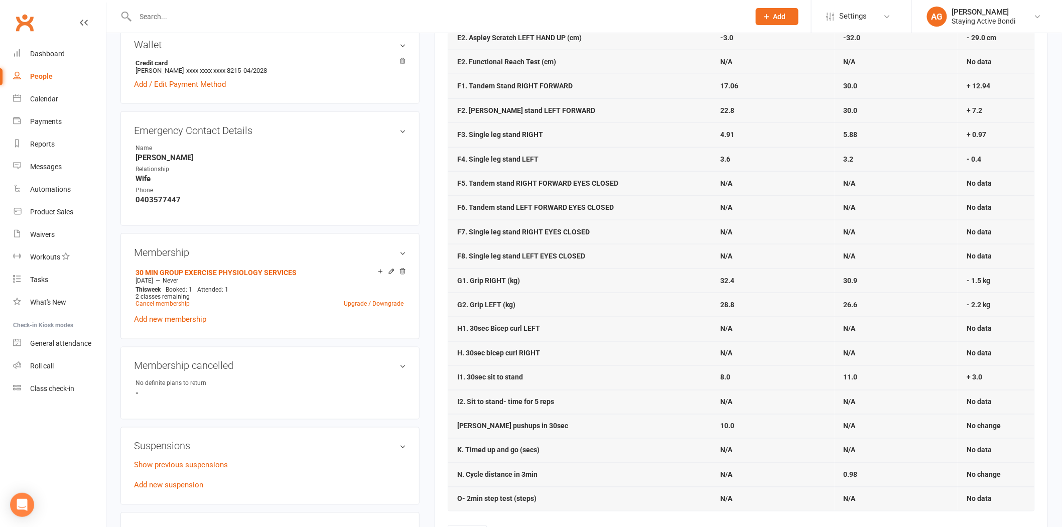
scroll to position [502, 0]
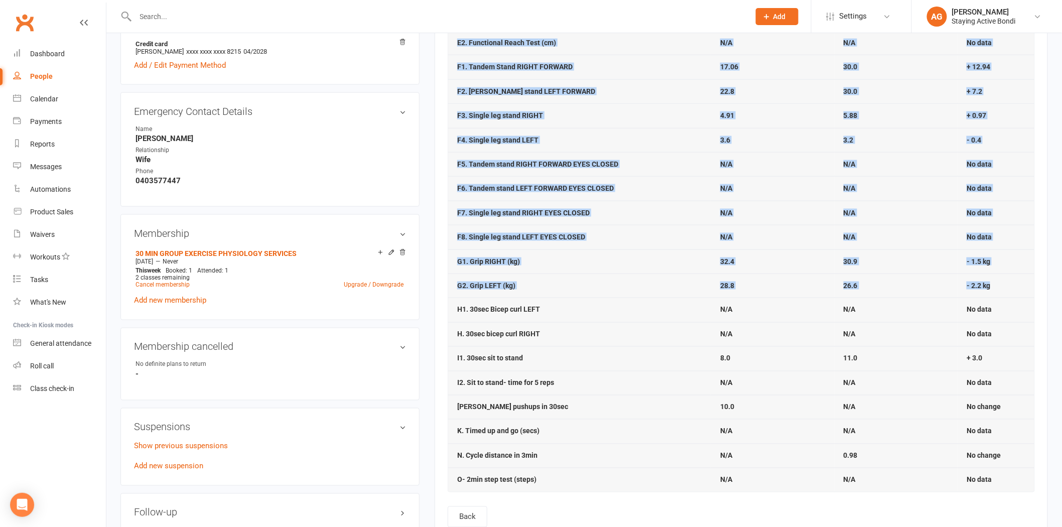
drag, startPoint x: 993, startPoint y: 287, endPoint x: 447, endPoint y: 269, distance: 546.4
click at [446, 269] on div "Activity Notes Comms Attendance Payments Waivers Tasks Automations Assessments …" at bounding box center [741, 88] width 613 height 909
click at [453, 266] on td "G1. Grip RIGHT (kg)" at bounding box center [579, 261] width 263 height 24
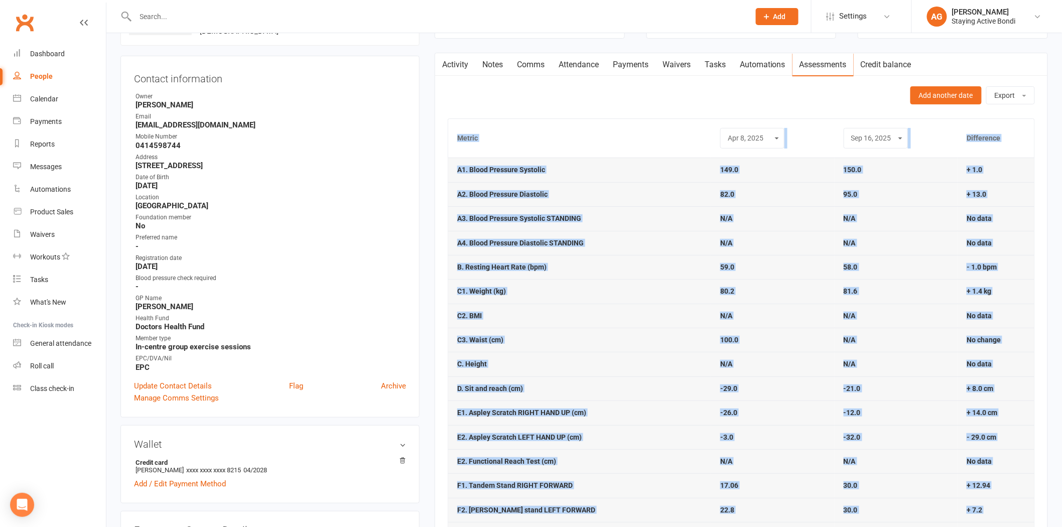
scroll to position [56, 0]
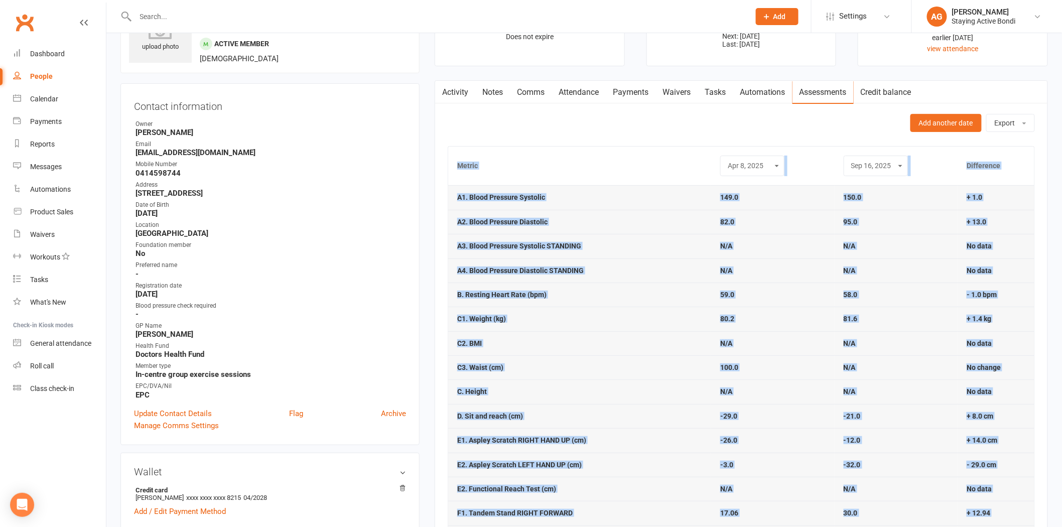
click at [577, 215] on td "A2. Blood Pressure Diastolic" at bounding box center [579, 222] width 263 height 24
click at [730, 190] on td "149.0" at bounding box center [772, 197] width 123 height 24
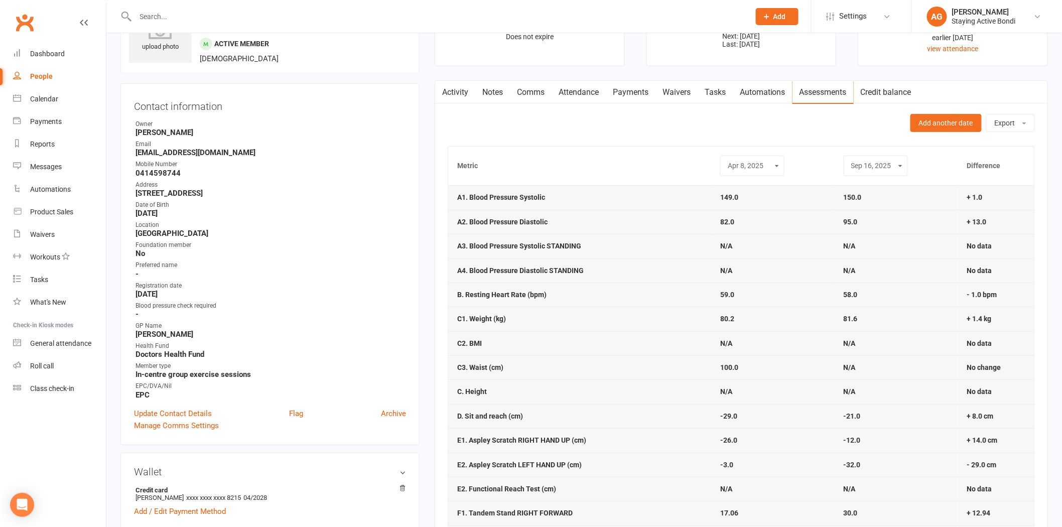
click at [744, 169] on select "Oct 29, 2024 Apr 8, 2025 Sep 16, 2025" at bounding box center [752, 166] width 51 height 12
click at [727, 160] on select "Oct 29, 2024 Apr 8, 2025 Sep 16, 2025" at bounding box center [752, 166] width 51 height 12
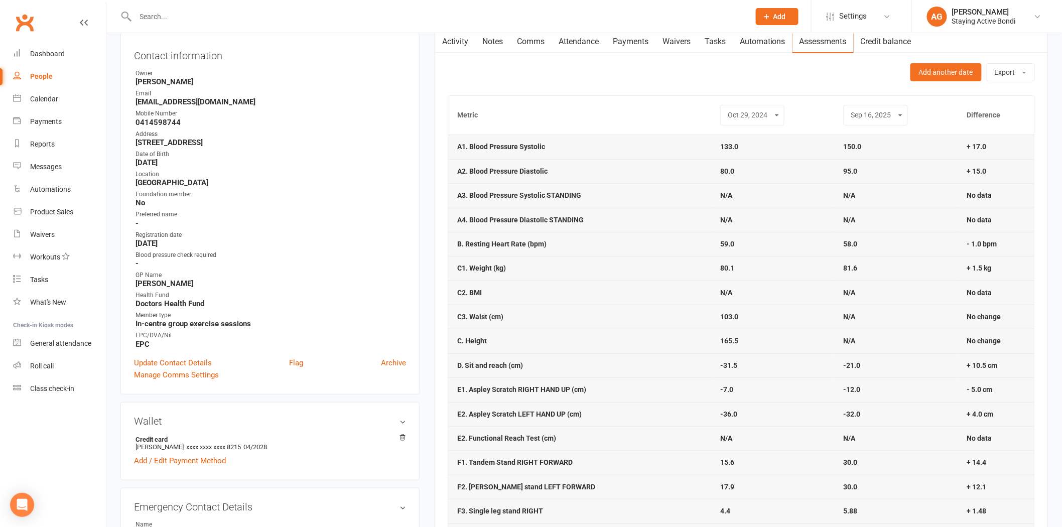
scroll to position [0, 0]
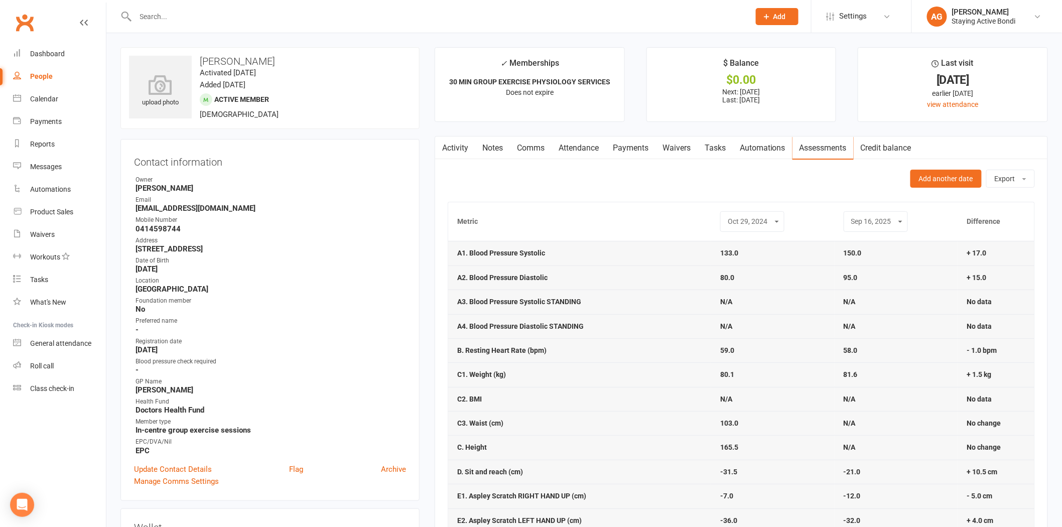
click at [727, 227] on select "Oct 29, 2024 Apr 8, 2025 Sep 16, 2025" at bounding box center [752, 222] width 51 height 12
click at [736, 223] on select "Oct 29, 2024 Apr 8, 2025 Sep 16, 2025" at bounding box center [752, 222] width 51 height 12
click at [727, 216] on select "Oct 29, 2024 Apr 8, 2025 Sep 16, 2025" at bounding box center [752, 222] width 51 height 12
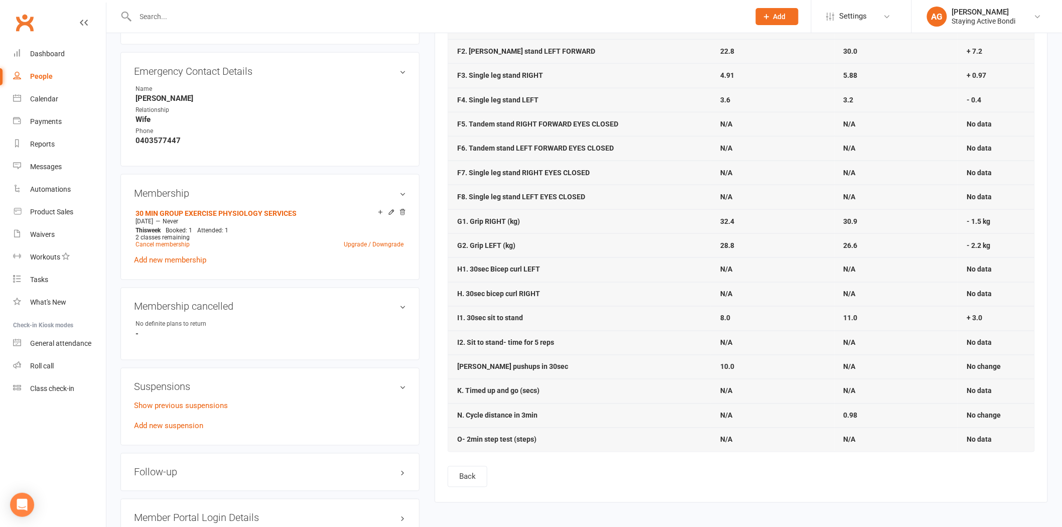
scroll to position [558, 0]
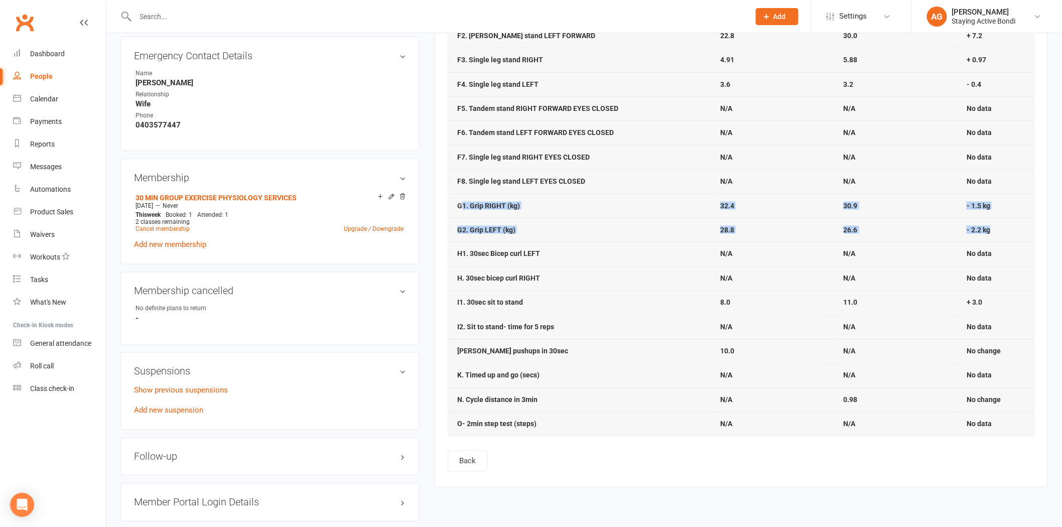
drag, startPoint x: 993, startPoint y: 230, endPoint x: 460, endPoint y: 205, distance: 533.1
click at [460, 205] on tbody "A1. Blood Pressure Systolic 149.0 150.0 + 1.0 A2. Blood Pressure Diastolic 82.0…" at bounding box center [741, 59] width 586 height 753
click at [457, 206] on strong "G1. Grip RIGHT (kg)" at bounding box center [488, 206] width 63 height 8
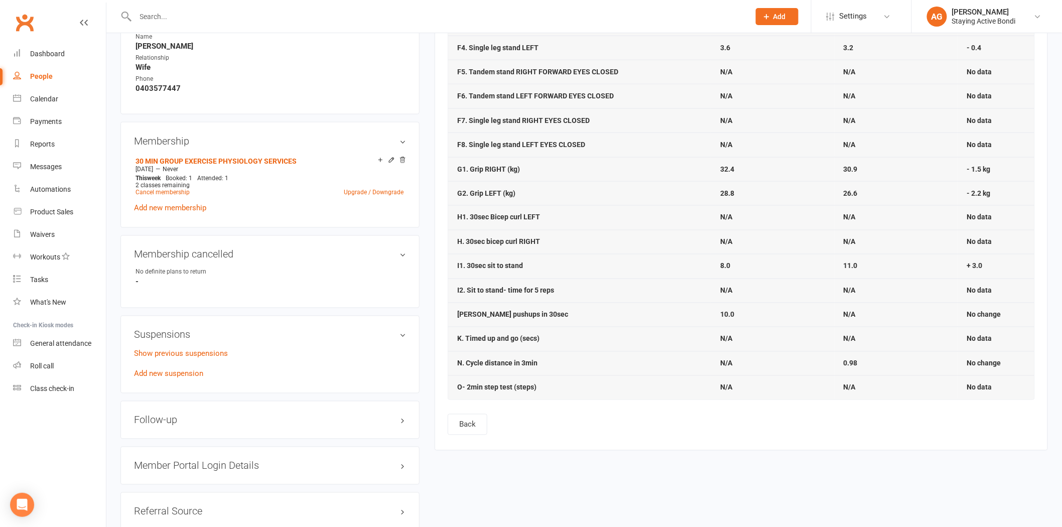
scroll to position [669, 0]
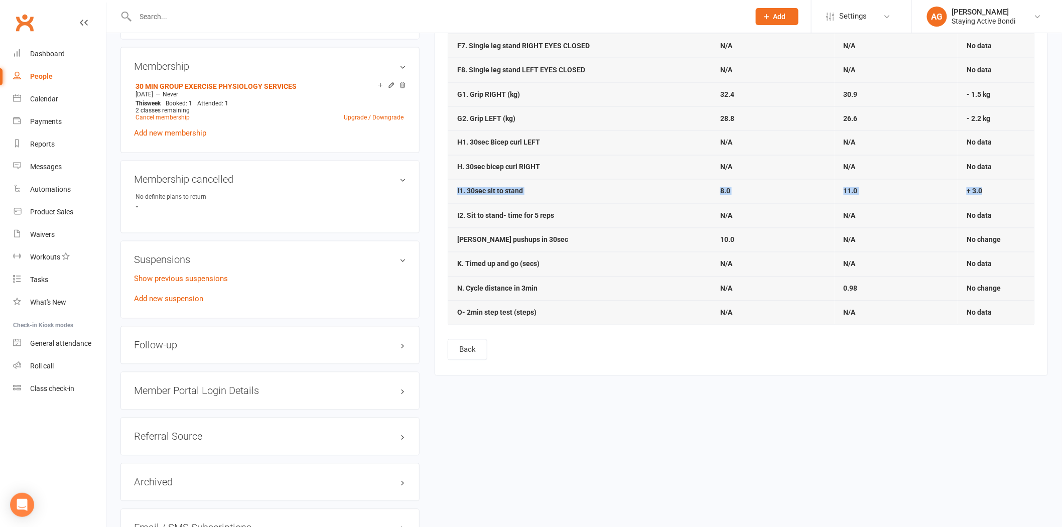
drag, startPoint x: 993, startPoint y: 191, endPoint x: 453, endPoint y: 197, distance: 539.6
click at [453, 197] on tr "I1. 30sec sit to stand 8.0 11.0 + 3.0" at bounding box center [741, 191] width 586 height 24
click at [728, 194] on strong "8.0" at bounding box center [725, 191] width 10 height 8
click at [857, 200] on td "11.0" at bounding box center [896, 191] width 123 height 24
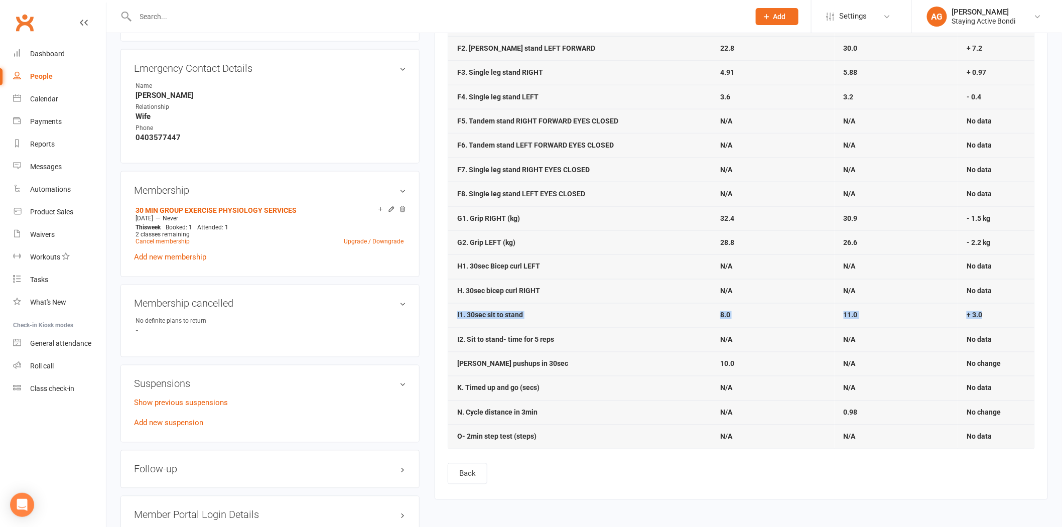
scroll to position [558, 0]
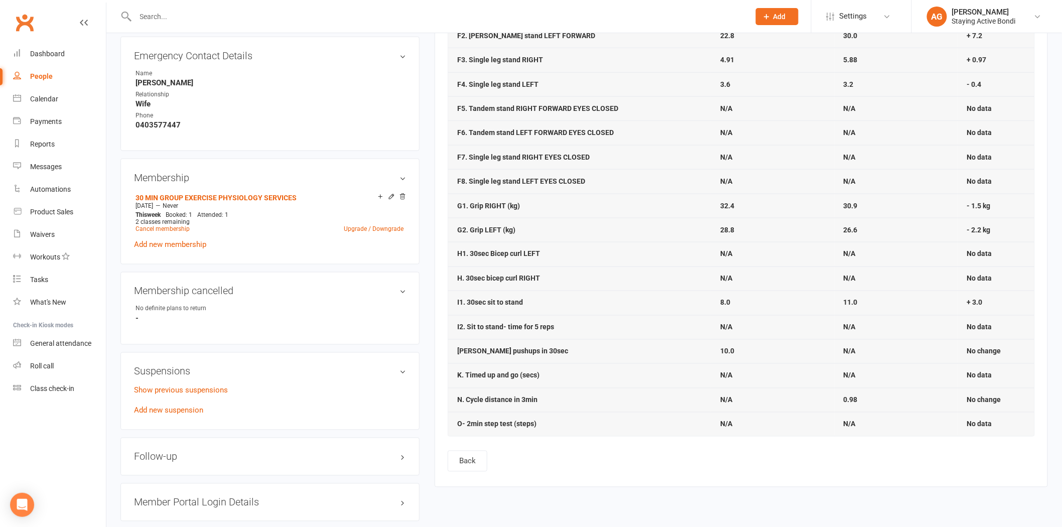
drag, startPoint x: 748, startPoint y: 316, endPoint x: 738, endPoint y: 301, distance: 17.8
click at [739, 302] on td "8.0" at bounding box center [772, 303] width 123 height 24
drag, startPoint x: 689, startPoint y: 293, endPoint x: 1007, endPoint y: 312, distance: 318.2
click at [1007, 312] on tr "I1. 30sec sit to stand 8.0 11.0 + 3.0" at bounding box center [741, 303] width 586 height 24
click at [1008, 310] on td "+ 3.0" at bounding box center [996, 303] width 77 height 24
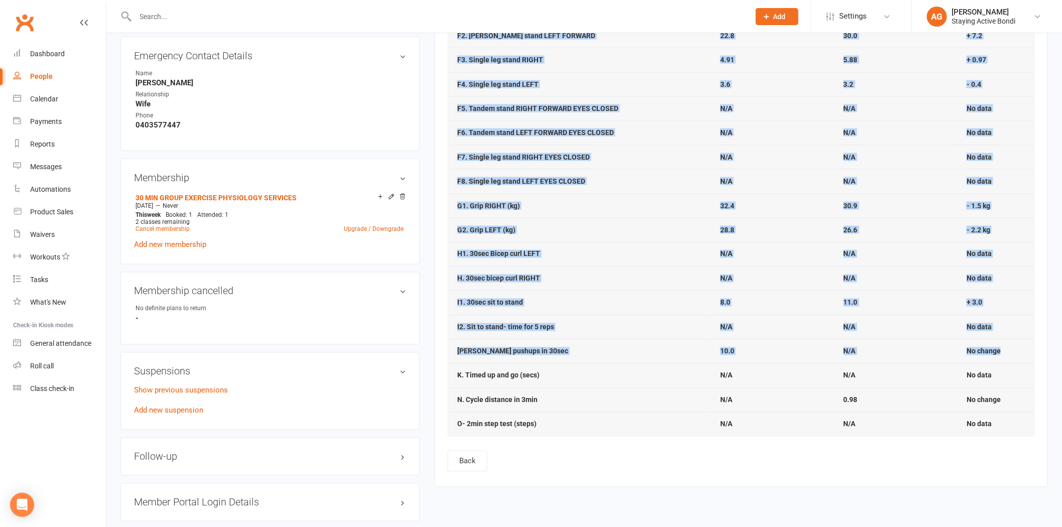
drag, startPoint x: 1004, startPoint y: 354, endPoint x: 438, endPoint y: 319, distance: 566.7
click at [438, 319] on div "Activity Notes Comms Attendance Payments Waivers Tasks Automations Assessments …" at bounding box center [741, 32] width 613 height 909
click at [450, 309] on td "I1. 30sec sit to stand" at bounding box center [579, 303] width 263 height 24
click at [456, 302] on td "I1. 30sec sit to stand" at bounding box center [579, 303] width 263 height 24
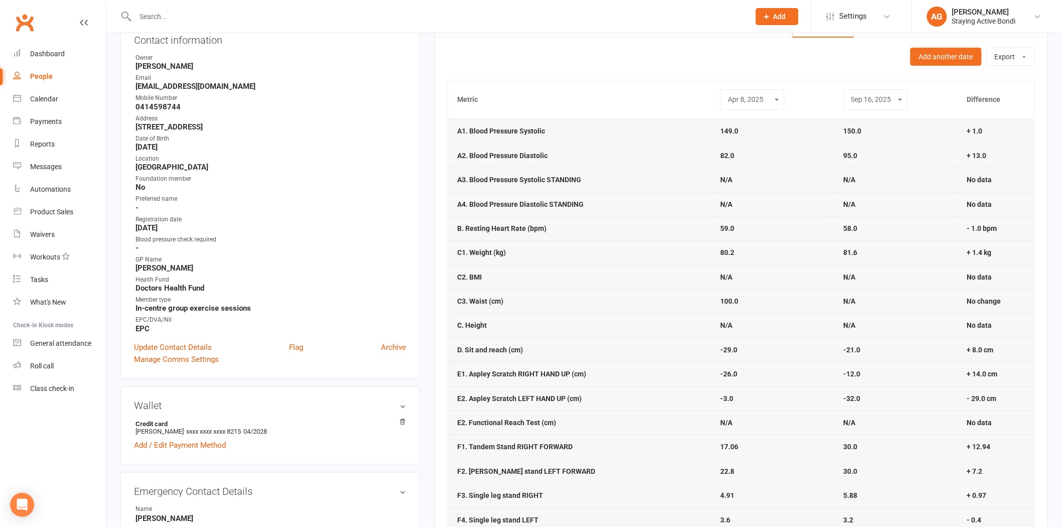
scroll to position [0, 0]
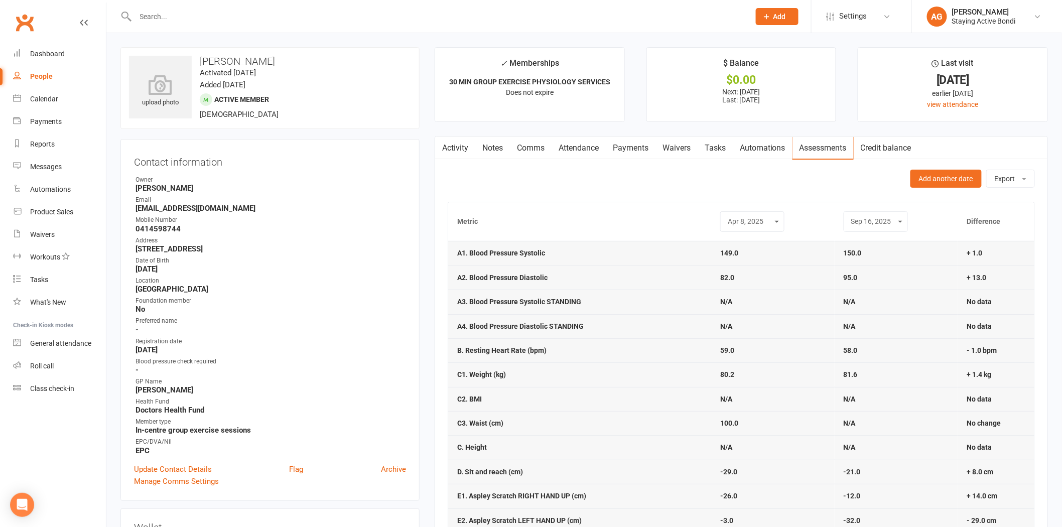
drag, startPoint x: 750, startPoint y: 212, endPoint x: 752, endPoint y: 218, distance: 6.2
click at [751, 212] on div "Oct 29, 2024 Apr 8, 2025 Sep 16, 2025" at bounding box center [752, 221] width 64 height 21
click at [756, 227] on select "Oct 29, 2024 Apr 8, 2025 Sep 16, 2025" at bounding box center [752, 222] width 51 height 12
click at [727, 216] on select "Oct 29, 2024 Apr 8, 2025 Sep 16, 2025" at bounding box center [752, 222] width 51 height 12
click at [753, 228] on div "Oct 29, 2024 Apr 8, 2025 Sep 16, 2025" at bounding box center [752, 221] width 64 height 21
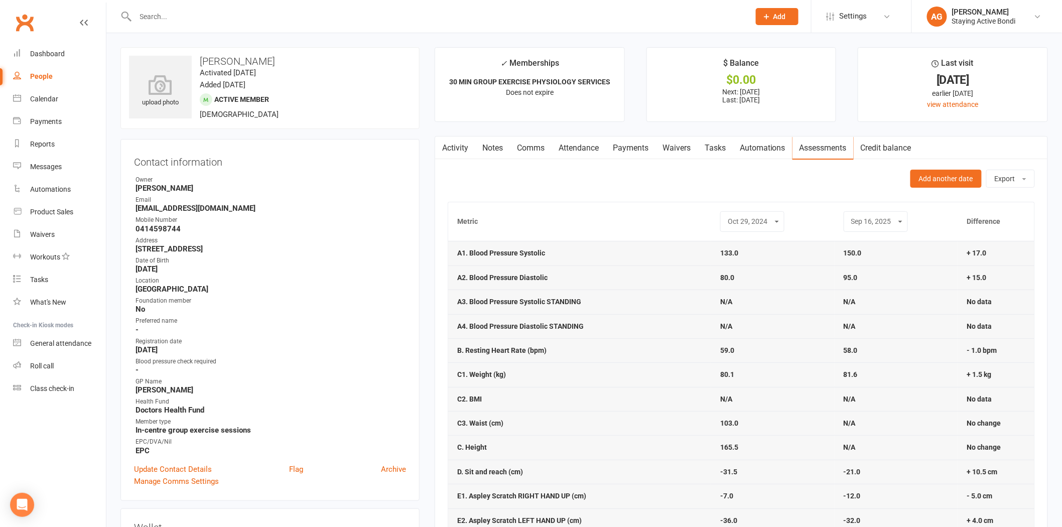
click at [754, 220] on select "Oct 29, 2024 Apr 8, 2025 Sep 16, 2025" at bounding box center [752, 222] width 51 height 12
select select "1"
click at [727, 216] on select "Oct 29, 2024 Apr 8, 2025 Sep 16, 2025" at bounding box center [752, 222] width 51 height 12
click at [72, 364] on link "Roll call" at bounding box center [59, 366] width 93 height 23
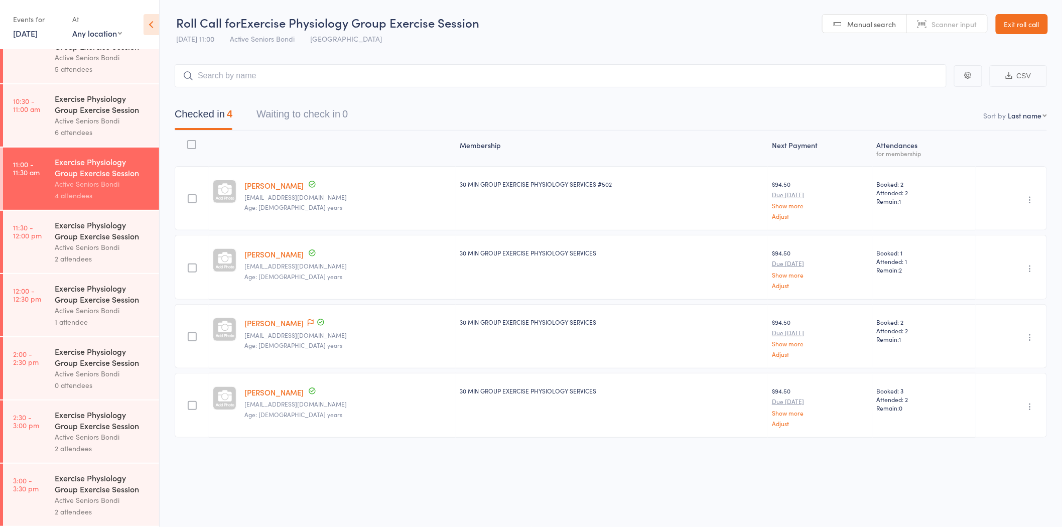
scroll to position [1, 0]
click at [1009, 24] on link "Exit roll call" at bounding box center [1022, 24] width 52 height 20
